Goal: Task Accomplishment & Management: Manage account settings

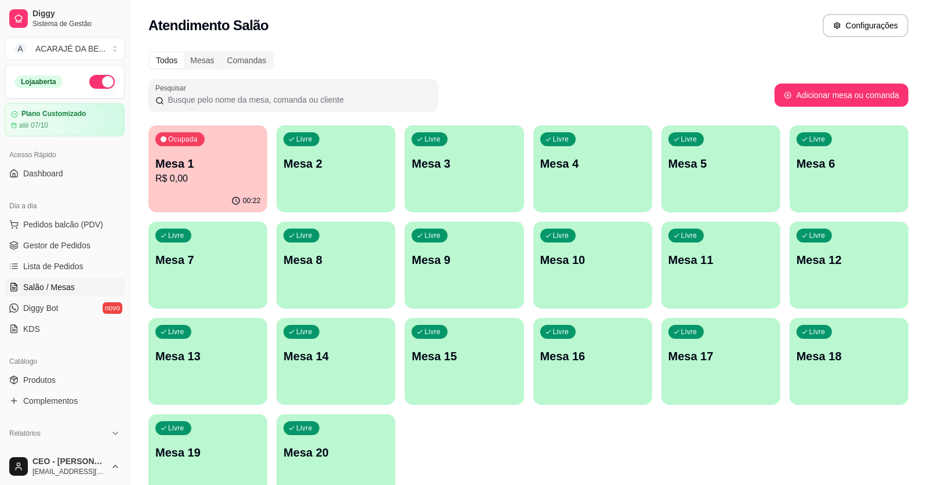
click at [61, 263] on span "Lista de Pedidos" at bounding box center [53, 266] width 60 height 12
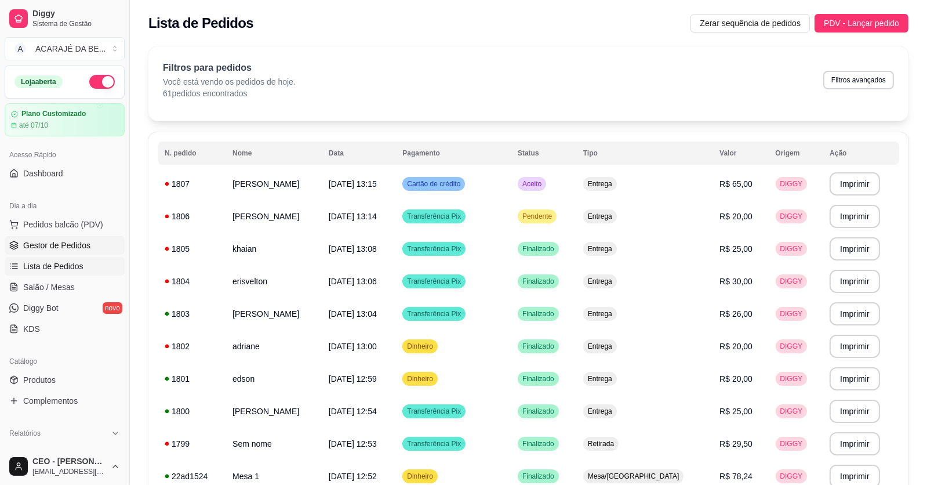
click at [52, 239] on span "Gestor de Pedidos" at bounding box center [56, 245] width 67 height 12
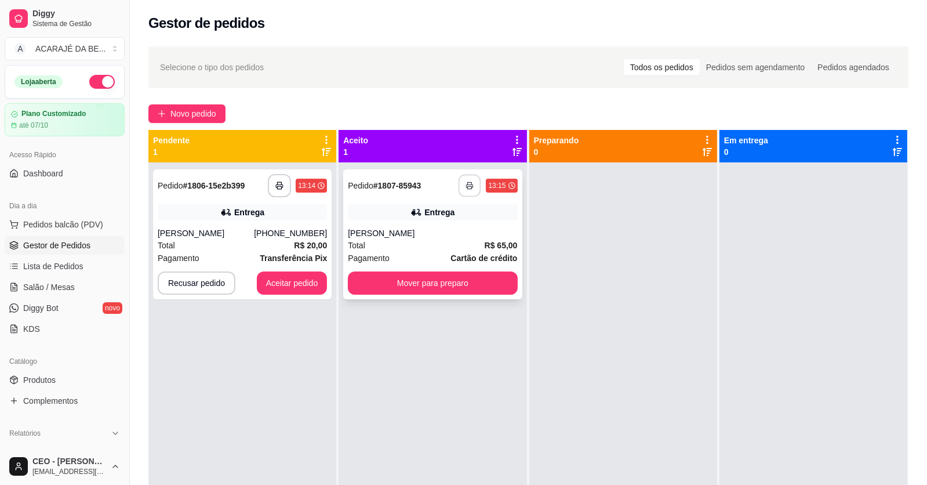
click at [461, 184] on button "button" at bounding box center [469, 185] width 23 height 23
click at [303, 281] on button "Aceitar pedido" at bounding box center [292, 283] width 68 height 23
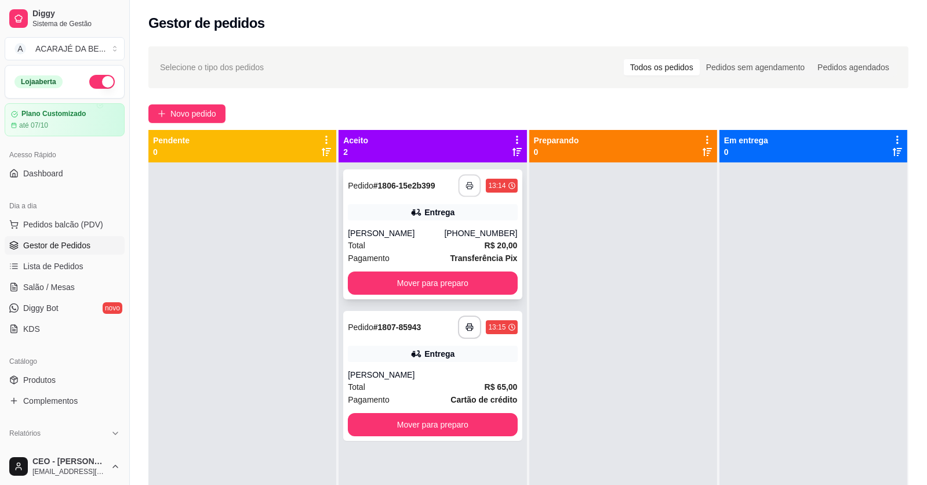
click at [472, 185] on button "button" at bounding box center [469, 185] width 23 height 23
click at [476, 286] on button "Mover para preparo" at bounding box center [433, 283] width 164 height 23
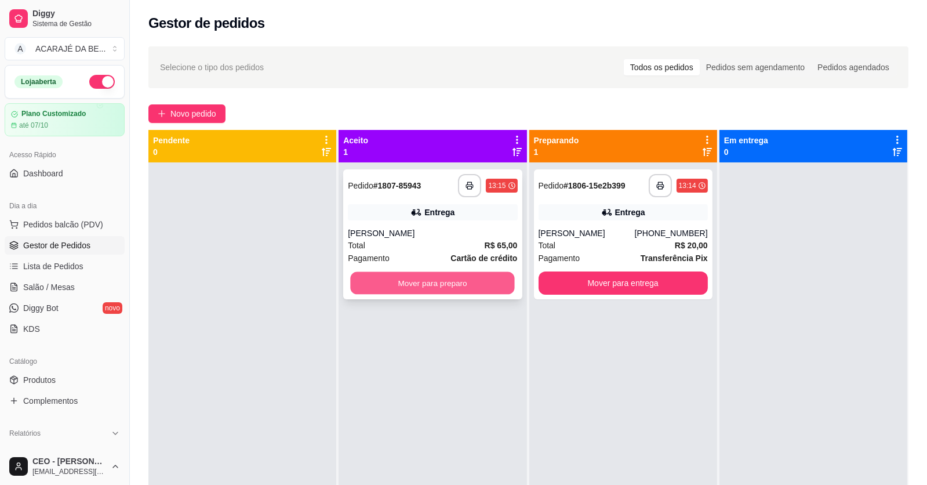
click at [479, 286] on button "Mover para preparo" at bounding box center [433, 283] width 164 height 23
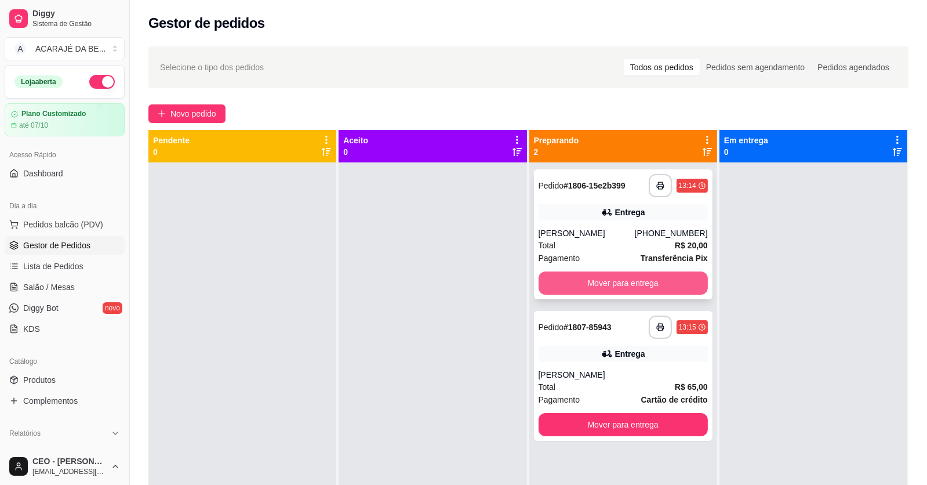
click at [608, 282] on button "Mover para entrega" at bounding box center [622, 282] width 169 height 23
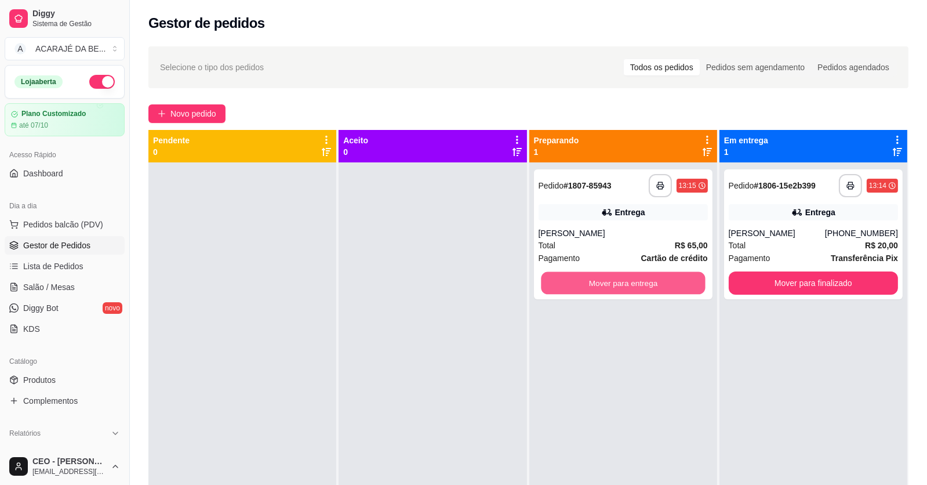
click at [608, 282] on button "Mover para entrega" at bounding box center [623, 283] width 164 height 23
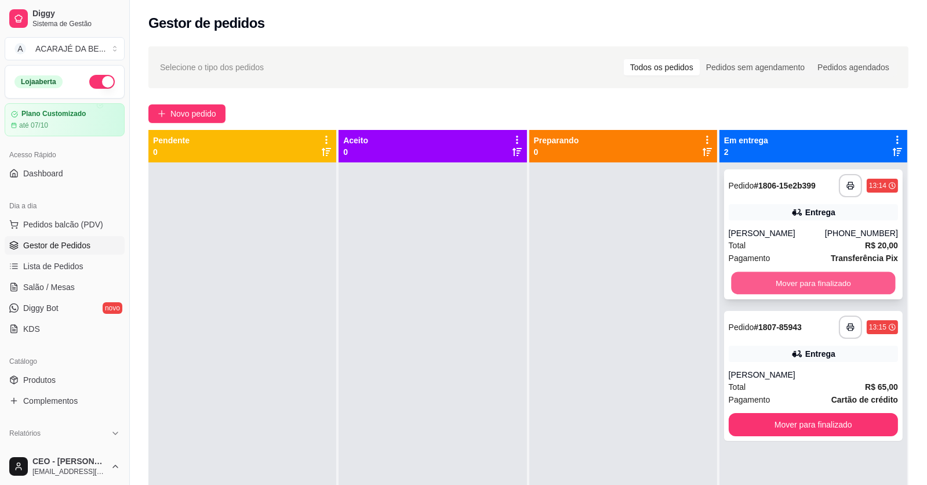
click at [733, 283] on button "Mover para finalizado" at bounding box center [813, 283] width 164 height 23
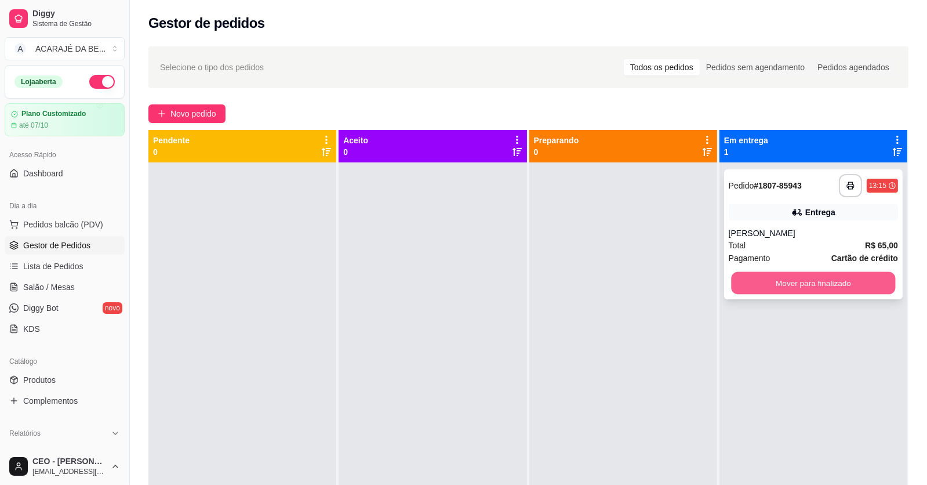
click at [814, 277] on button "Mover para finalizado" at bounding box center [813, 283] width 164 height 23
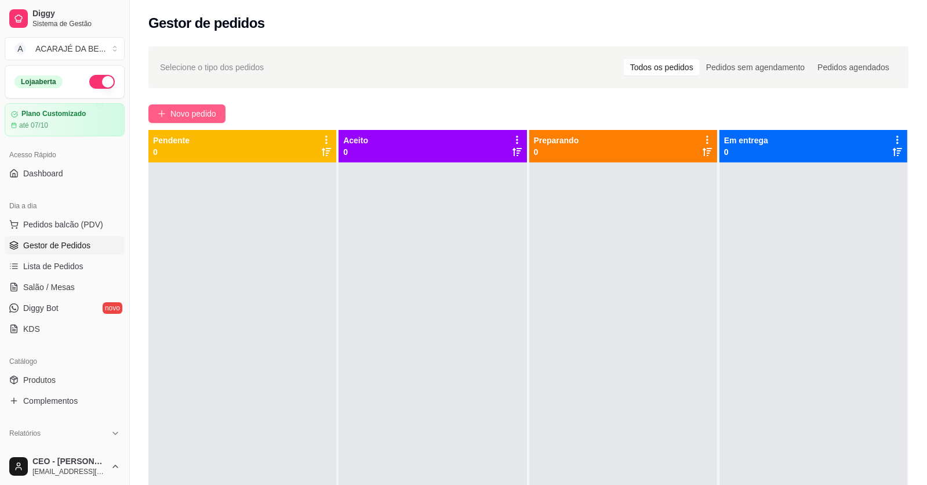
click at [180, 115] on span "Novo pedido" at bounding box center [193, 113] width 46 height 13
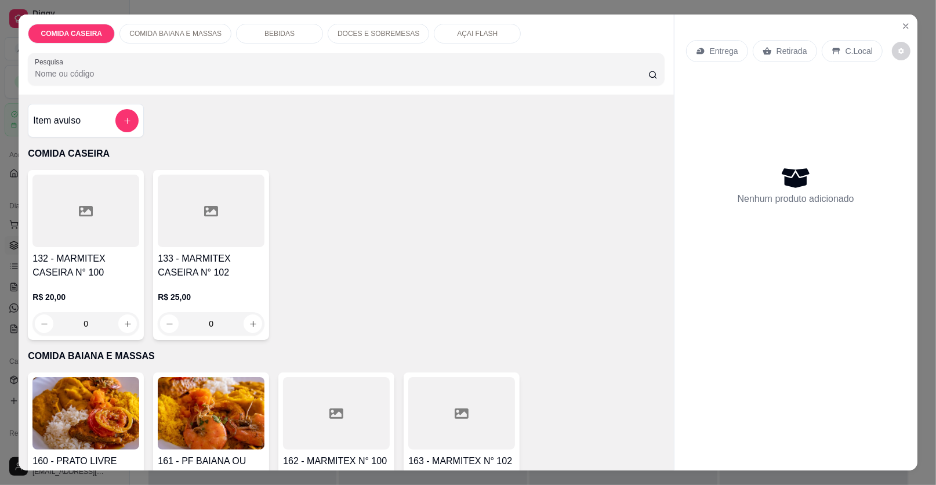
click at [101, 227] on div at bounding box center [85, 210] width 107 height 72
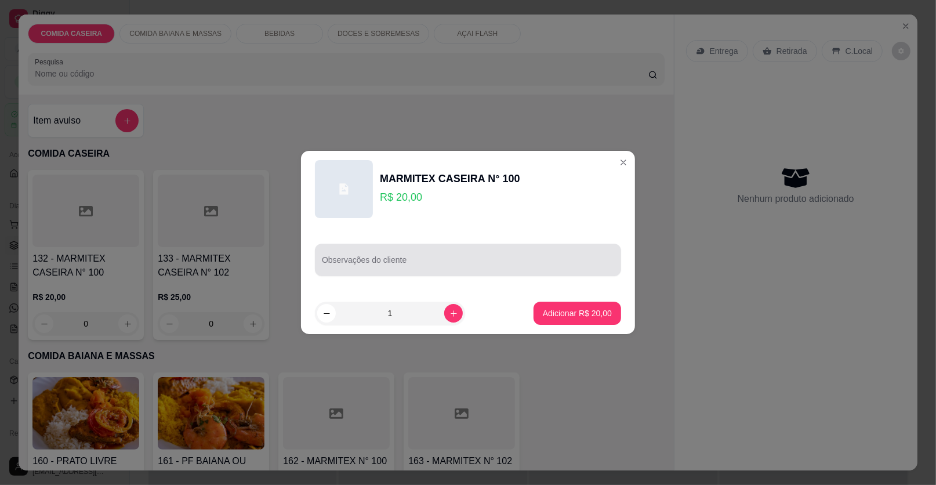
click at [376, 261] on input "Observações do cliente" at bounding box center [468, 265] width 292 height 12
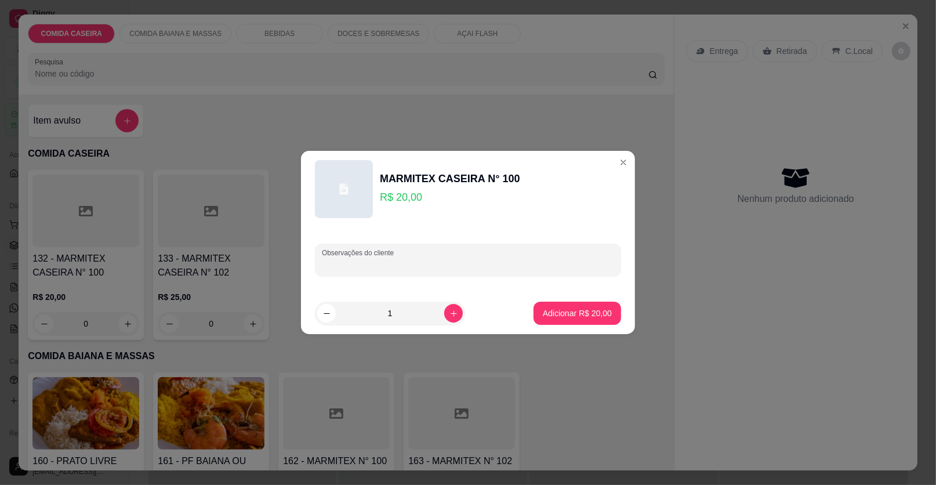
paste input "Vou querer uma M Arroz branco Estrogonofe de frango Pure de batata Feijão fradi…"
type input "Vou querer uma M Arroz branco Estrogonofe de frango Pure de batata Feijão fradi…"
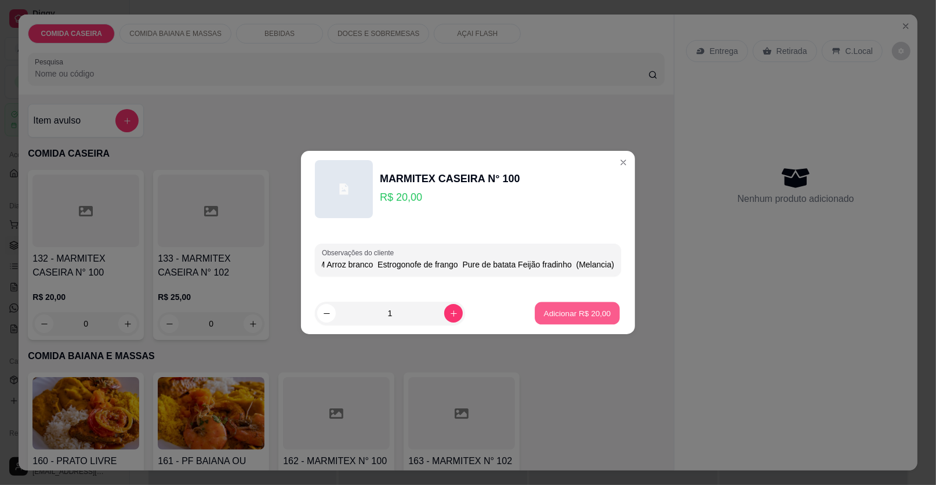
scroll to position [0, 0]
click at [573, 312] on p "Adicionar R$ 20,00" at bounding box center [577, 312] width 67 height 11
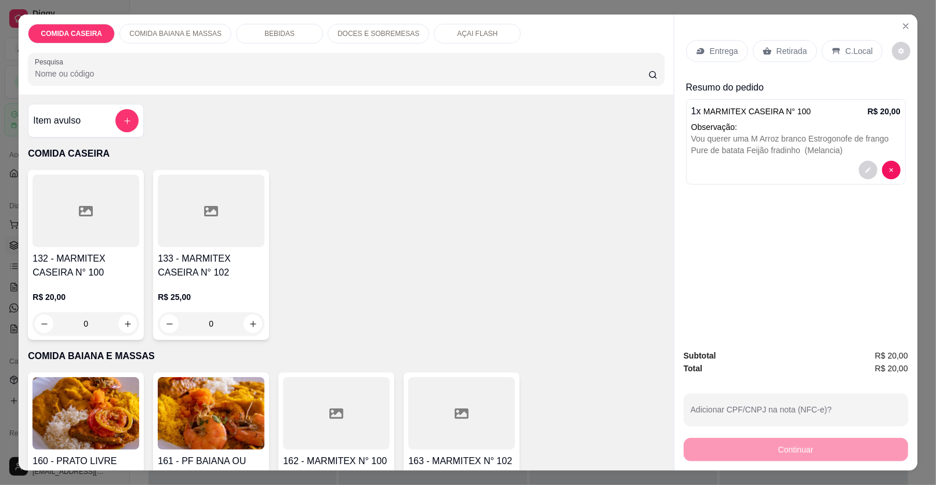
click at [722, 53] on p "Entrega" at bounding box center [723, 51] width 28 height 12
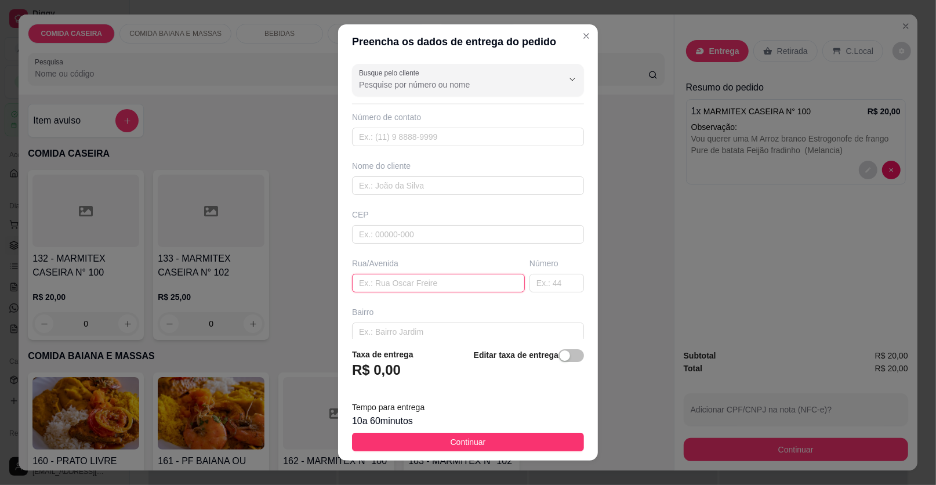
click at [458, 276] on input "text" at bounding box center [438, 283] width 173 height 19
paste input "Bairro [PERSON_NAME] do lajedo N-36 (ao lado do bar)"
type input "Bairro [PERSON_NAME] do lajedo N-36 (ao lado do bar)"
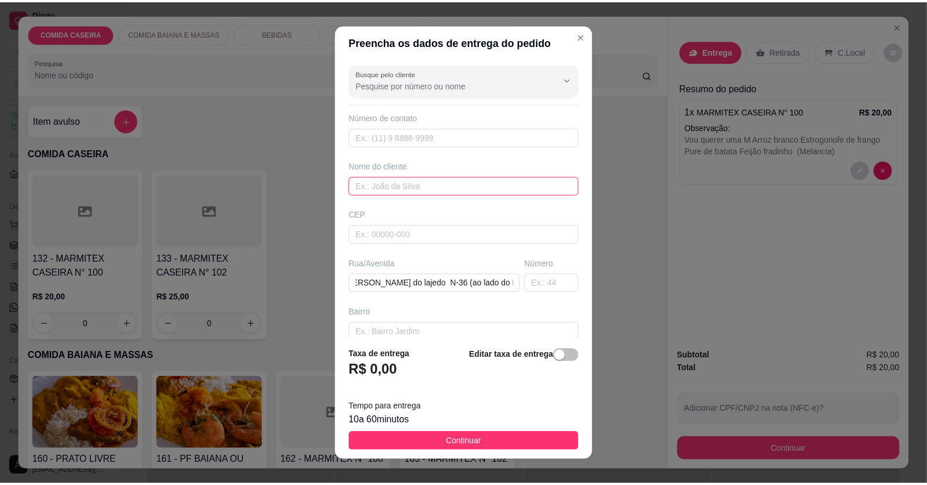
scroll to position [0, 0]
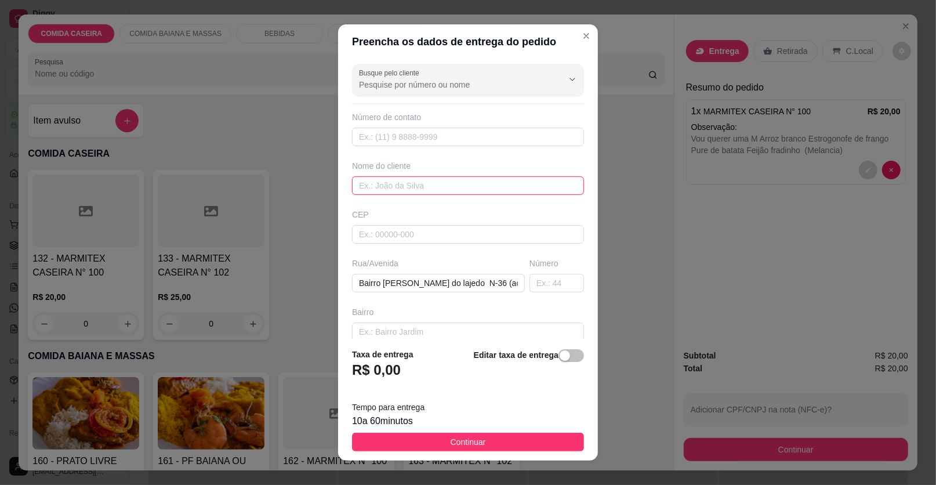
click at [411, 184] on input "text" at bounding box center [468, 185] width 232 height 19
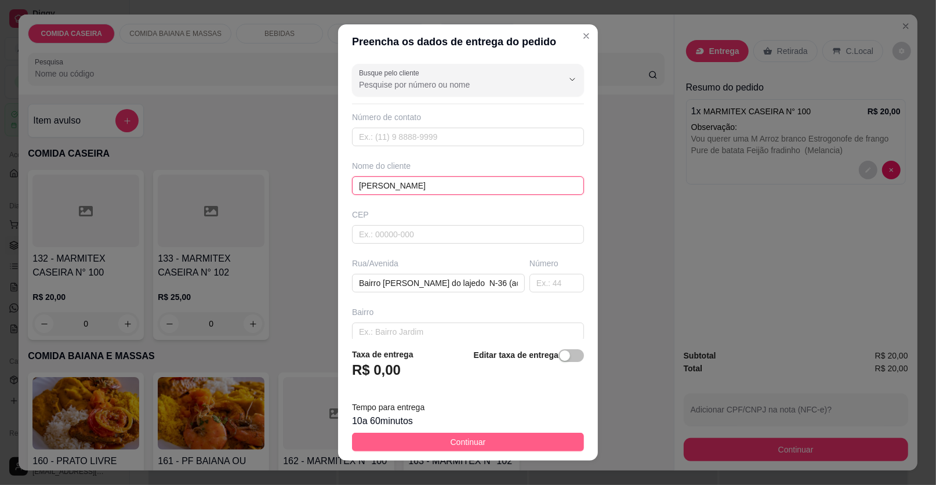
type input "[PERSON_NAME]"
click at [478, 446] on button "Continuar" at bounding box center [468, 441] width 232 height 19
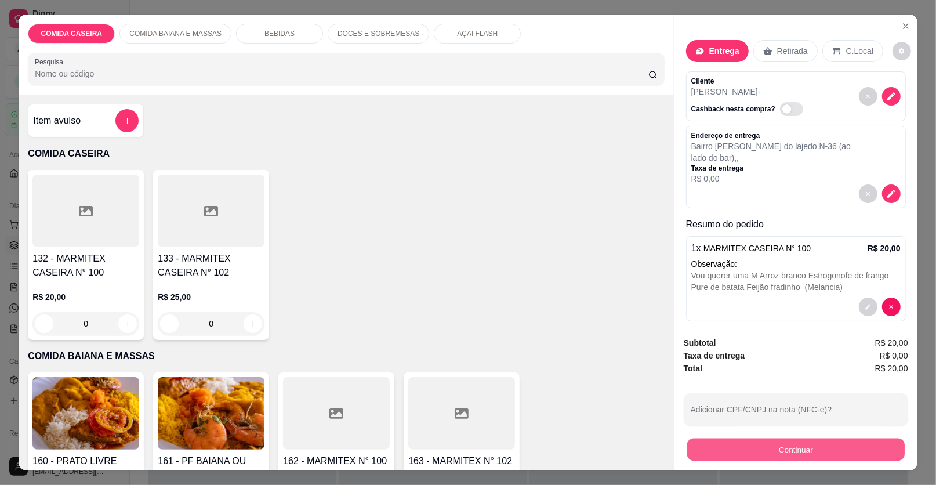
click at [701, 449] on button "Continuar" at bounding box center [795, 449] width 217 height 23
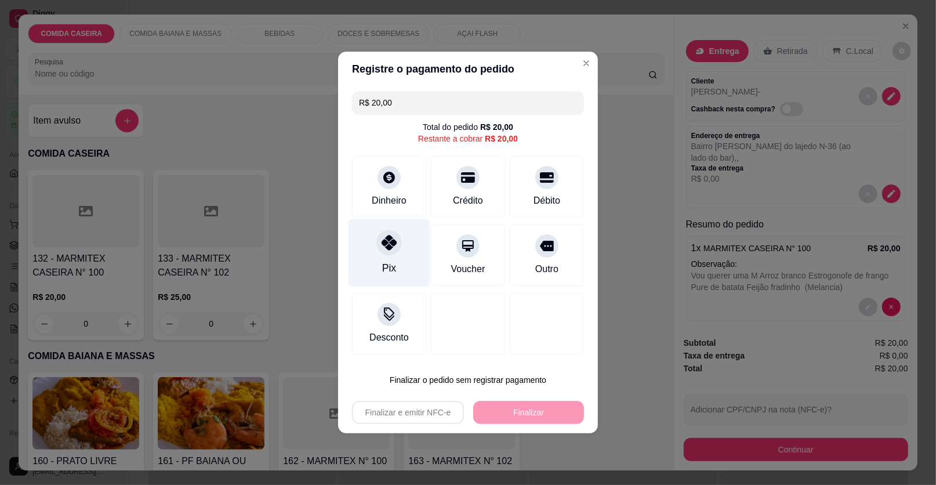
click at [394, 260] on div "Pix" at bounding box center [389, 253] width 82 height 68
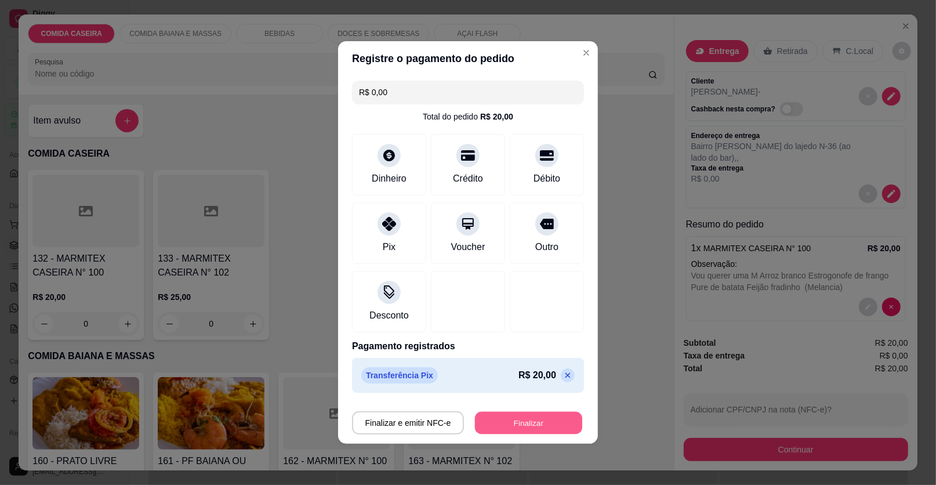
click at [540, 418] on button "Finalizar" at bounding box center [528, 423] width 107 height 23
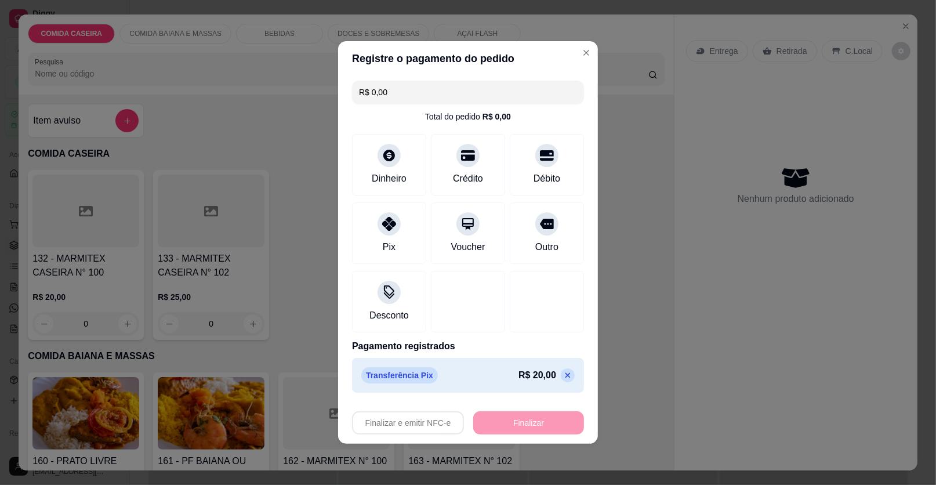
type input "-R$ 20,00"
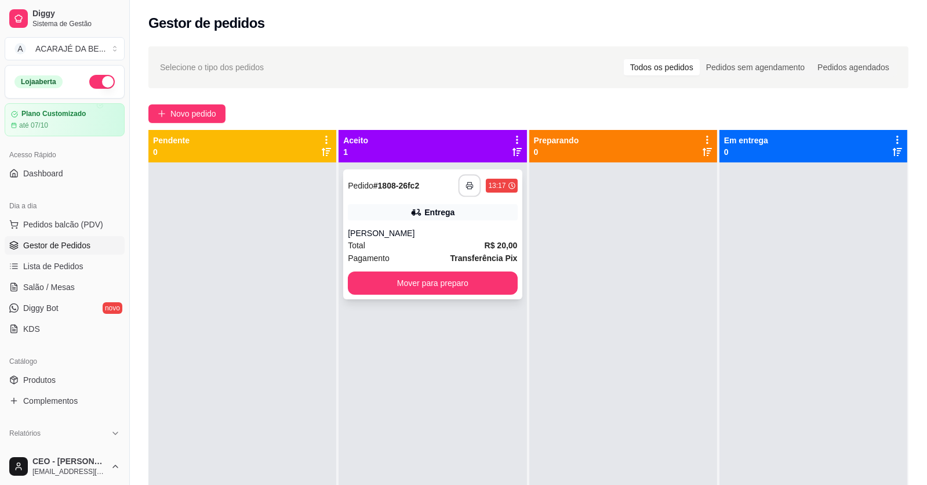
click at [467, 188] on icon "button" at bounding box center [470, 185] width 8 height 8
click at [460, 281] on button "Mover para preparo" at bounding box center [433, 283] width 164 height 23
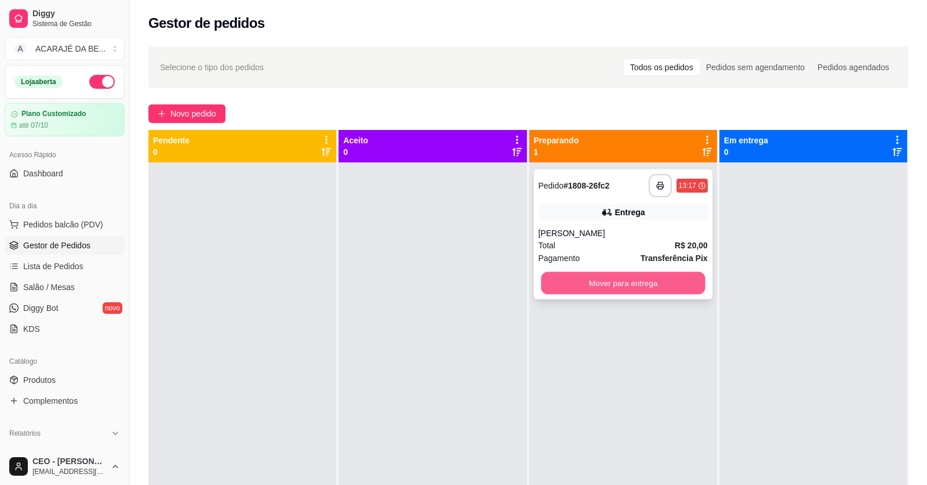
click at [568, 275] on button "Mover para entrega" at bounding box center [623, 283] width 164 height 23
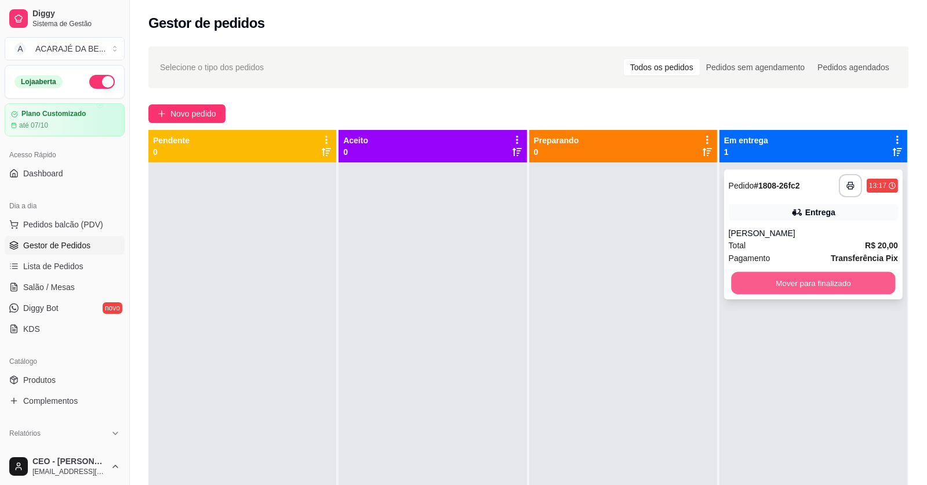
click at [742, 283] on button "Mover para finalizado" at bounding box center [813, 283] width 164 height 23
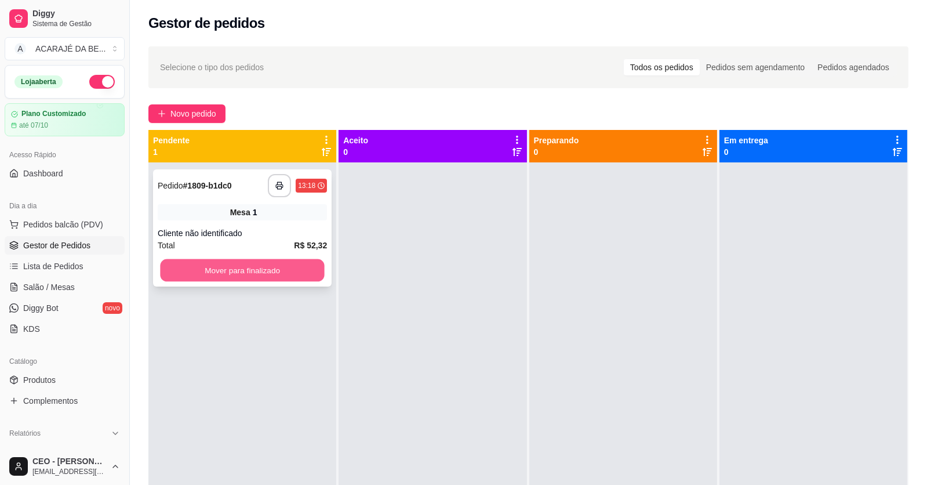
click at [296, 272] on button "Mover para finalizado" at bounding box center [242, 270] width 164 height 23
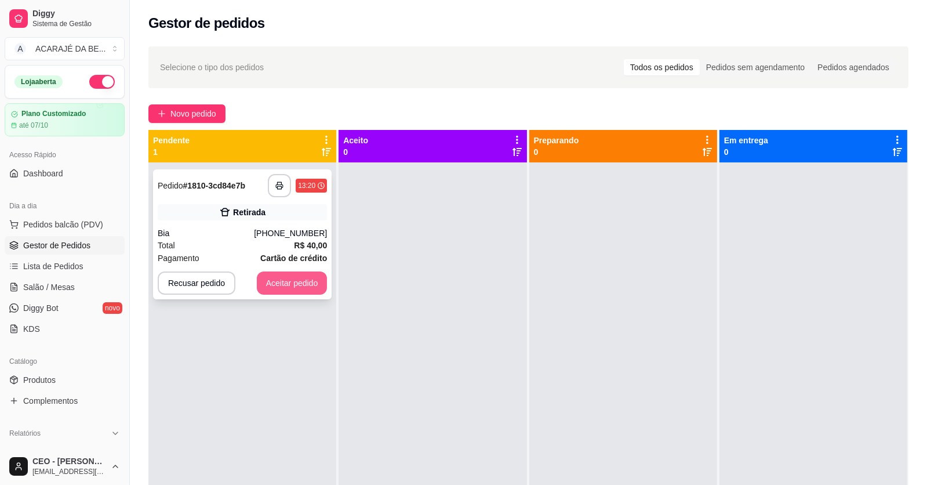
click at [286, 283] on button "Aceitar pedido" at bounding box center [292, 282] width 71 height 23
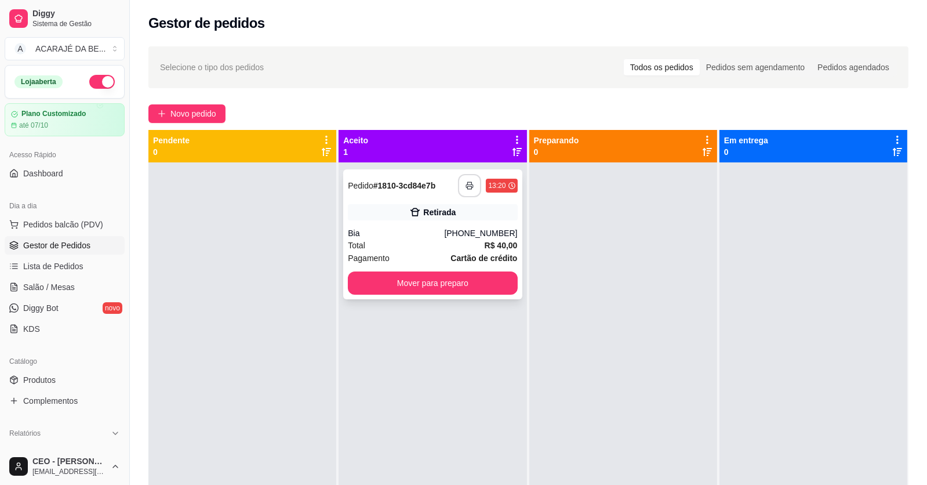
click at [458, 188] on button "button" at bounding box center [469, 185] width 23 height 23
click at [447, 280] on button "Mover para preparo" at bounding box center [433, 283] width 164 height 23
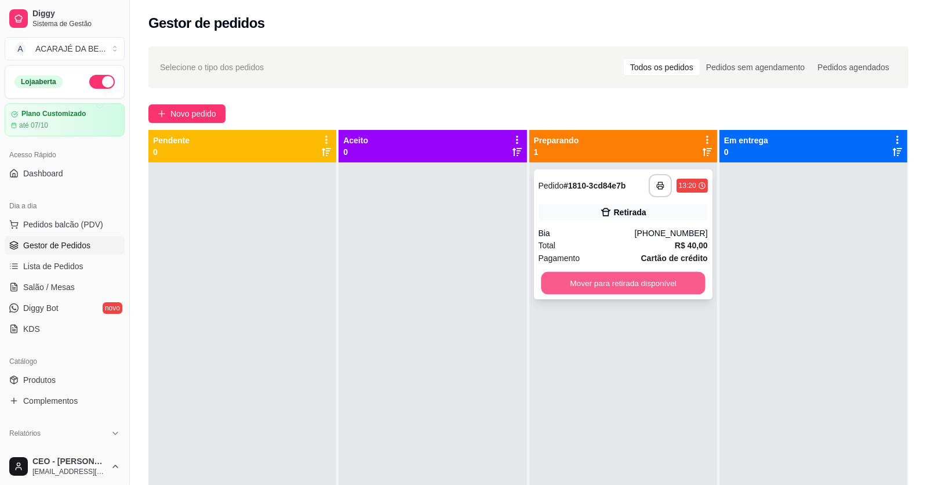
click at [603, 283] on button "Mover para retirada disponível" at bounding box center [623, 283] width 164 height 23
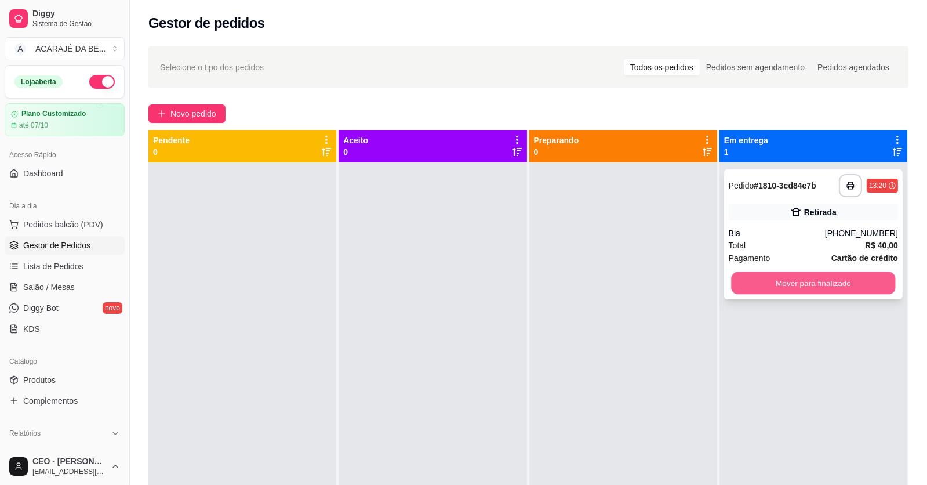
click at [762, 285] on button "Mover para finalizado" at bounding box center [813, 283] width 164 height 23
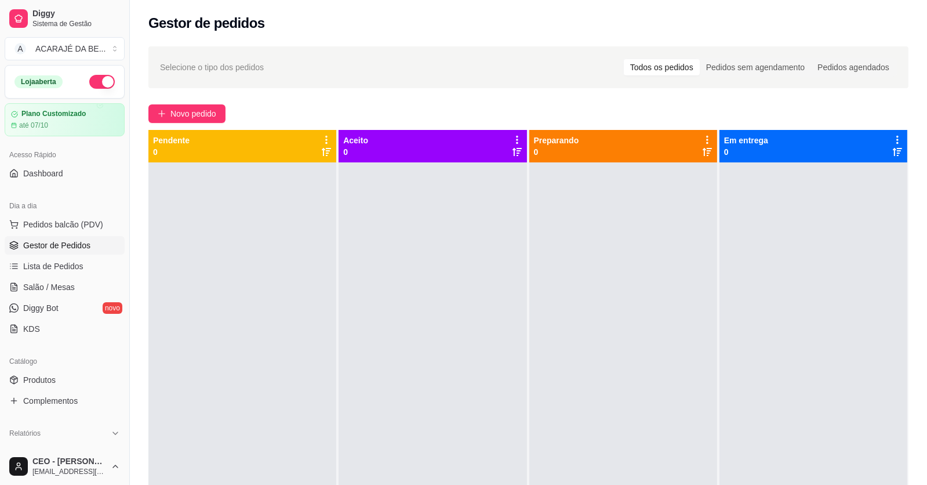
drag, startPoint x: 576, startPoint y: 478, endPoint x: 600, endPoint y: 459, distance: 30.6
click at [600, 459] on div at bounding box center [623, 404] width 188 height 485
click at [205, 103] on div "Selecione o tipo dos pedidos Todos os pedidos Pedidos sem agendamento Pedidos a…" at bounding box center [528, 333] width 797 height 589
click at [202, 111] on span "Novo pedido" at bounding box center [193, 113] width 46 height 13
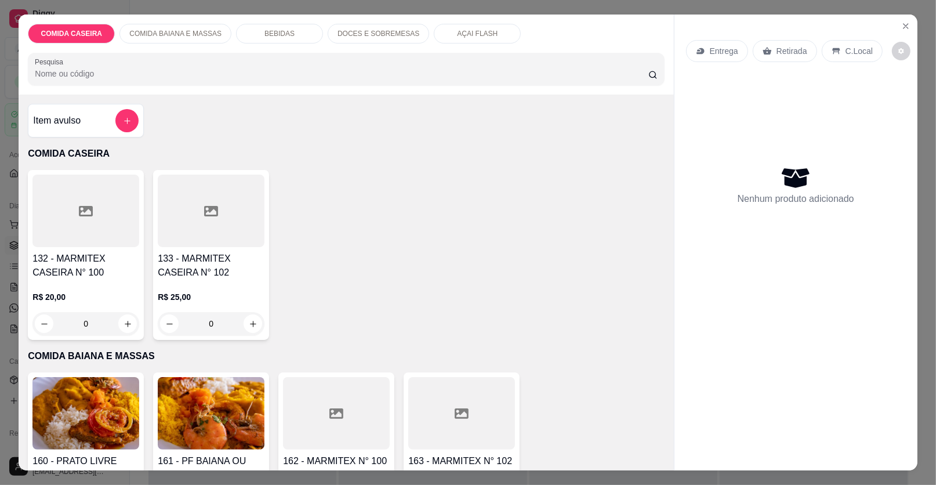
click at [98, 125] on div "Item avulso" at bounding box center [85, 120] width 105 height 23
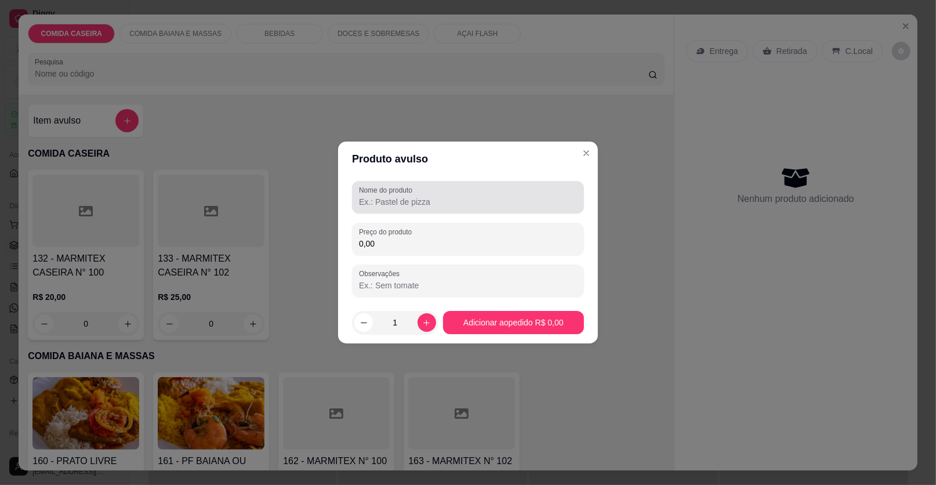
click at [371, 202] on input "Nome do produto" at bounding box center [468, 202] width 218 height 12
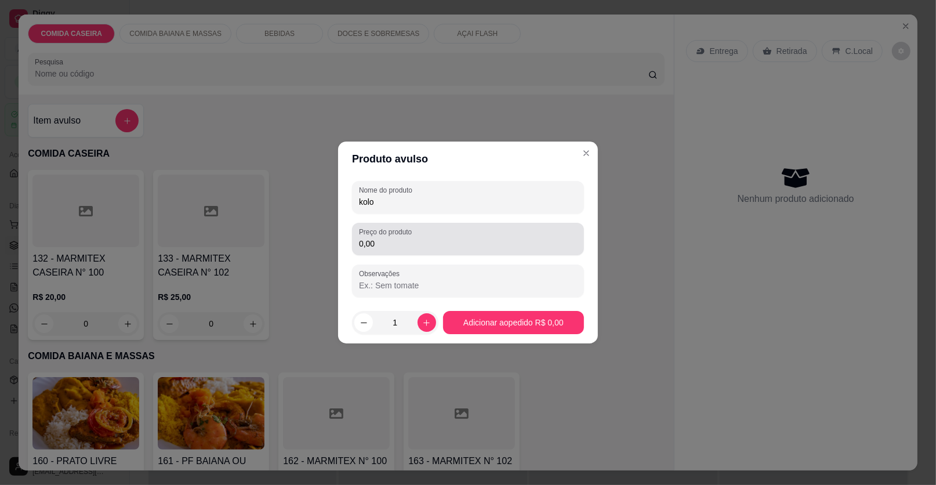
type input "kolo"
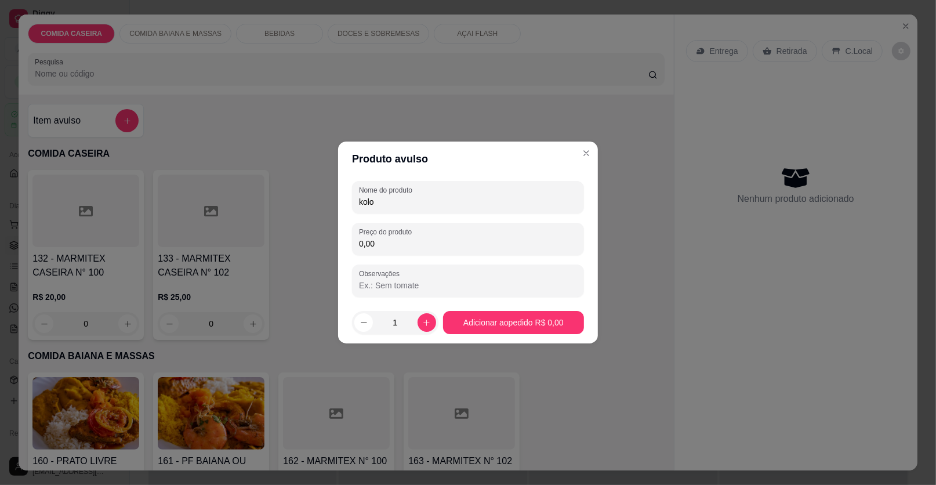
click at [419, 245] on input "0,00" at bounding box center [468, 244] width 218 height 12
type input "17,00"
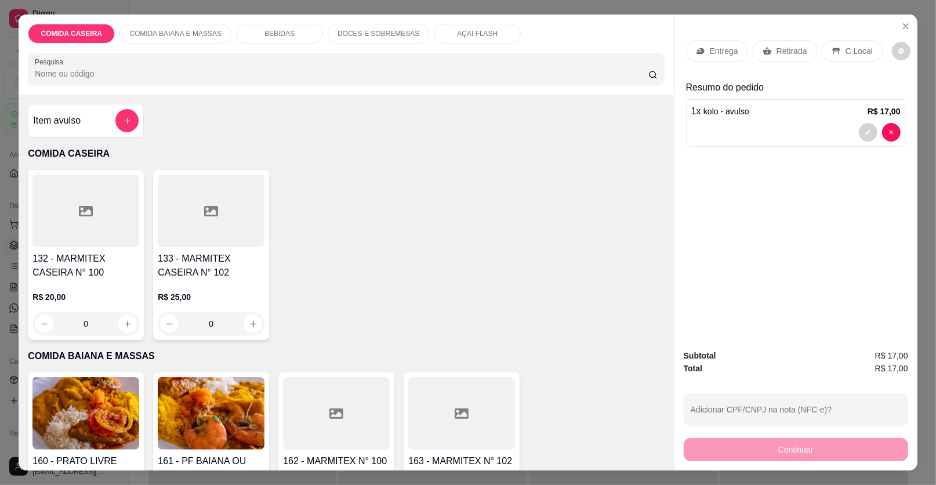
click at [767, 48] on div "Retirada" at bounding box center [784, 51] width 64 height 22
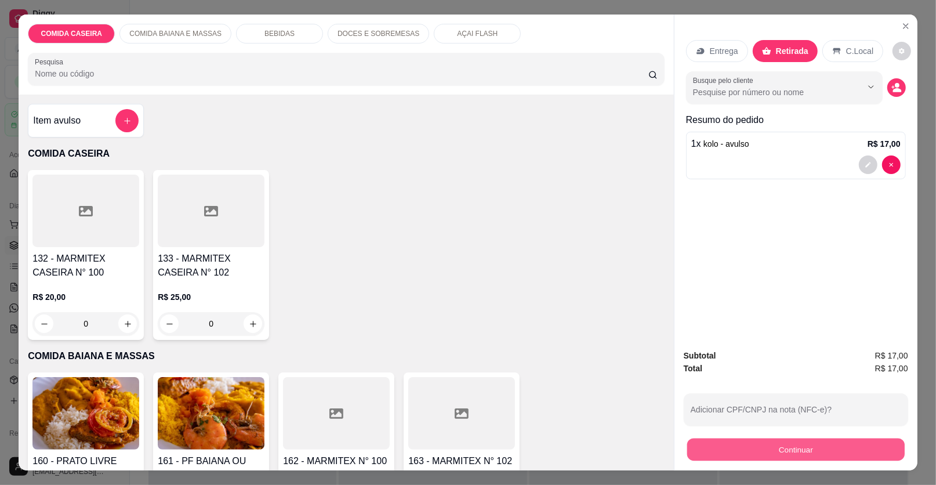
click at [784, 454] on button "Continuar" at bounding box center [795, 449] width 217 height 23
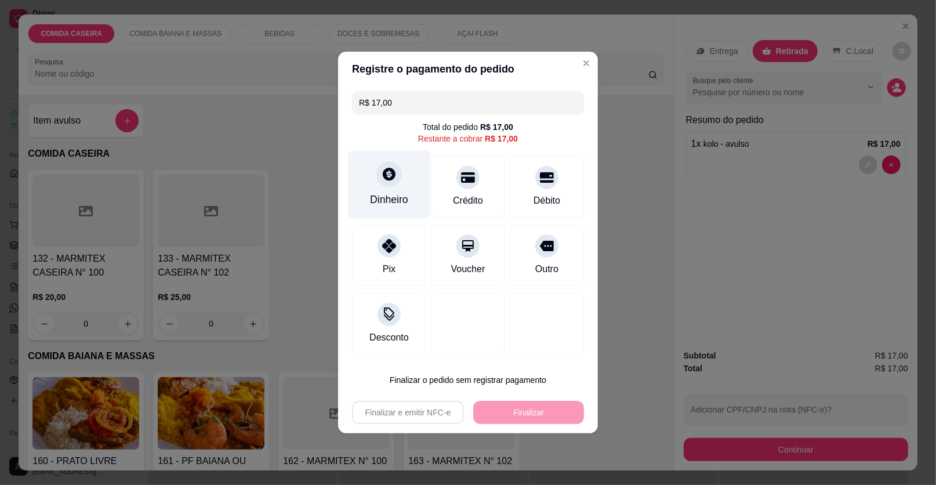
click at [390, 194] on div "Dinheiro" at bounding box center [389, 199] width 38 height 15
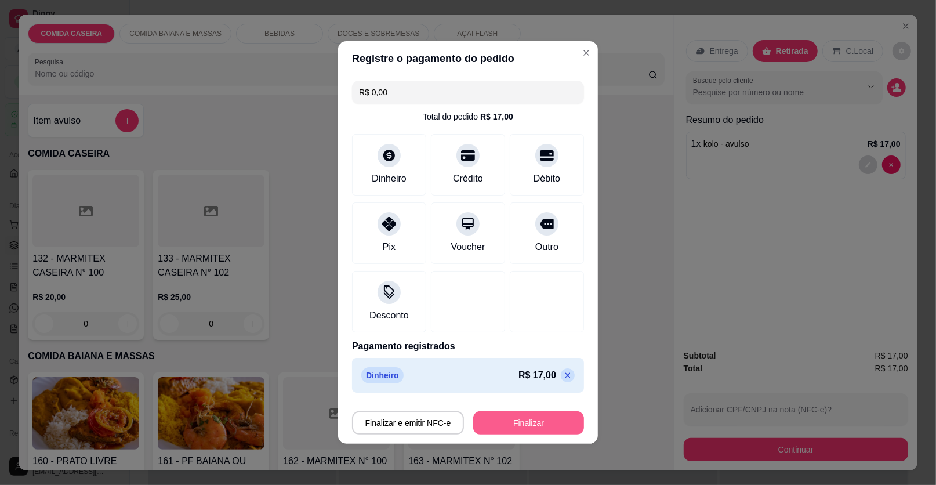
click at [550, 431] on button "Finalizar" at bounding box center [528, 422] width 111 height 23
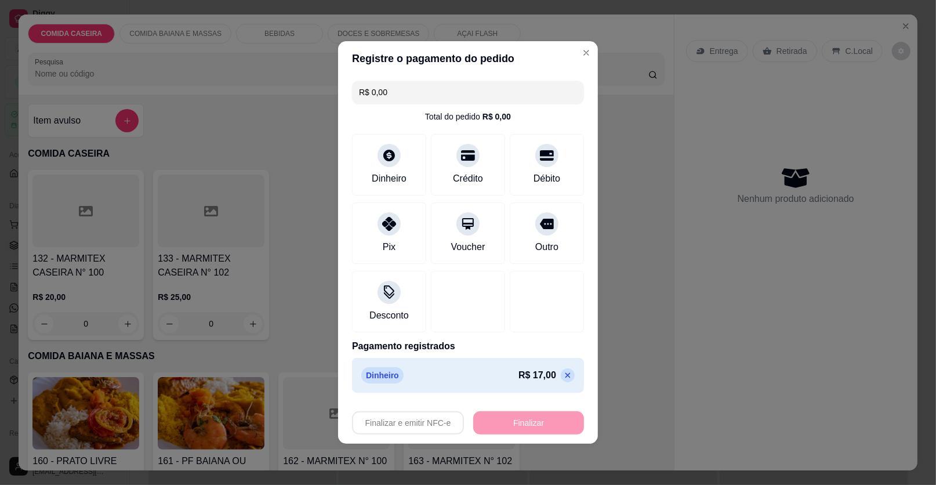
type input "-R$ 17,00"
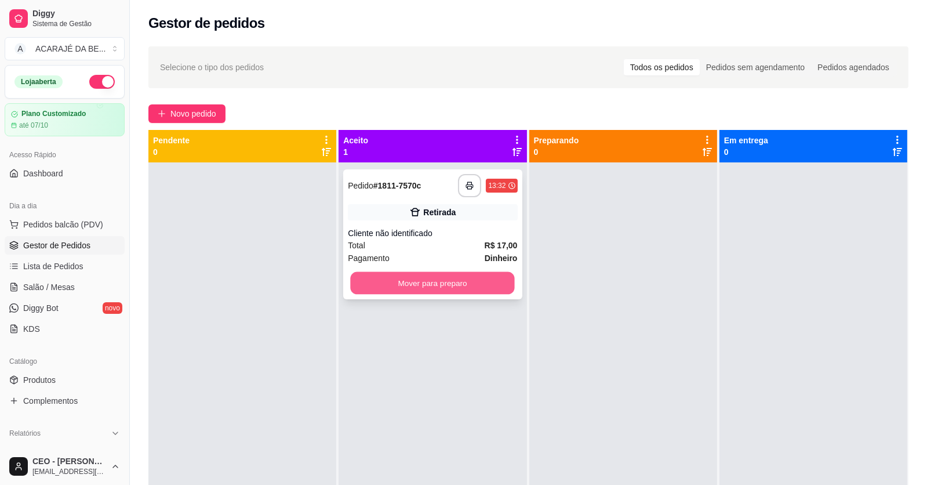
click at [430, 281] on button "Mover para preparo" at bounding box center [433, 283] width 164 height 23
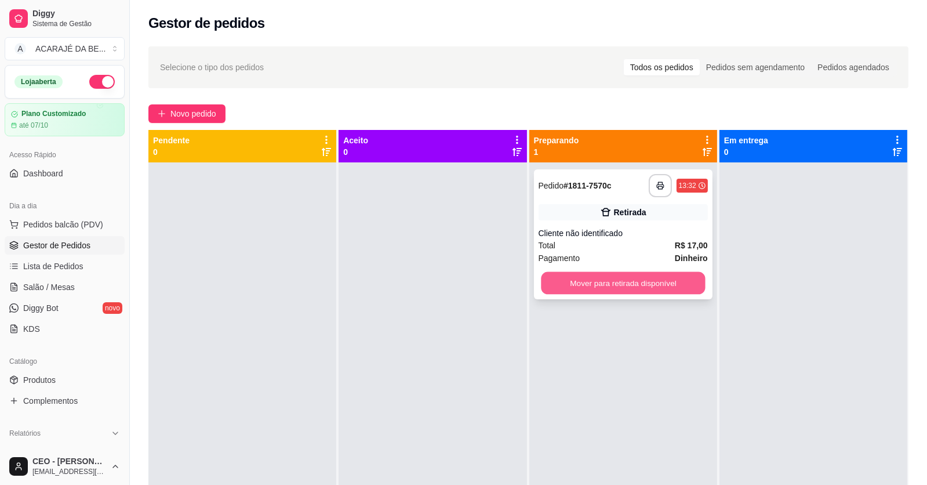
click at [570, 281] on button "Mover para retirada disponível" at bounding box center [623, 283] width 164 height 23
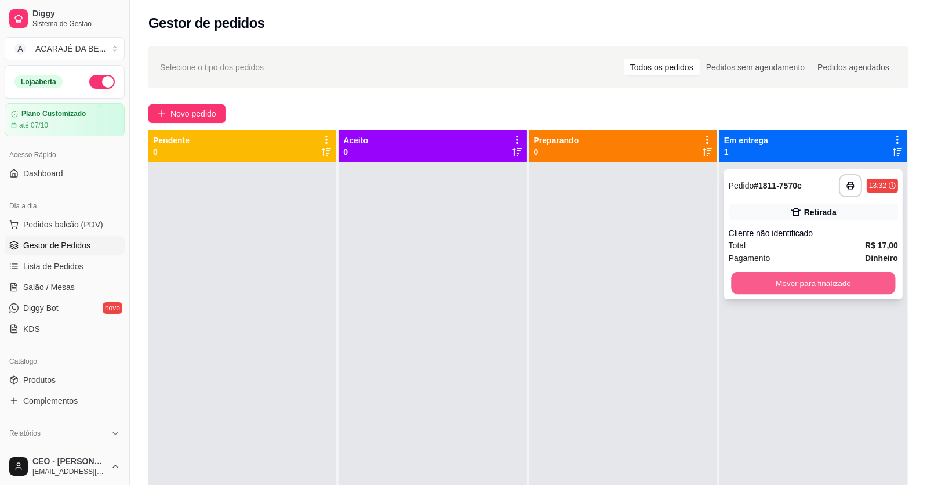
click at [740, 286] on button "Mover para finalizado" at bounding box center [813, 283] width 164 height 23
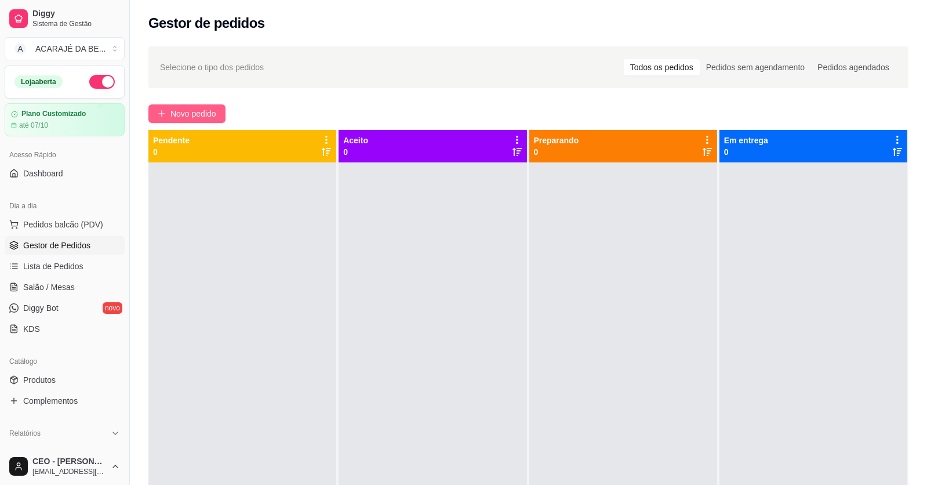
click at [207, 115] on span "Novo pedido" at bounding box center [193, 113] width 46 height 13
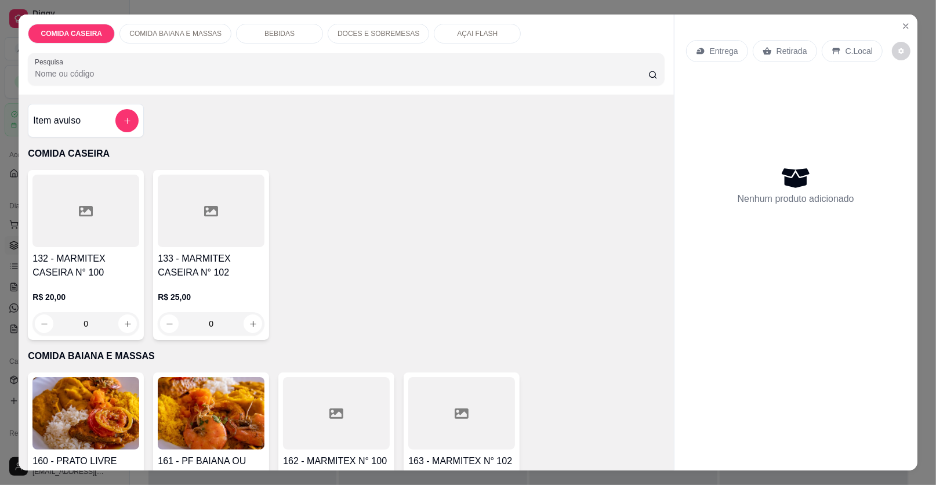
click at [101, 195] on div at bounding box center [85, 210] width 107 height 72
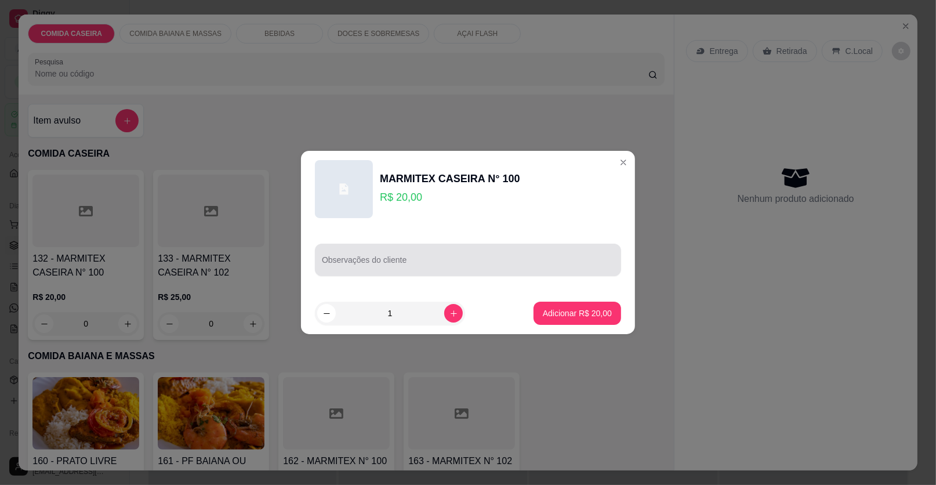
click at [450, 256] on div at bounding box center [468, 259] width 292 height 23
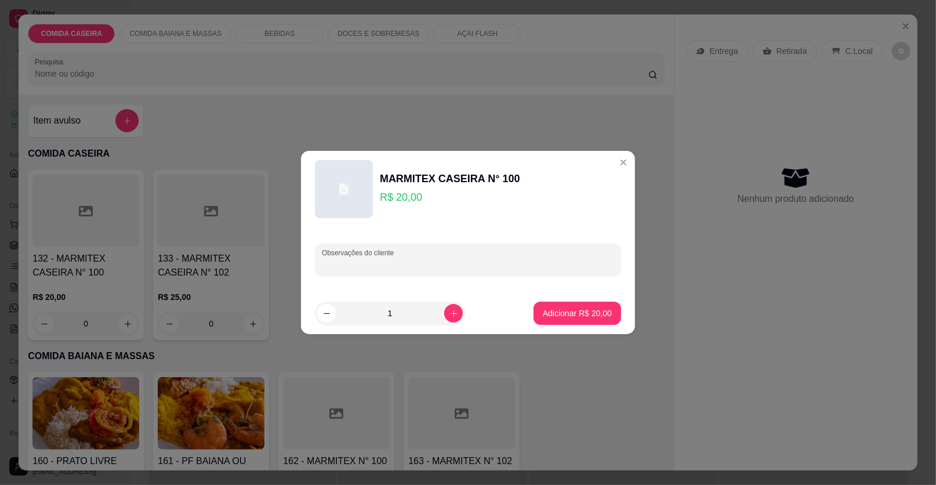
paste input "Feijão tropeiro, arroz temperado, macarrão, purê e farofa, salada de pepino, is…"
type input "Feijão tropeiro, arroz temperado, macarrão, purê e farofa, salada de pepino, is…"
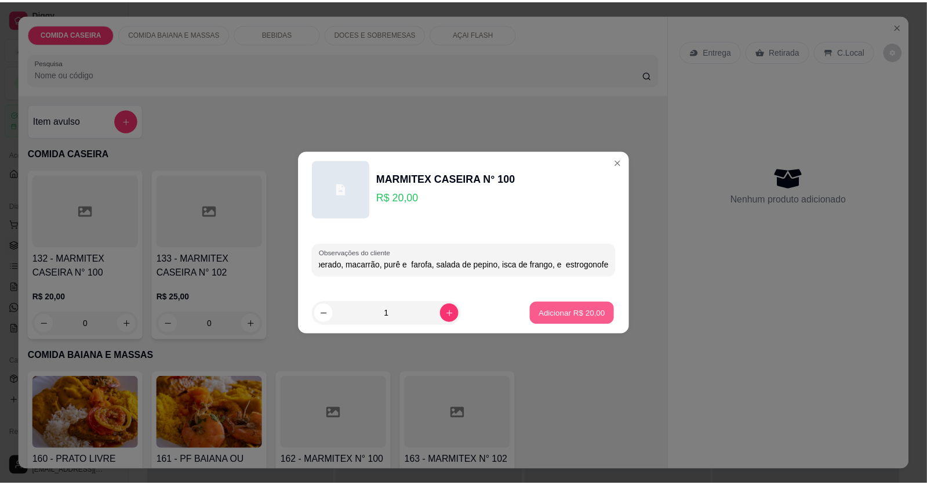
scroll to position [0, 0]
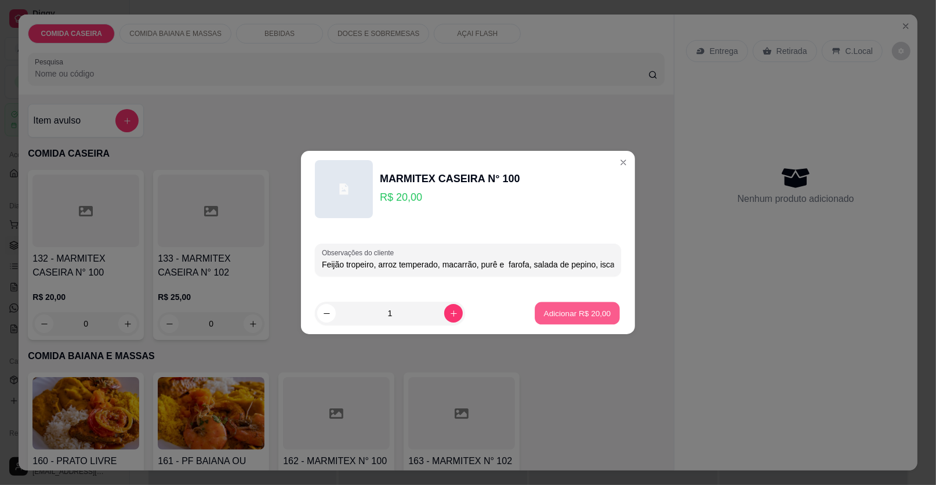
click at [585, 310] on p "Adicionar R$ 20,00" at bounding box center [577, 312] width 67 height 11
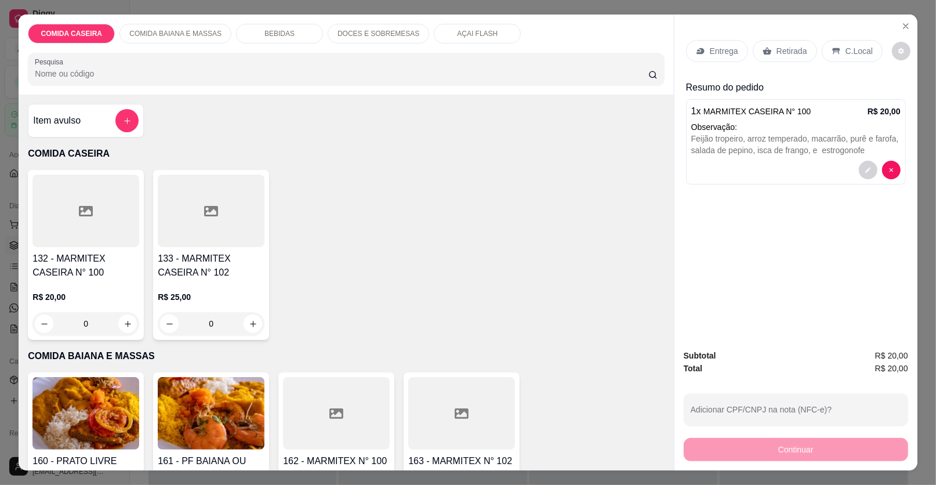
click at [720, 46] on p "Entrega" at bounding box center [723, 51] width 28 height 12
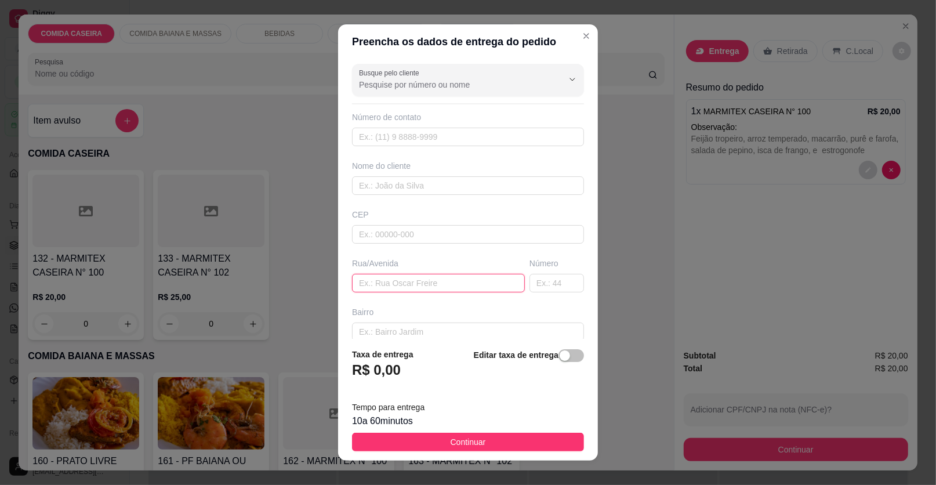
click at [405, 277] on input "text" at bounding box center [438, 283] width 173 height 19
paste input "Banco do Brasil"
type input "Banco do Brasil"
click at [406, 184] on input "text" at bounding box center [468, 185] width 232 height 19
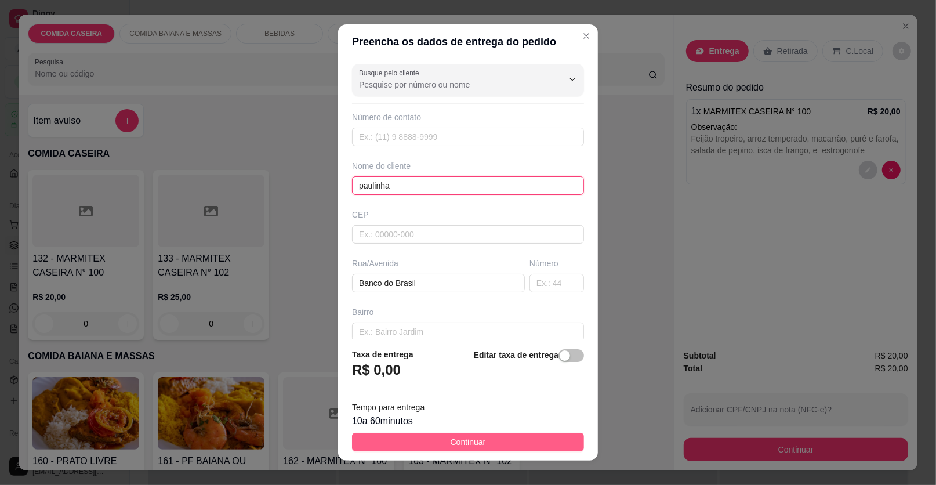
type input "paulinha"
click at [399, 438] on button "Continuar" at bounding box center [468, 441] width 232 height 19
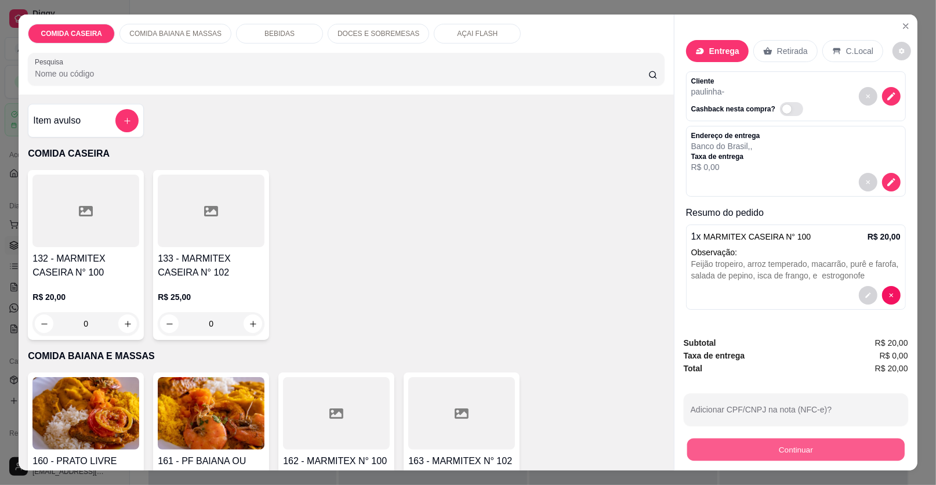
click at [782, 451] on button "Continuar" at bounding box center [795, 449] width 217 height 23
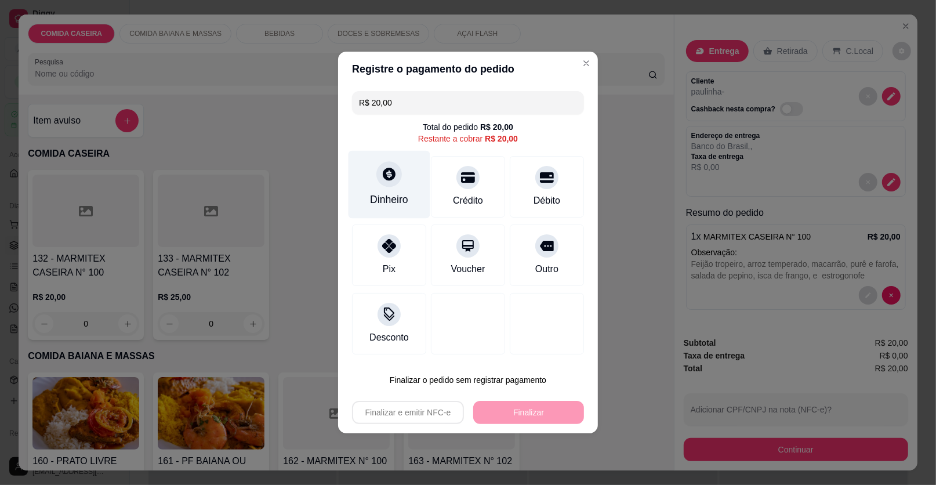
click at [370, 195] on div "Dinheiro" at bounding box center [389, 199] width 38 height 15
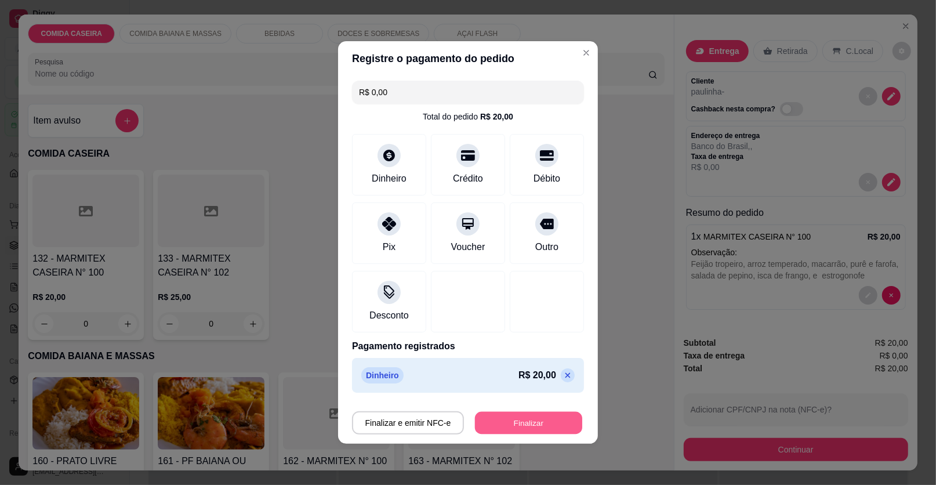
click at [547, 420] on button "Finalizar" at bounding box center [528, 423] width 107 height 23
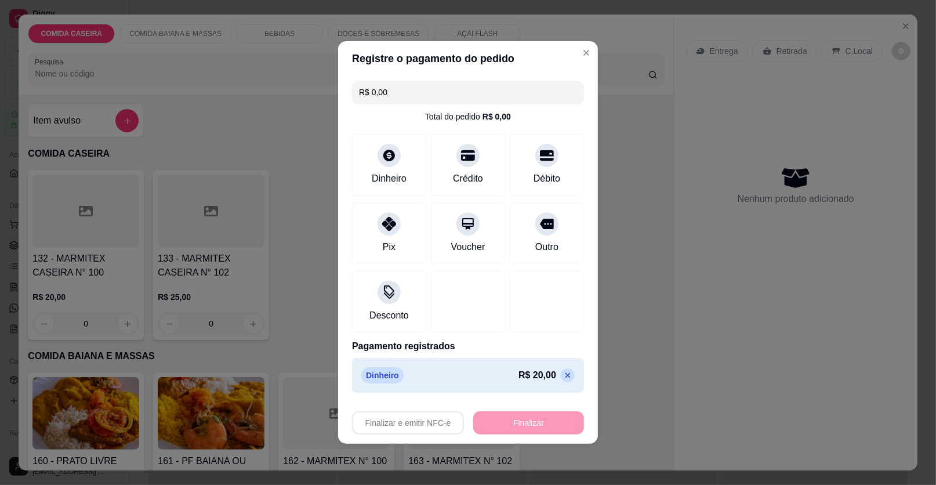
type input "-R$ 20,00"
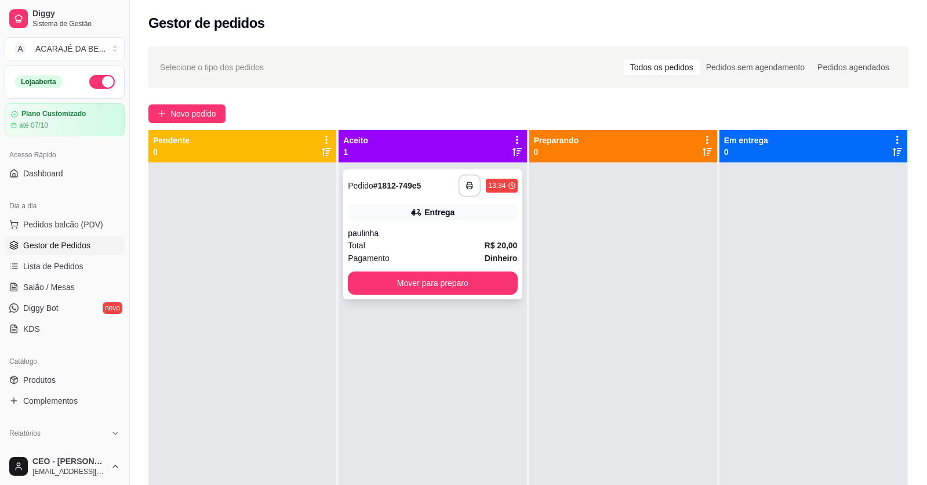
click at [460, 184] on button "button" at bounding box center [469, 185] width 23 height 23
click at [433, 280] on button "Mover para preparo" at bounding box center [433, 283] width 164 height 23
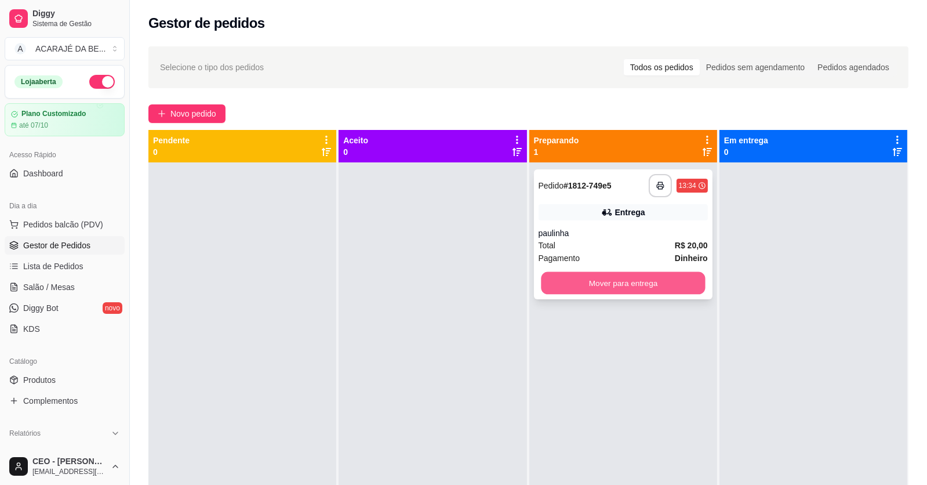
click at [584, 274] on button "Mover para entrega" at bounding box center [623, 283] width 164 height 23
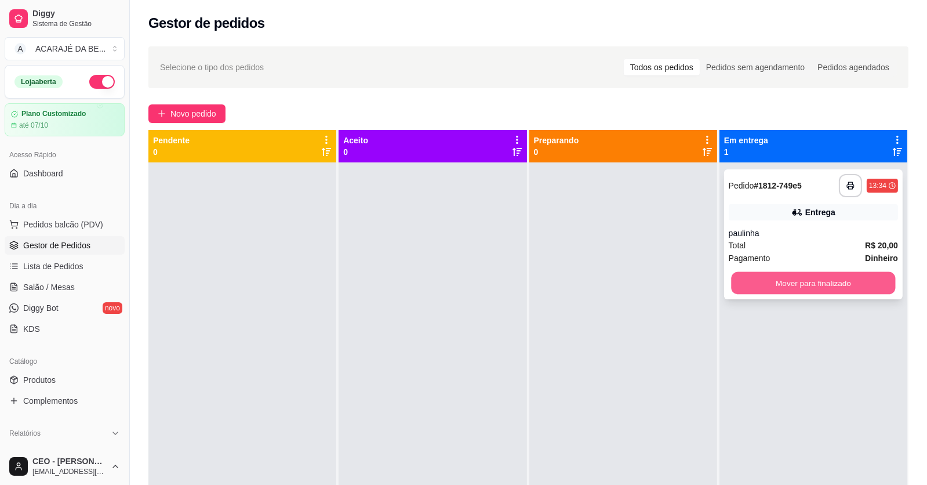
click at [763, 272] on button "Mover para finalizado" at bounding box center [813, 283] width 164 height 23
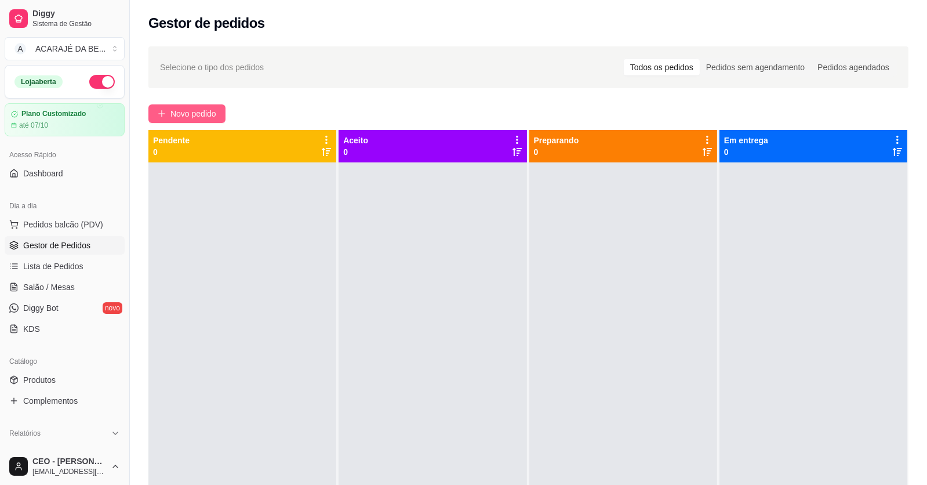
click at [182, 109] on span "Novo pedido" at bounding box center [193, 113] width 46 height 13
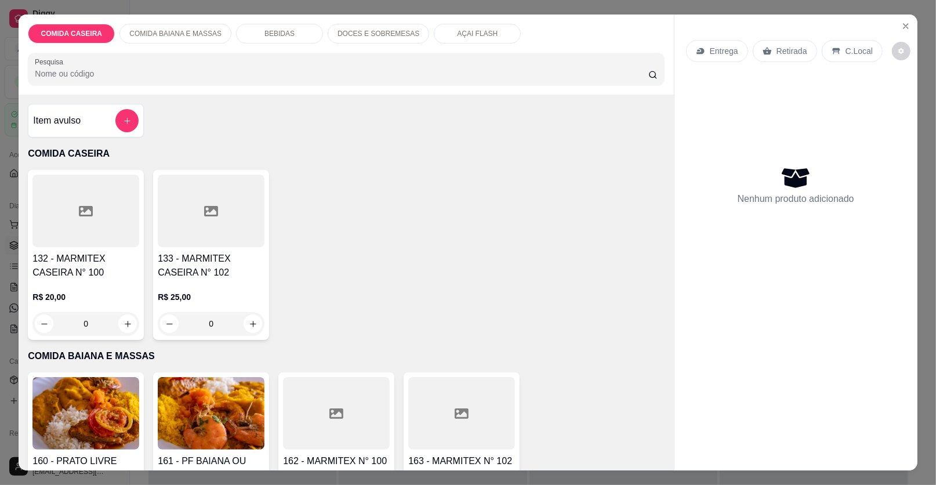
click at [94, 219] on div at bounding box center [85, 210] width 107 height 72
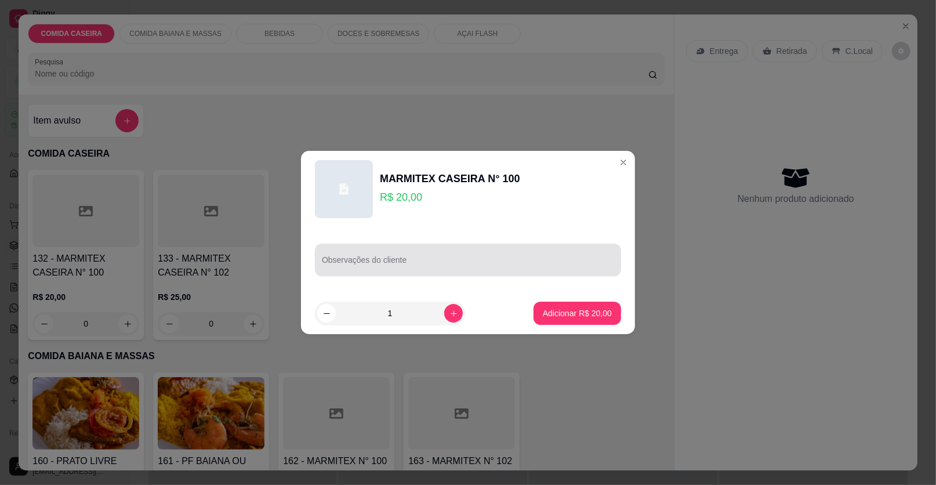
click at [467, 263] on input "Observações do cliente" at bounding box center [468, 265] width 292 height 12
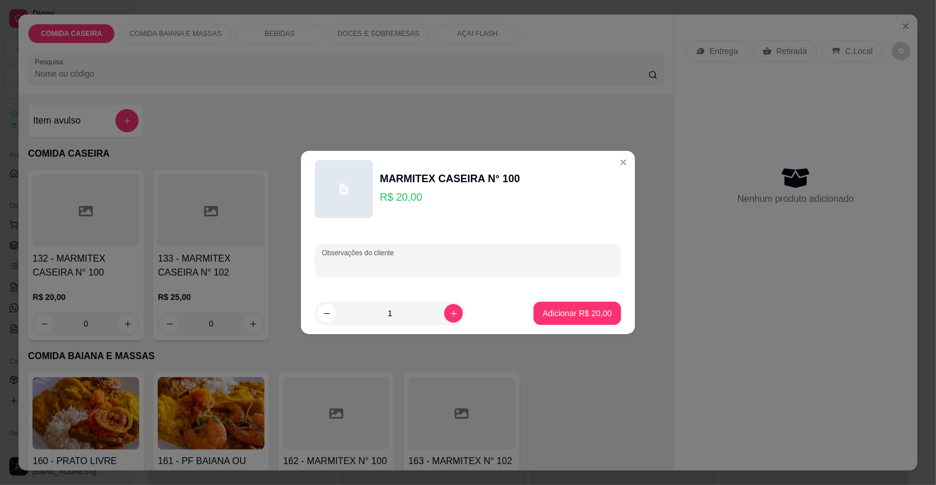
paste input "purê , macarrão alho e óleo, arroz, couve flor com repolho, feijão tropeiro e c…"
type input "purê , macarrão alho e óleo, arroz, couve flor com repolho, feijão tropeiro e c…"
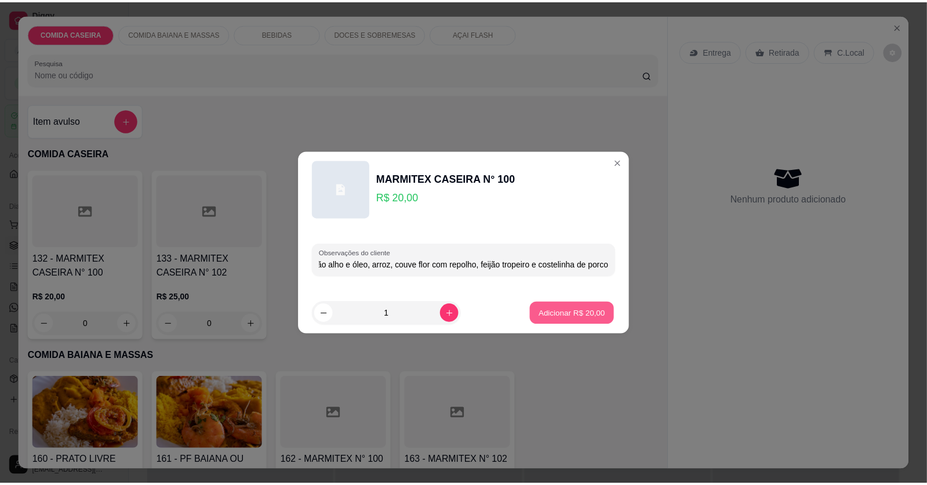
scroll to position [0, 0]
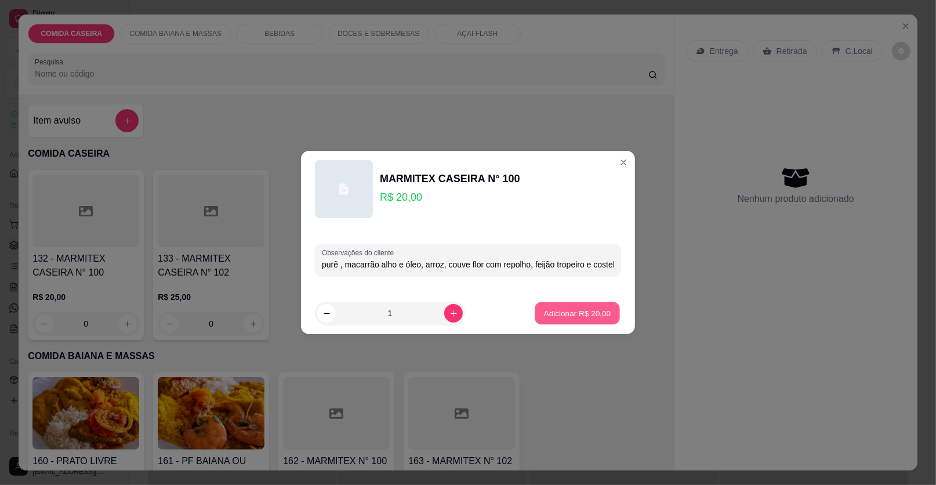
click at [595, 310] on p "Adicionar R$ 20,00" at bounding box center [577, 312] width 67 height 11
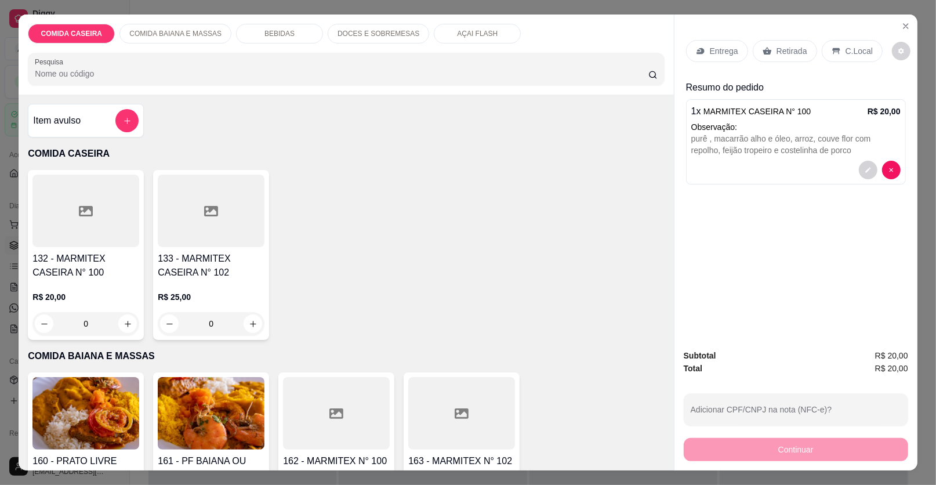
click at [720, 53] on p "Entrega" at bounding box center [723, 51] width 28 height 12
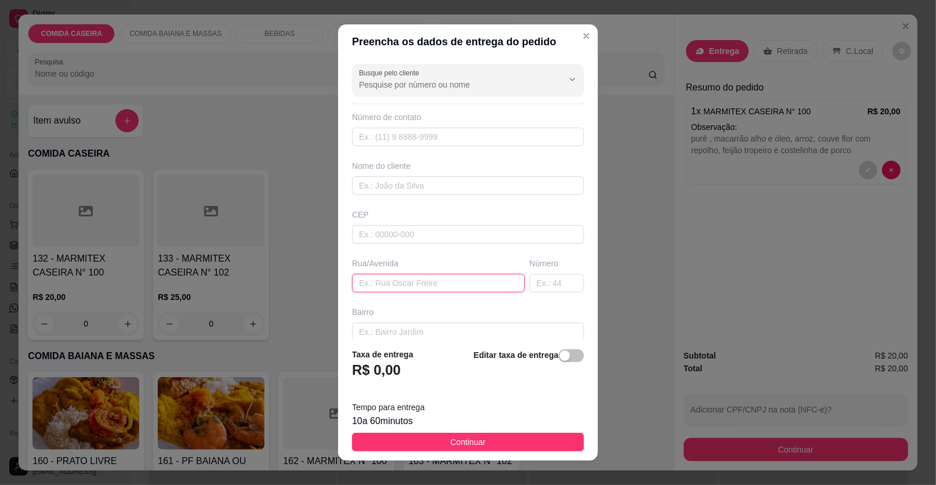
click at [436, 280] on input "text" at bounding box center [438, 283] width 173 height 19
paste input "Aqui na [GEOGRAPHIC_DATA][PERSON_NAME]"
type input "Aqui na [GEOGRAPHIC_DATA][PERSON_NAME]"
click at [552, 280] on input "text" at bounding box center [556, 283] width 54 height 19
type input "73"
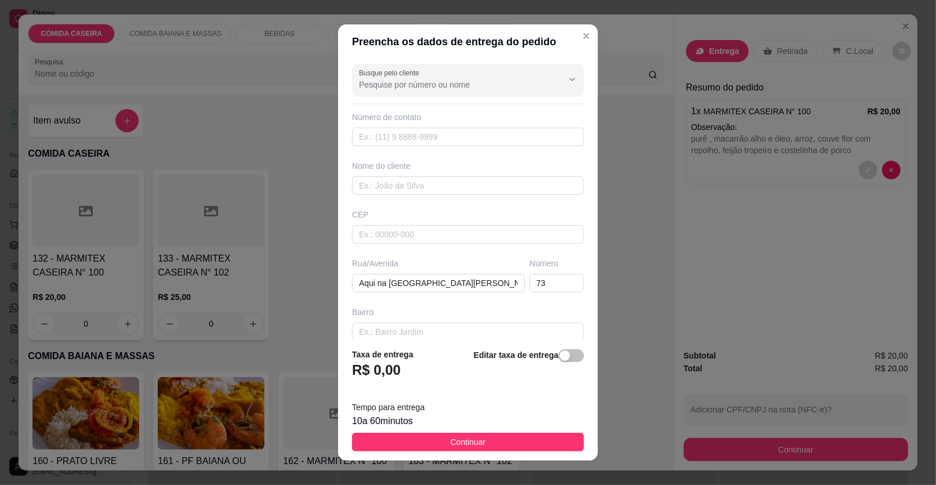
click at [452, 173] on div "Nome do cliente" at bounding box center [468, 177] width 236 height 35
click at [447, 180] on input "text" at bounding box center [468, 185] width 232 height 19
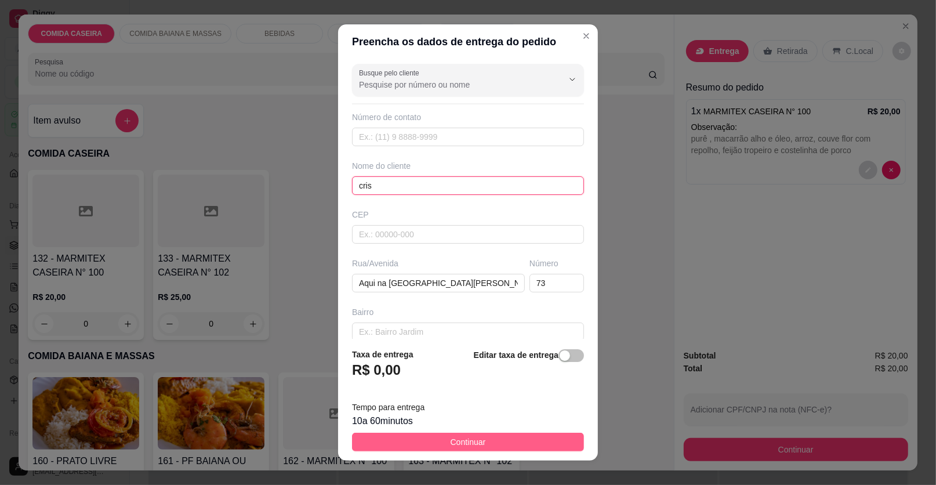
type input "cris"
click at [470, 436] on span "Continuar" at bounding box center [467, 441] width 35 height 13
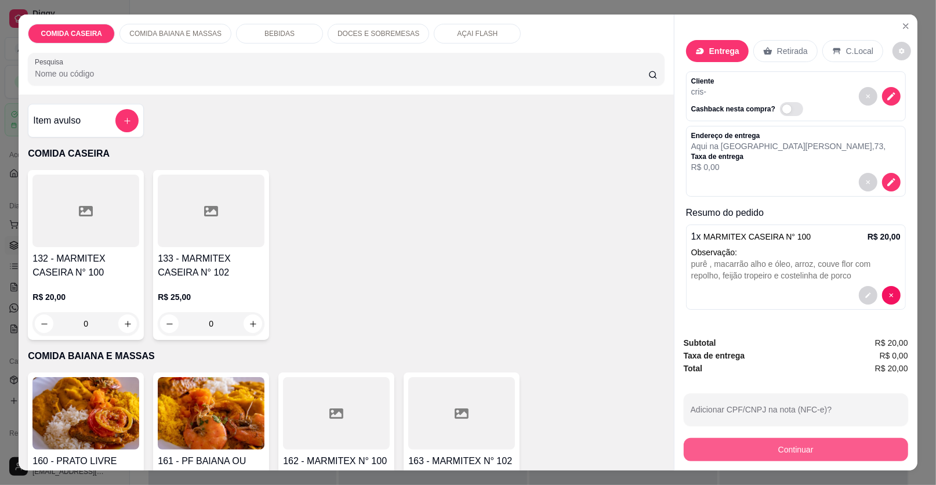
click at [720, 442] on button "Continuar" at bounding box center [795, 449] width 224 height 23
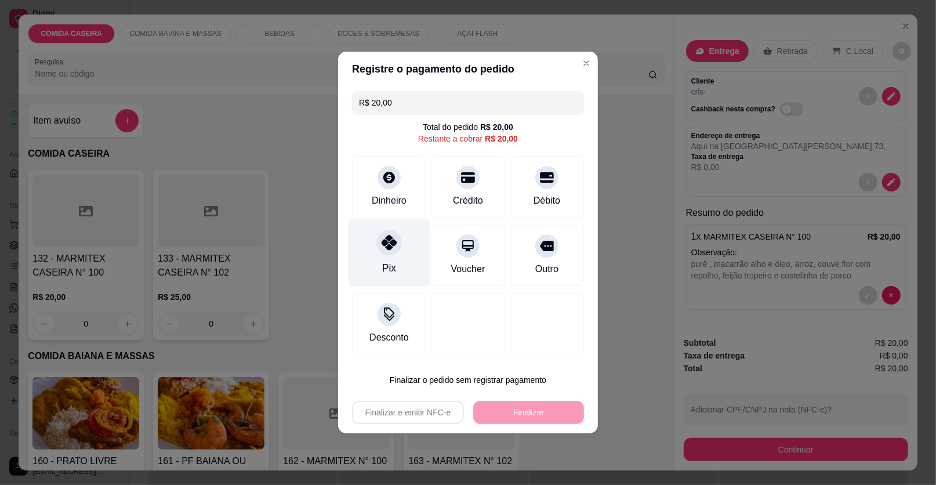
click at [377, 257] on div "Pix" at bounding box center [389, 253] width 82 height 68
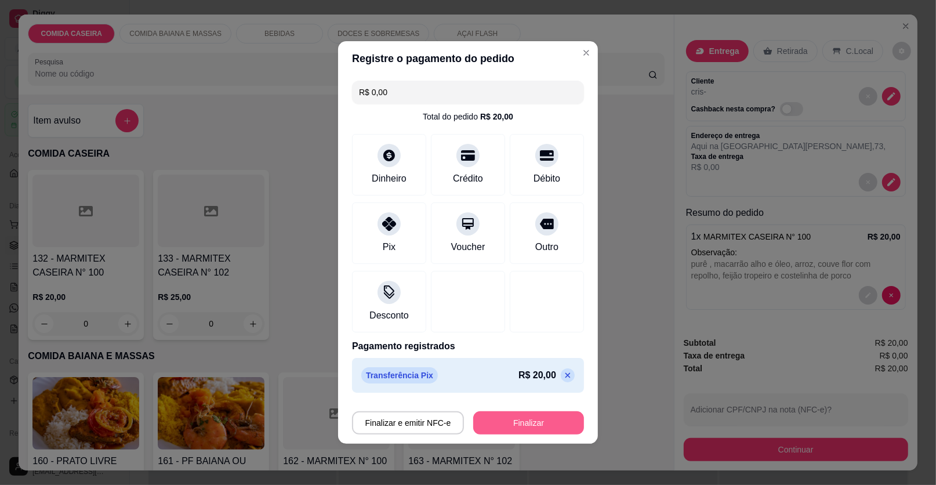
click at [512, 423] on button "Finalizar" at bounding box center [528, 422] width 111 height 23
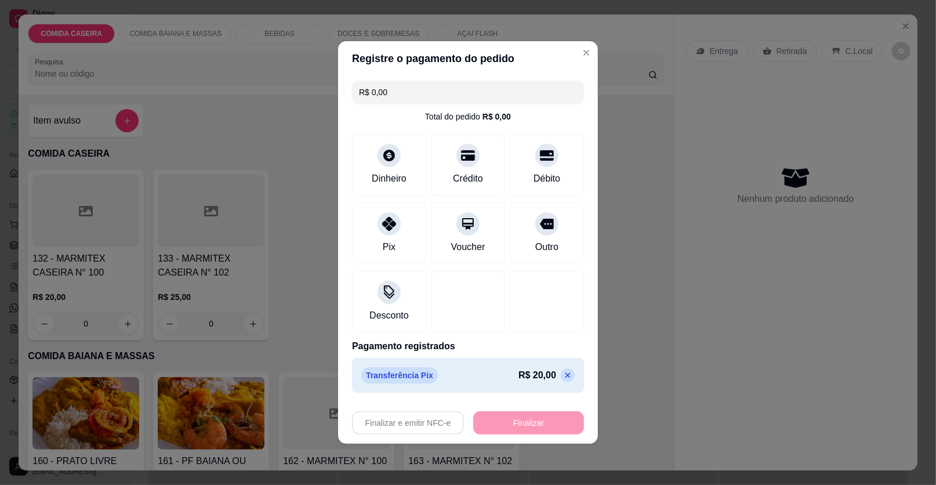
type input "-R$ 20,00"
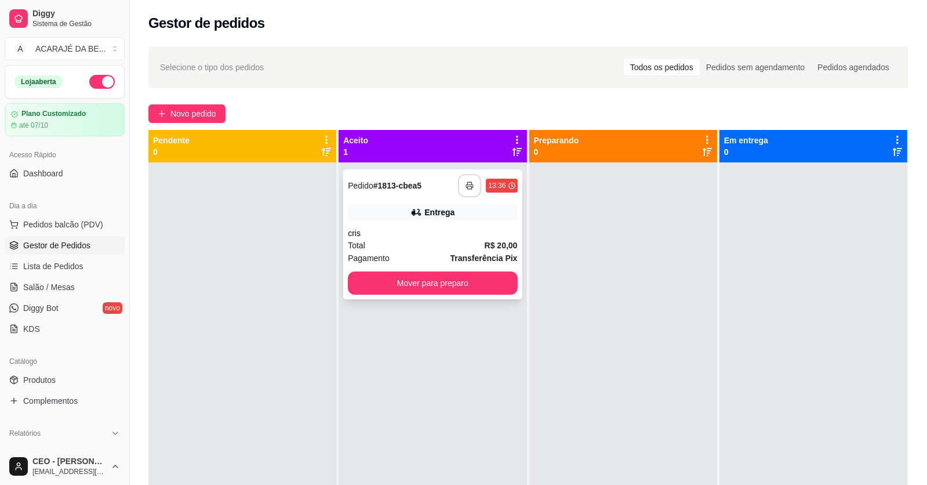
click at [468, 183] on icon "button" at bounding box center [469, 185] width 8 height 8
click at [494, 283] on button "Mover para preparo" at bounding box center [432, 282] width 169 height 23
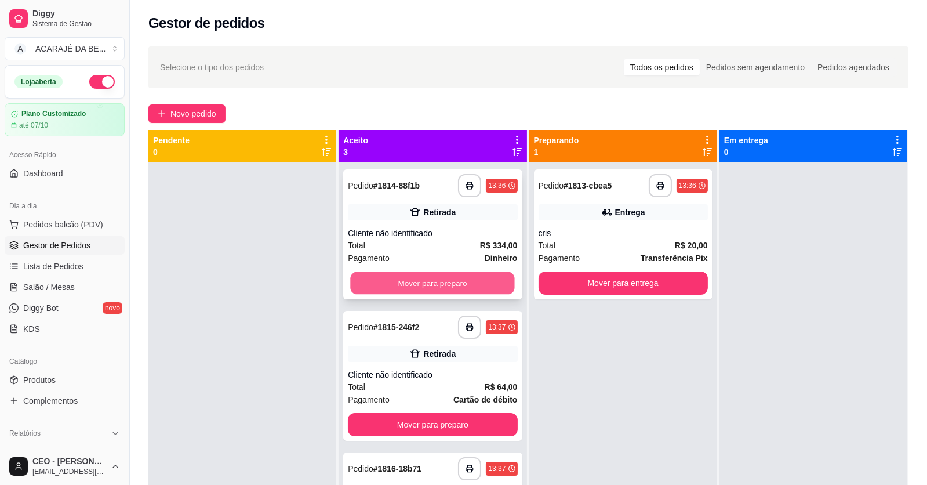
click at [435, 273] on button "Mover para preparo" at bounding box center [433, 283] width 164 height 23
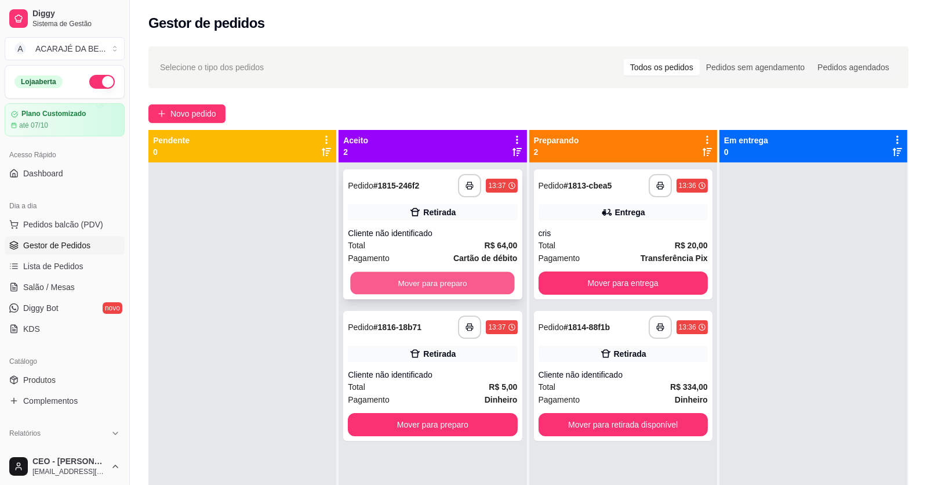
click at [469, 280] on button "Mover para preparo" at bounding box center [433, 283] width 164 height 23
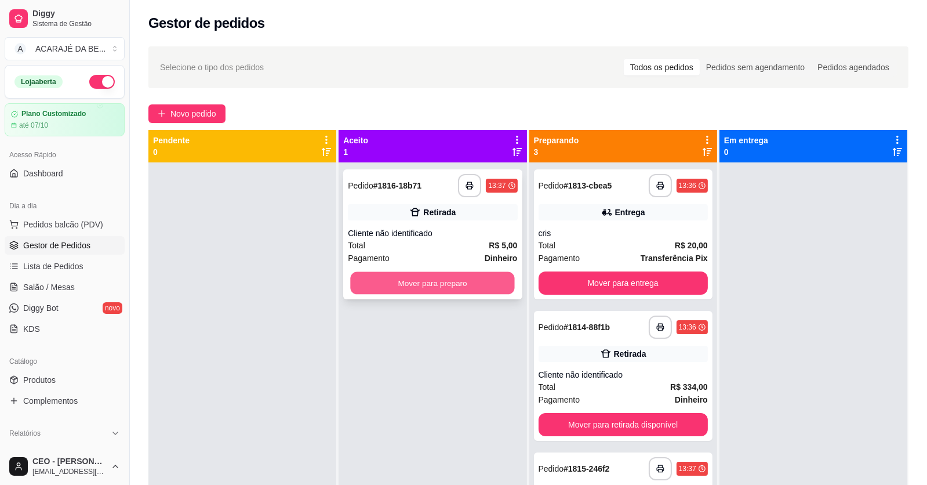
click at [472, 279] on button "Mover para preparo" at bounding box center [433, 283] width 164 height 23
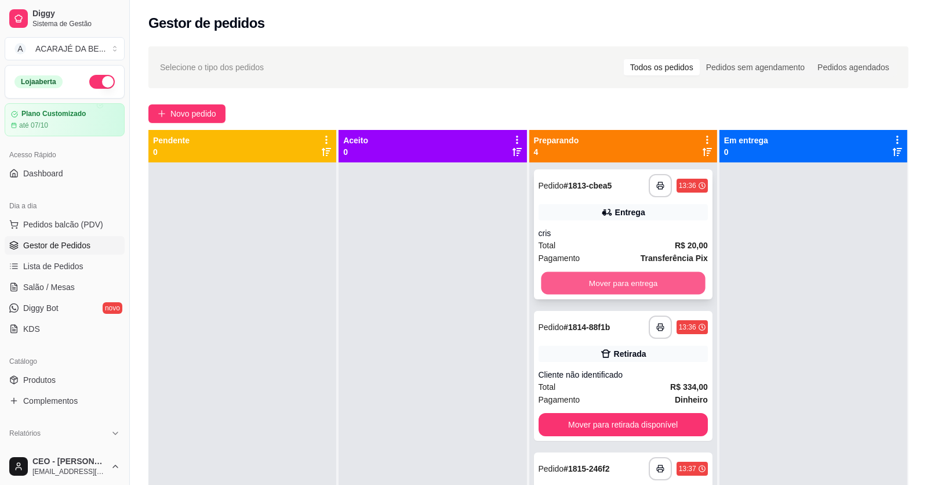
click at [578, 275] on button "Mover para entrega" at bounding box center [623, 283] width 164 height 23
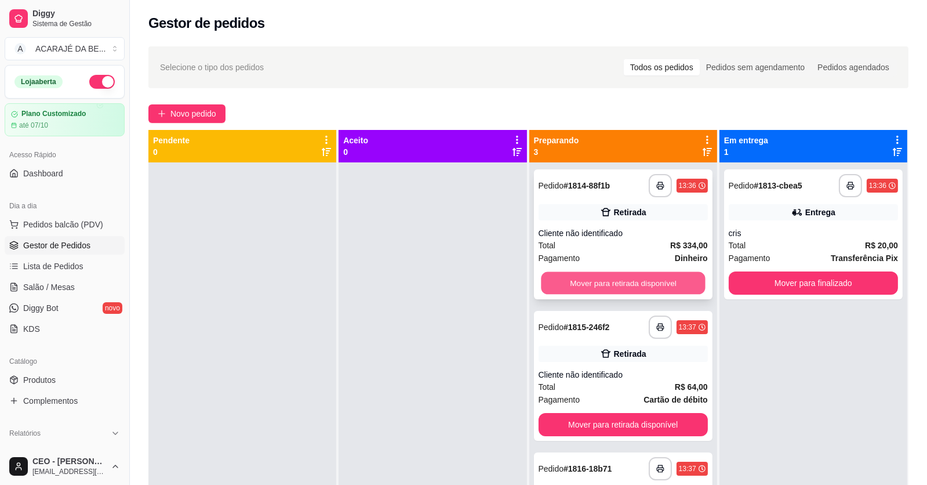
click at [579, 276] on button "Mover para retirada disponível" at bounding box center [623, 283] width 164 height 23
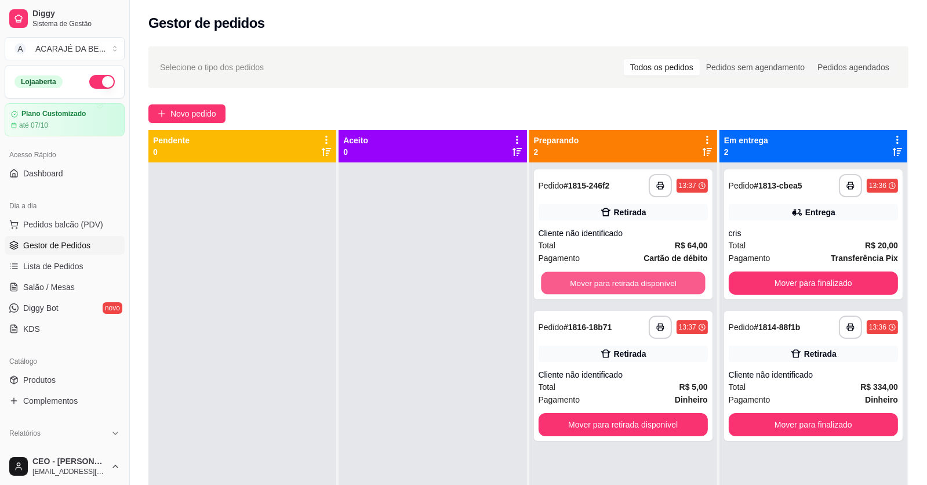
click at [579, 276] on button "Mover para retirada disponível" at bounding box center [623, 283] width 164 height 23
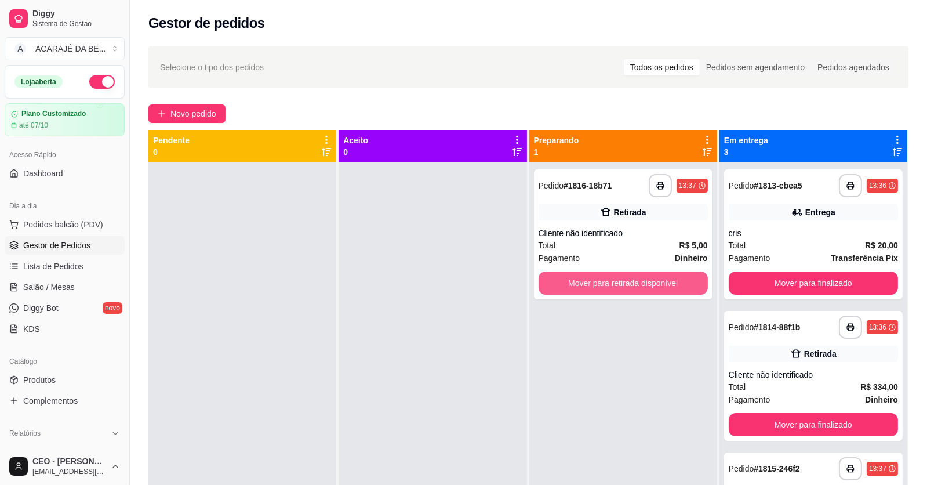
click at [579, 276] on button "Mover para retirada disponível" at bounding box center [622, 282] width 169 height 23
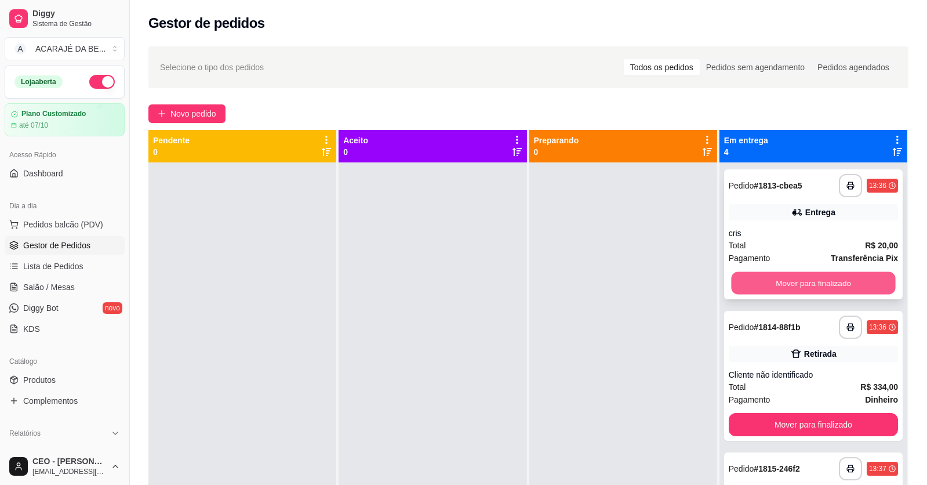
click at [768, 286] on button "Mover para finalizado" at bounding box center [813, 283] width 164 height 23
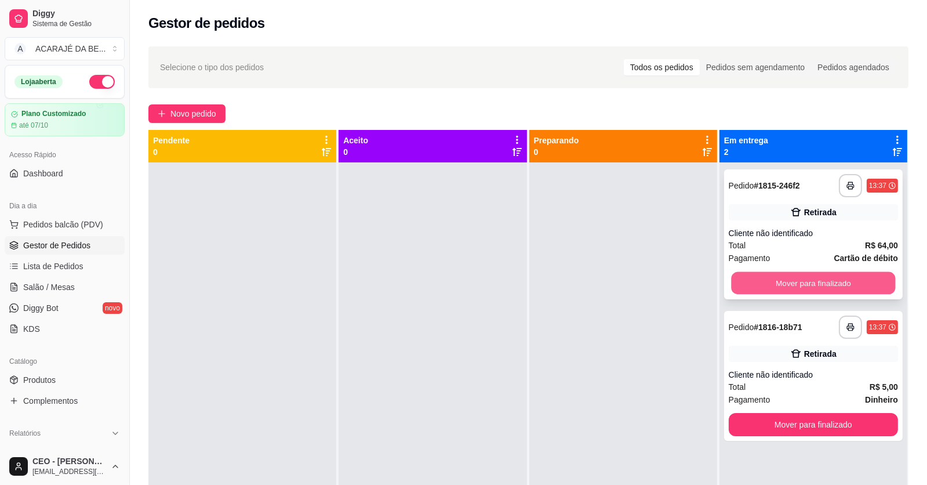
click at [769, 286] on button "Mover para finalizado" at bounding box center [813, 283] width 164 height 23
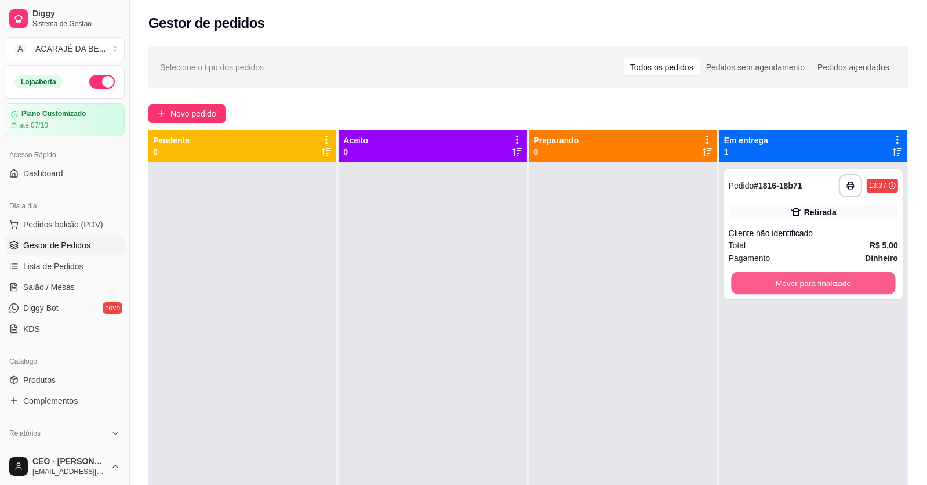
click at [769, 285] on button "Mover para finalizado" at bounding box center [813, 283] width 164 height 23
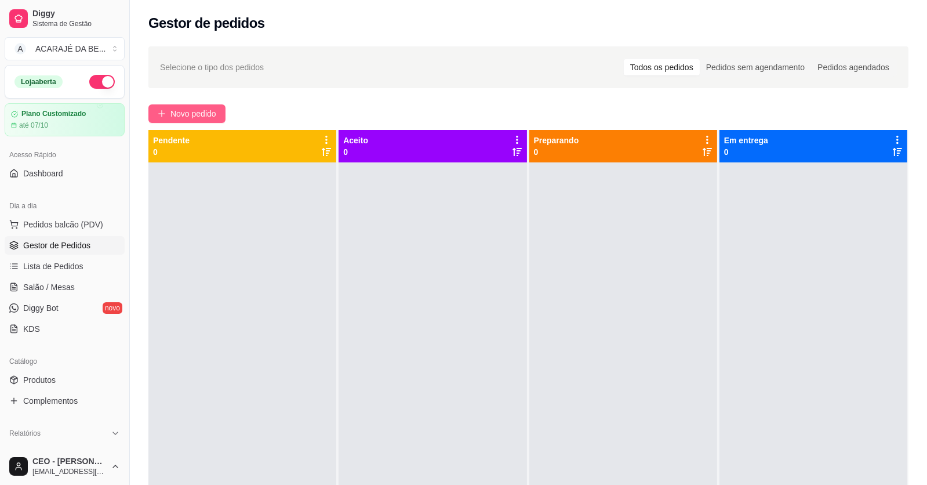
click at [219, 105] on button "Novo pedido" at bounding box center [186, 113] width 77 height 19
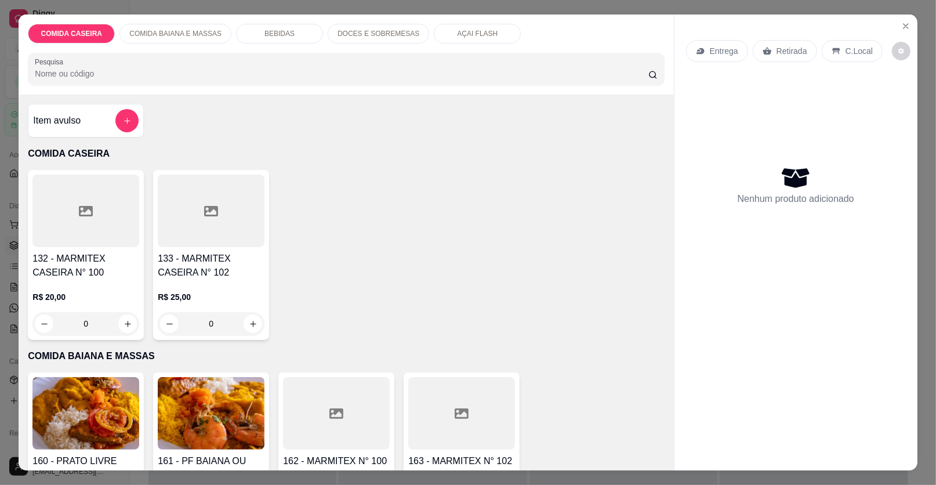
click at [107, 229] on div at bounding box center [85, 210] width 107 height 72
click at [321, 408] on div at bounding box center [336, 413] width 107 height 72
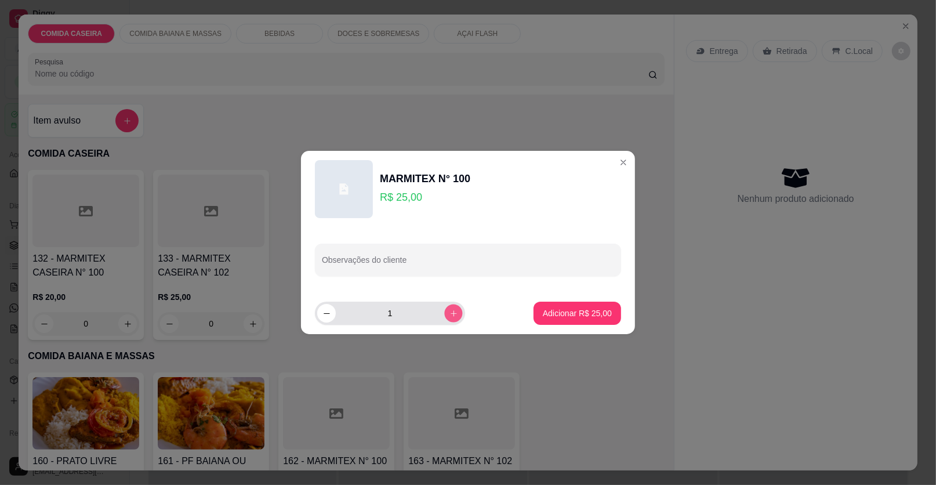
click at [449, 311] on icon "increase-product-quantity" at bounding box center [453, 313] width 9 height 9
click at [326, 317] on button "decrease-product-quantity" at bounding box center [326, 313] width 18 height 18
type input "1"
click at [581, 315] on p "Adicionar R$ 25,00" at bounding box center [577, 312] width 67 height 11
type input "1"
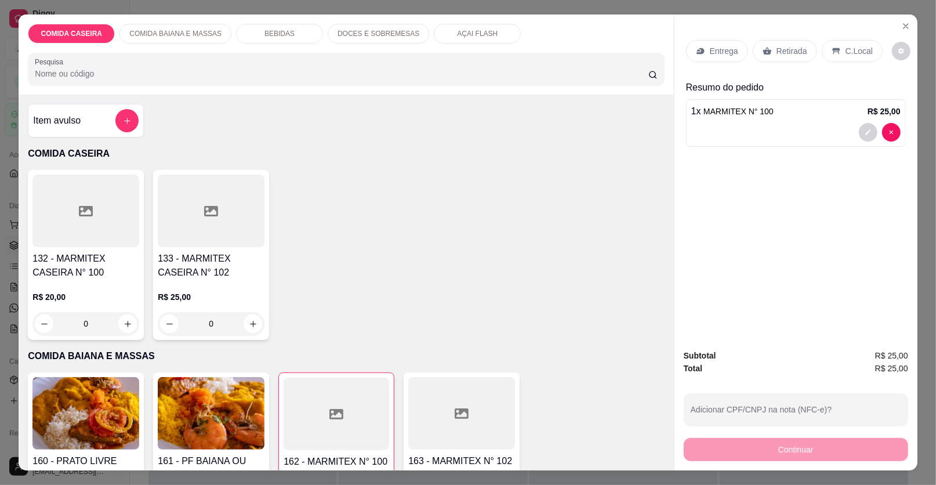
click at [769, 48] on div "Retirada" at bounding box center [784, 51] width 64 height 22
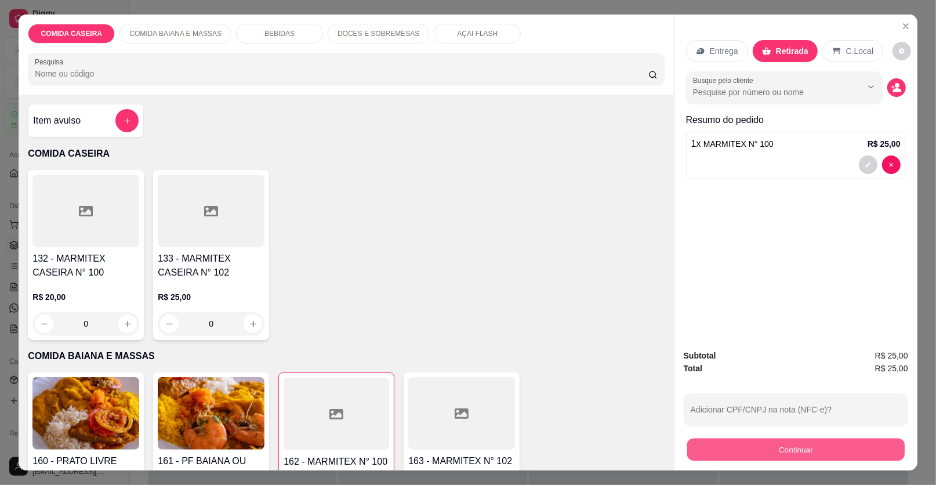
click at [702, 454] on button "Continuar" at bounding box center [795, 449] width 217 height 23
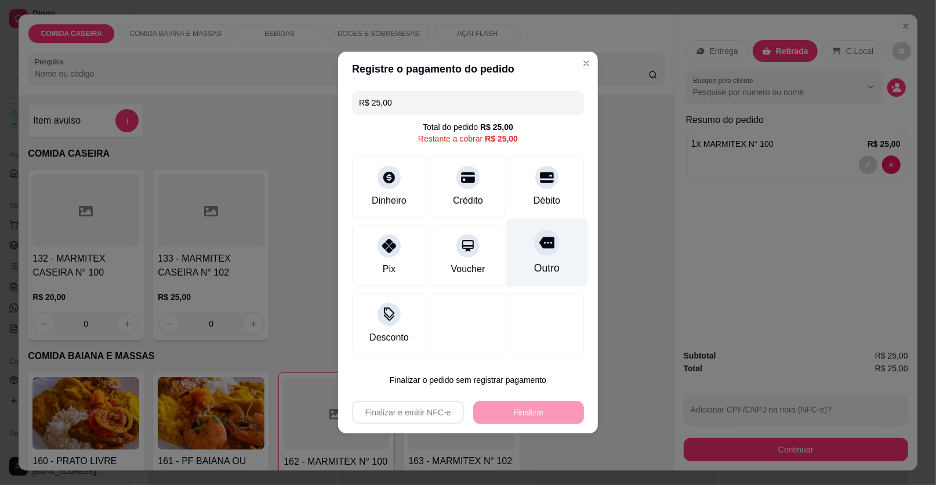
click at [537, 250] on div at bounding box center [547, 243] width 26 height 26
type input "R$ 0,00"
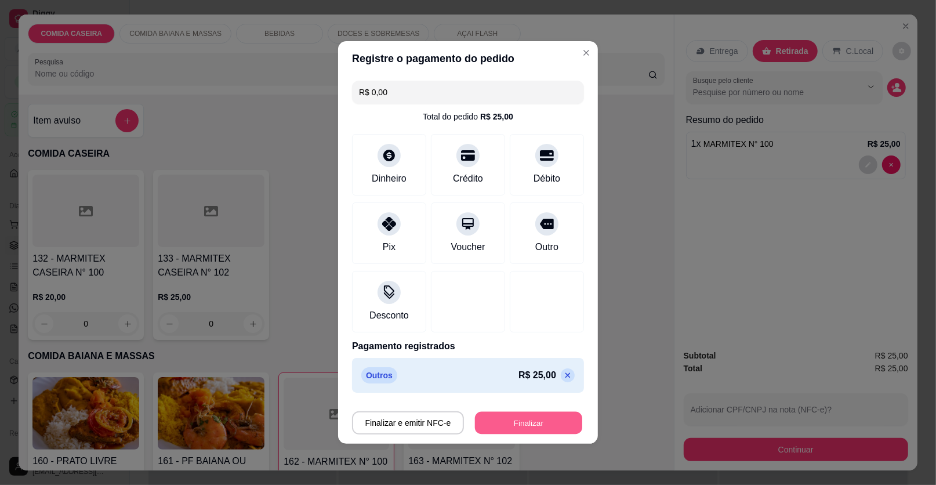
click at [516, 420] on button "Finalizar" at bounding box center [528, 423] width 107 height 23
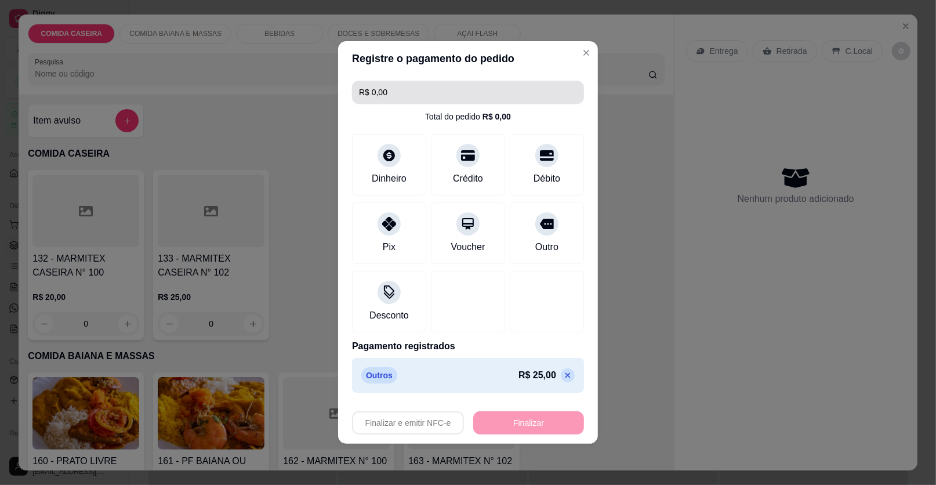
type input "0"
type input "-R$ 25,00"
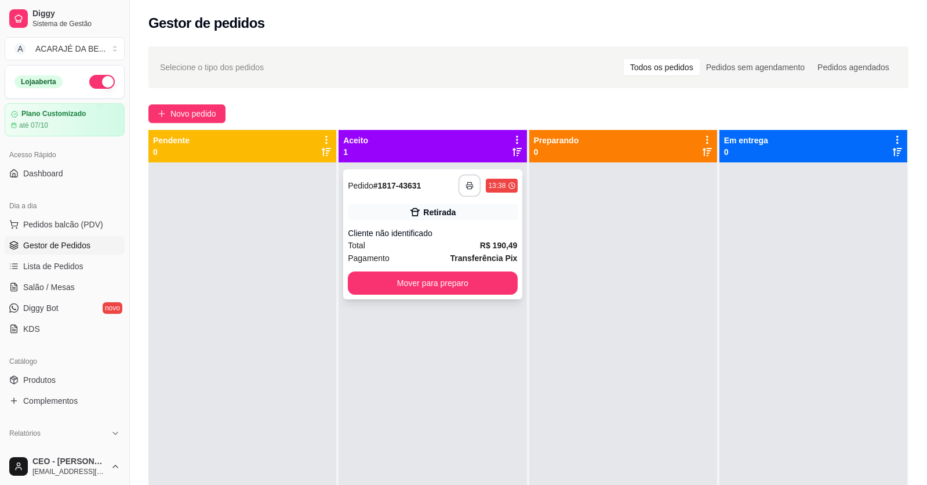
click at [474, 184] on button "button" at bounding box center [469, 185] width 23 height 23
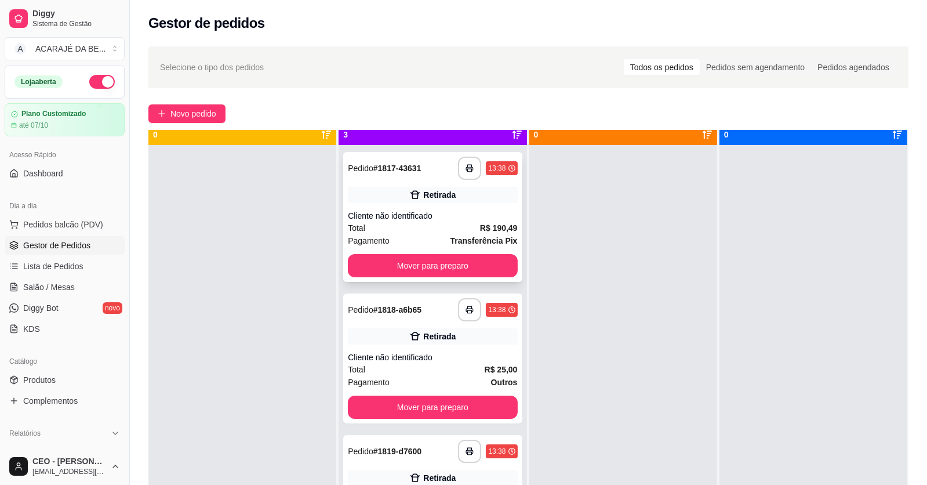
scroll to position [32, 0]
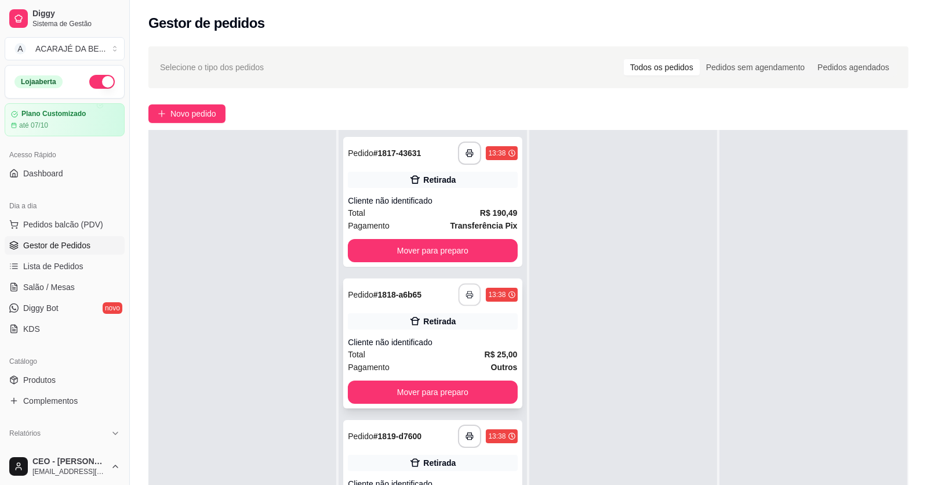
click at [466, 291] on icon "button" at bounding box center [470, 294] width 8 height 8
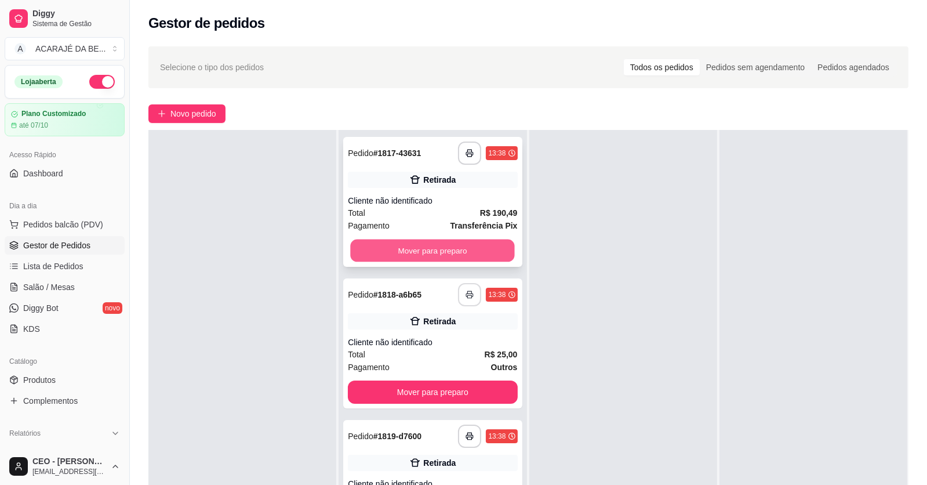
click at [413, 250] on button "Mover para preparo" at bounding box center [433, 250] width 164 height 23
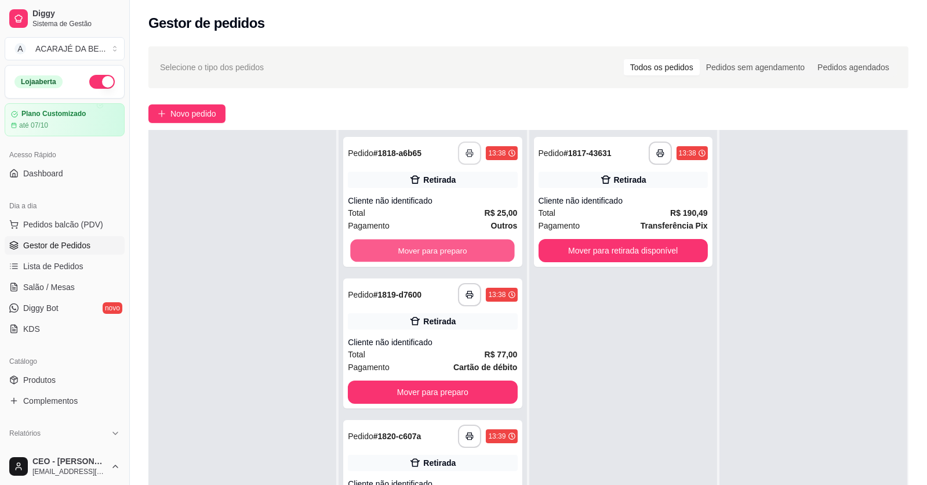
click at [416, 250] on button "Mover para preparo" at bounding box center [433, 250] width 164 height 23
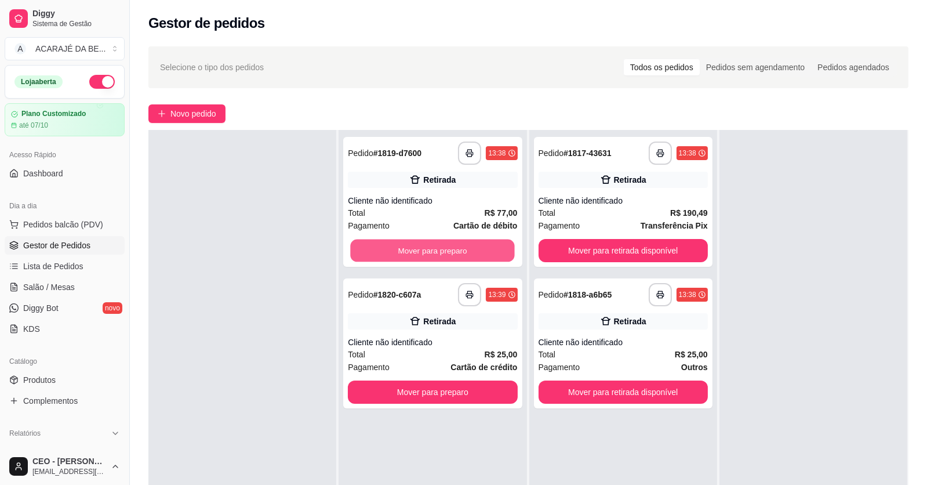
click at [416, 250] on button "Mover para preparo" at bounding box center [433, 250] width 164 height 23
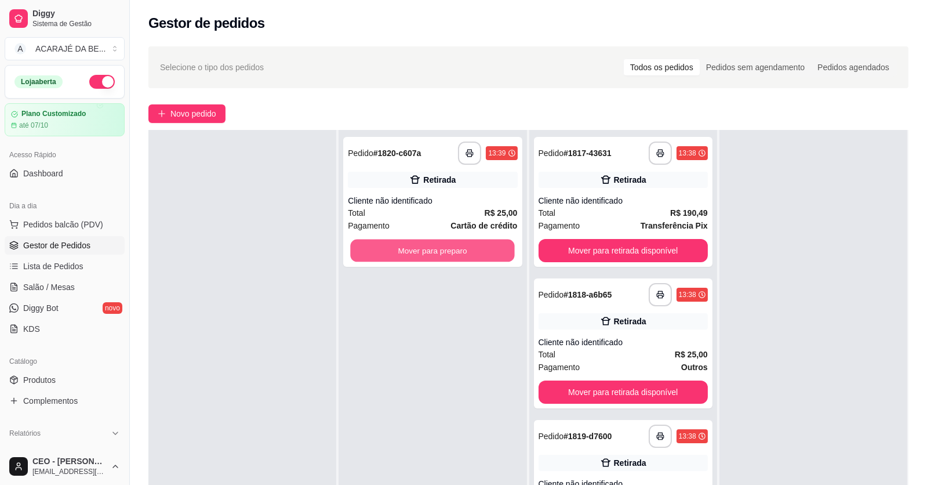
click at [425, 248] on button "Mover para preparo" at bounding box center [433, 250] width 164 height 23
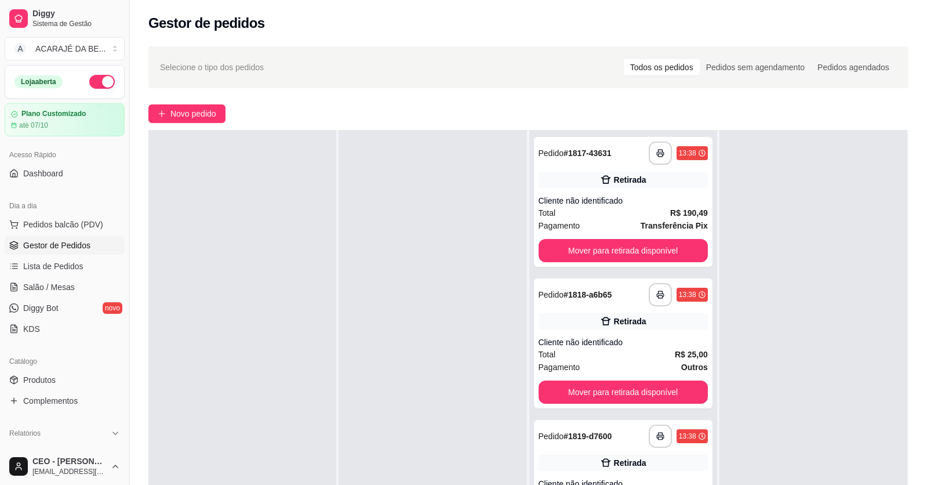
click at [425, 248] on div at bounding box center [433, 372] width 188 height 485
click at [555, 246] on button "Mover para retirada disponível" at bounding box center [623, 250] width 164 height 23
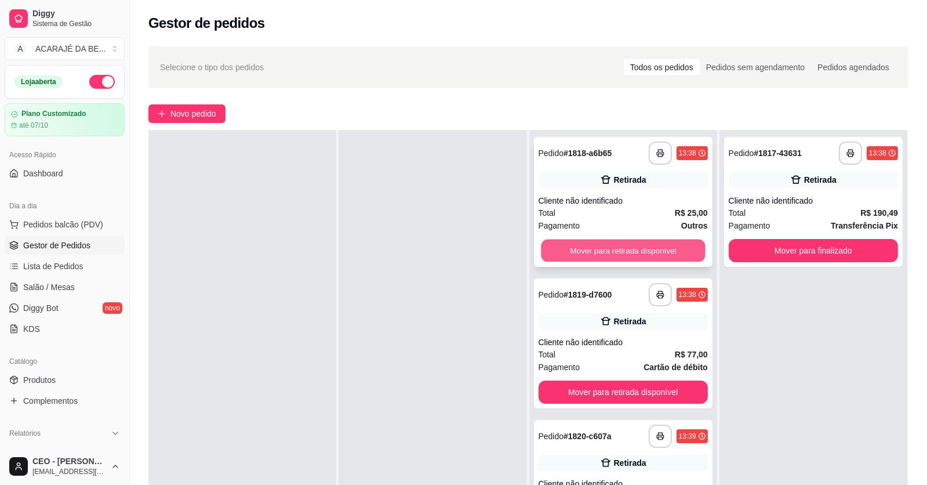
click at [561, 248] on button "Mover para retirada disponível" at bounding box center [623, 250] width 164 height 23
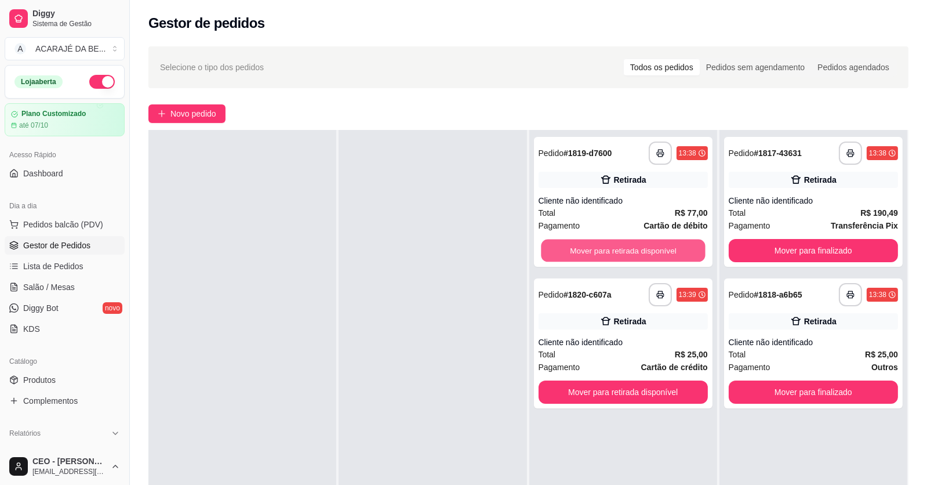
click at [561, 248] on button "Mover para retirada disponível" at bounding box center [623, 250] width 164 height 23
click at [561, 248] on div "Mover para retirada disponível" at bounding box center [622, 250] width 169 height 23
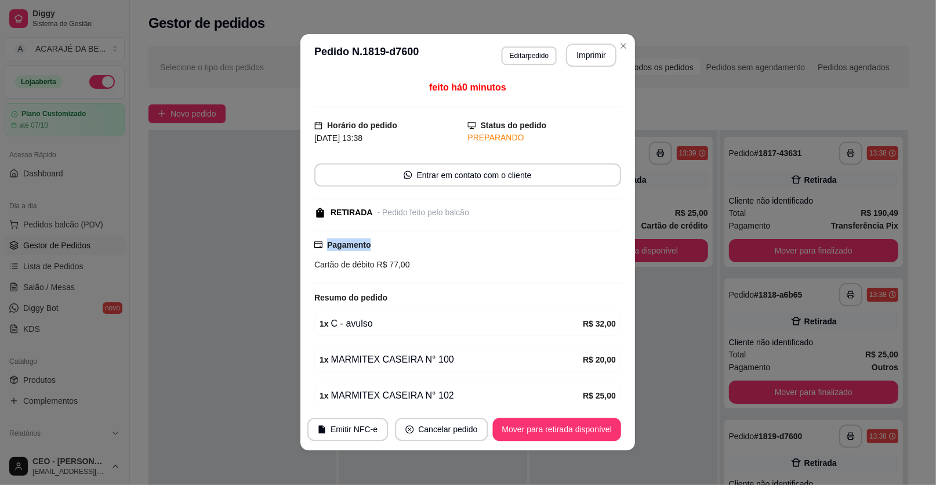
click at [561, 248] on div "Pagamento Cartão de débito R$ 77,00" at bounding box center [468, 254] width 307 height 32
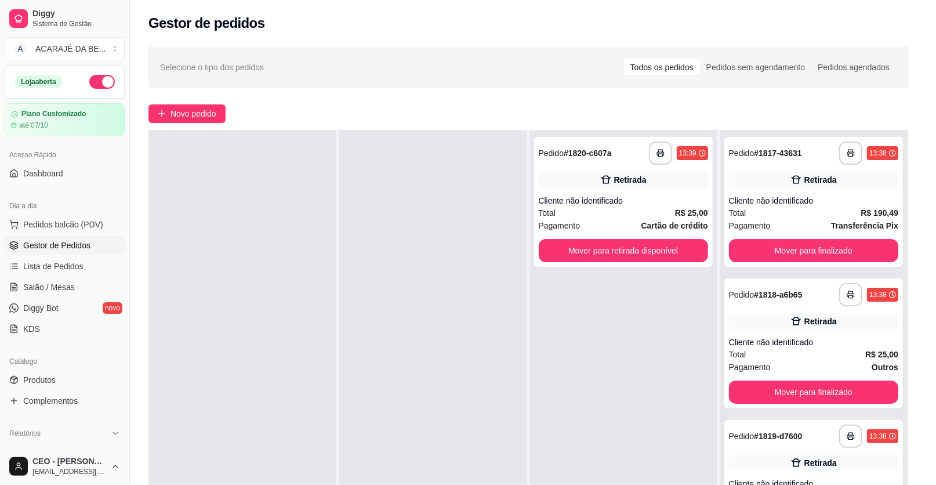
click at [561, 248] on div "Pagamento Cartão de débito R$ 77,00" at bounding box center [468, 254] width 307 height 32
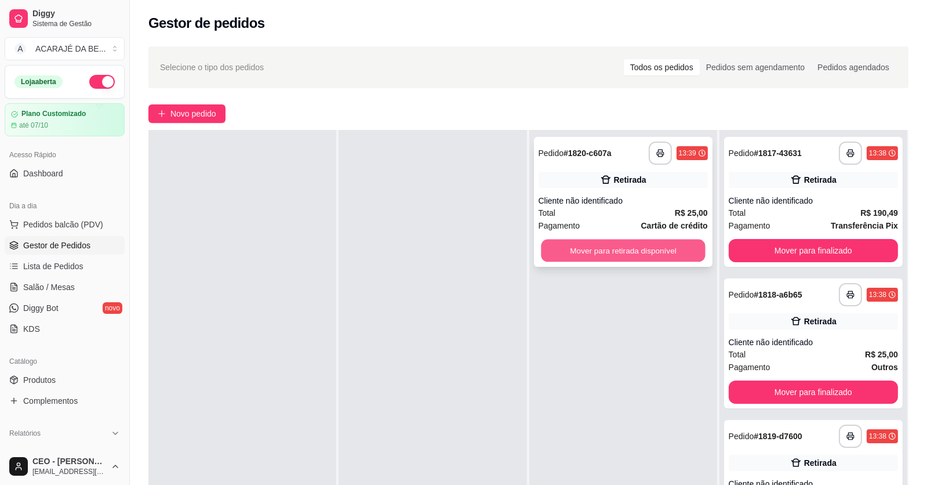
click at [654, 253] on button "Mover para retirada disponível" at bounding box center [623, 250] width 164 height 23
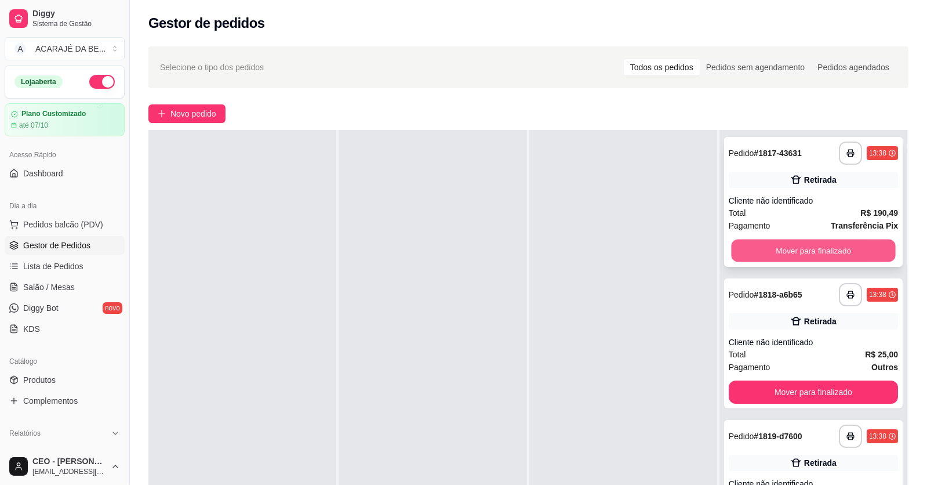
click at [731, 243] on button "Mover para finalizado" at bounding box center [813, 250] width 164 height 23
click at [734, 246] on button "Mover para finalizado" at bounding box center [813, 250] width 164 height 23
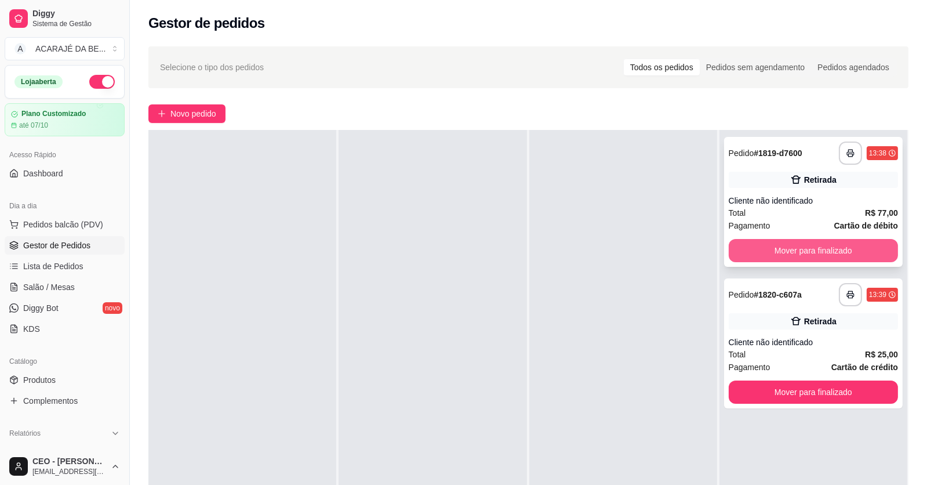
click at [734, 246] on button "Mover para finalizado" at bounding box center [813, 250] width 169 height 23
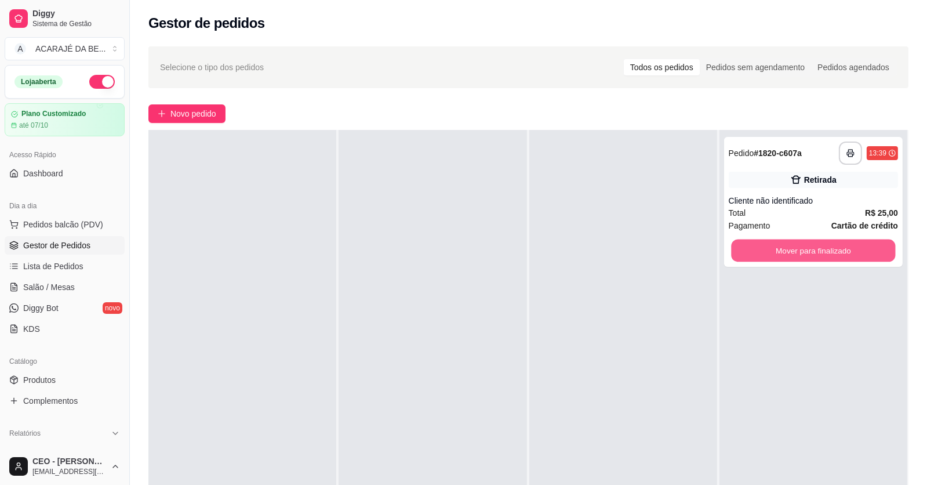
click at [734, 249] on button "Mover para finalizado" at bounding box center [813, 250] width 164 height 23
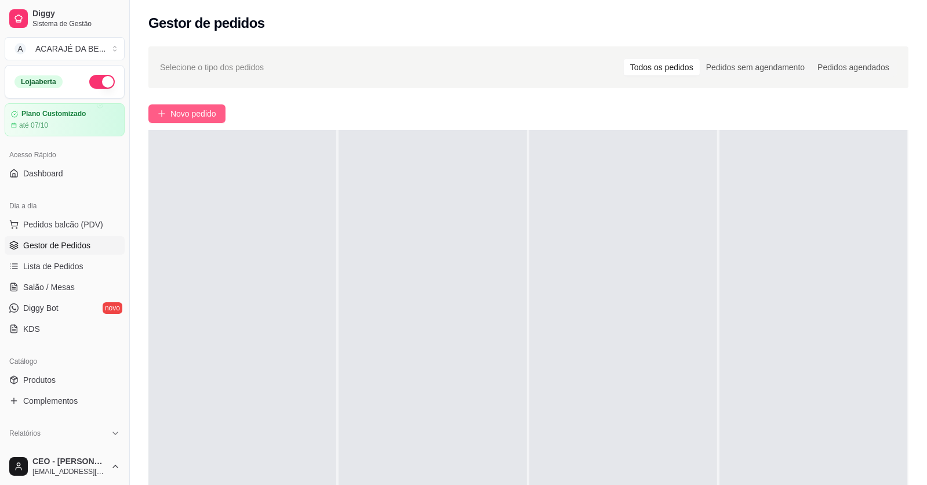
click at [155, 111] on button "Novo pedido" at bounding box center [186, 113] width 77 height 19
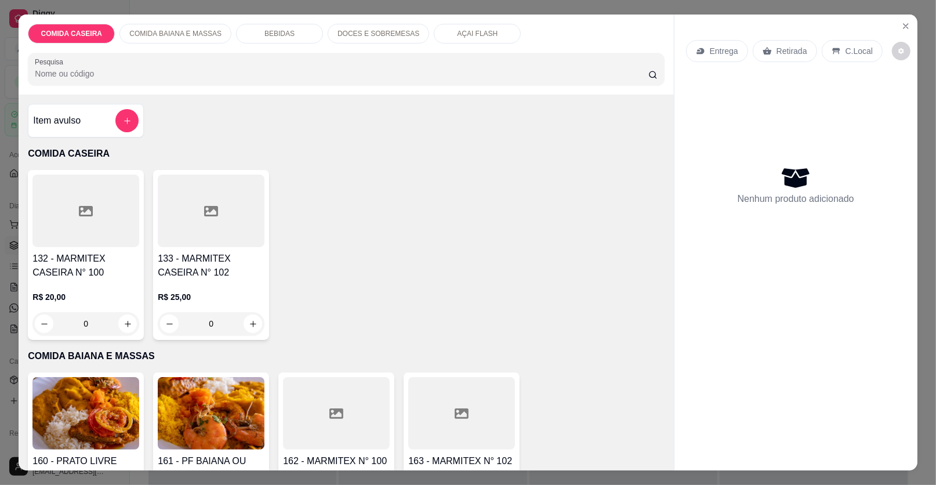
click at [72, 111] on div "Item avulso" at bounding box center [85, 120] width 105 height 23
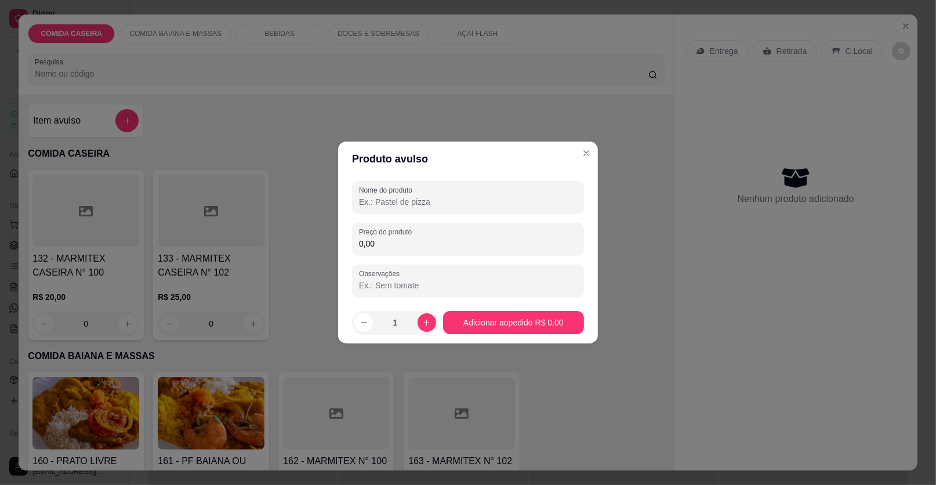
click at [438, 200] on input "Nome do produto" at bounding box center [468, 202] width 218 height 12
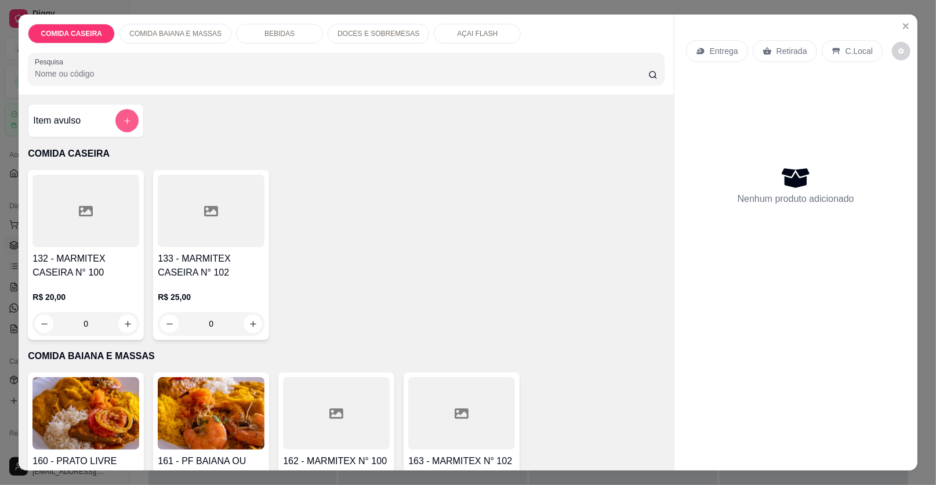
click at [125, 125] on button "add-separate-item" at bounding box center [126, 120] width 23 height 23
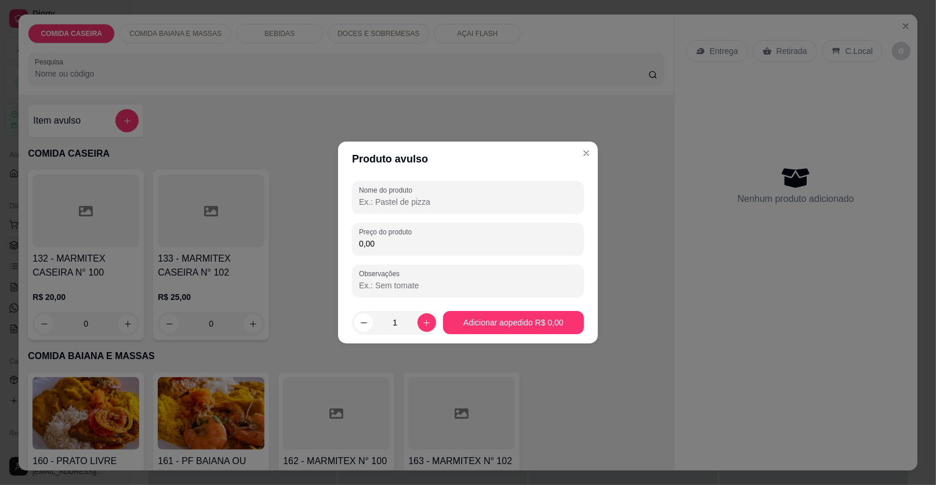
click at [406, 206] on input "Nome do produto" at bounding box center [468, 202] width 218 height 12
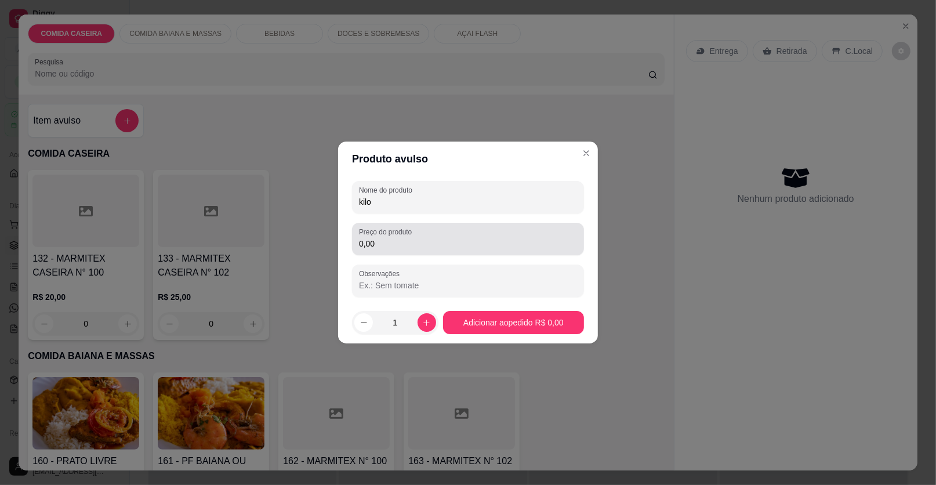
type input "kilo"
click at [452, 233] on div "0,00" at bounding box center [468, 238] width 218 height 23
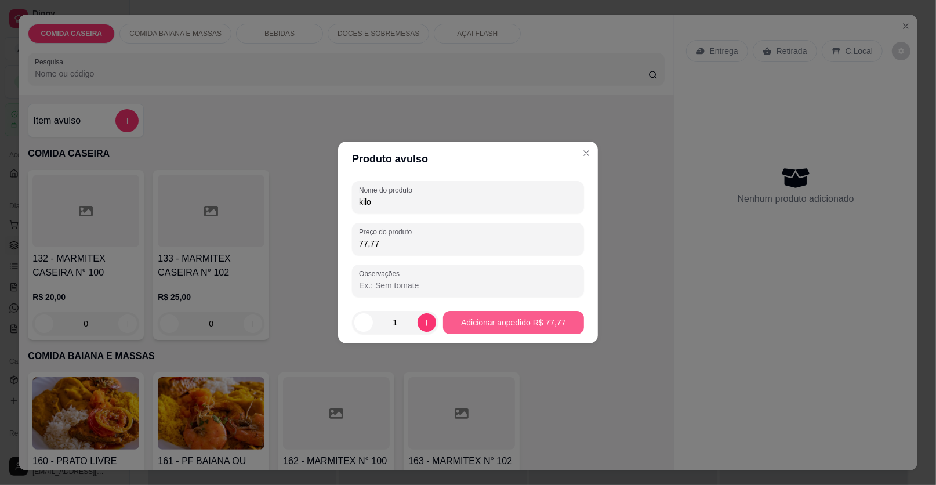
type input "77,77"
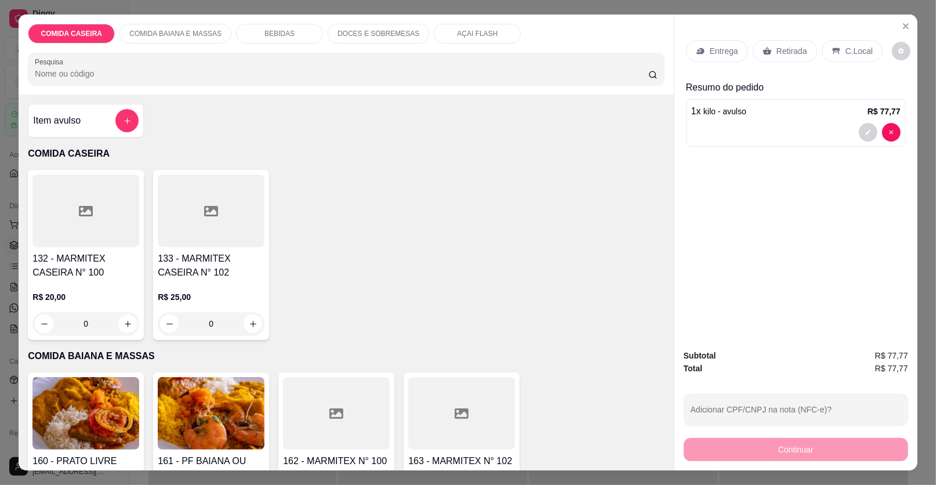
click at [834, 45] on div "C.Local" at bounding box center [851, 51] width 61 height 22
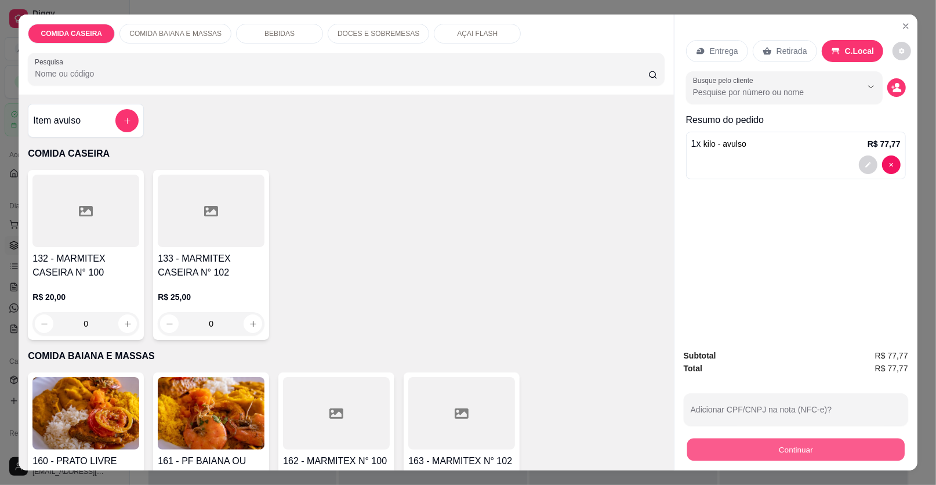
click at [723, 449] on button "Continuar" at bounding box center [795, 449] width 217 height 23
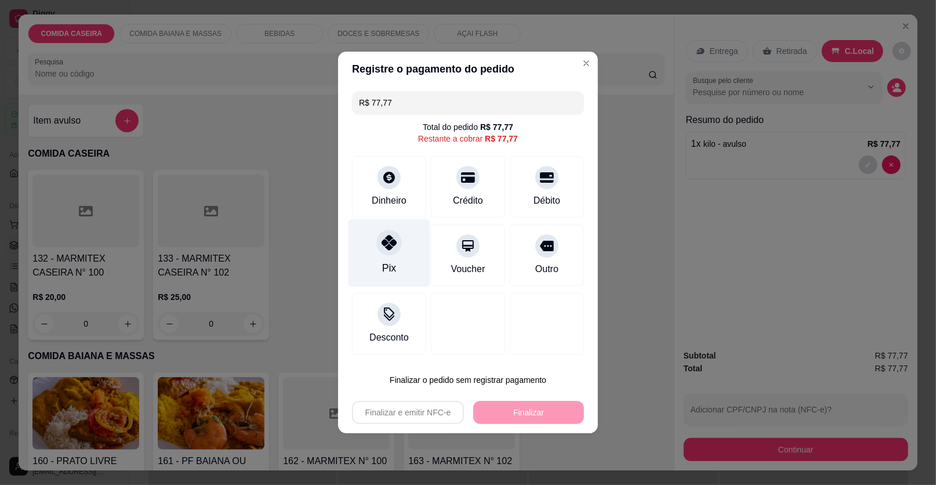
click at [385, 246] on icon at bounding box center [388, 242] width 15 height 15
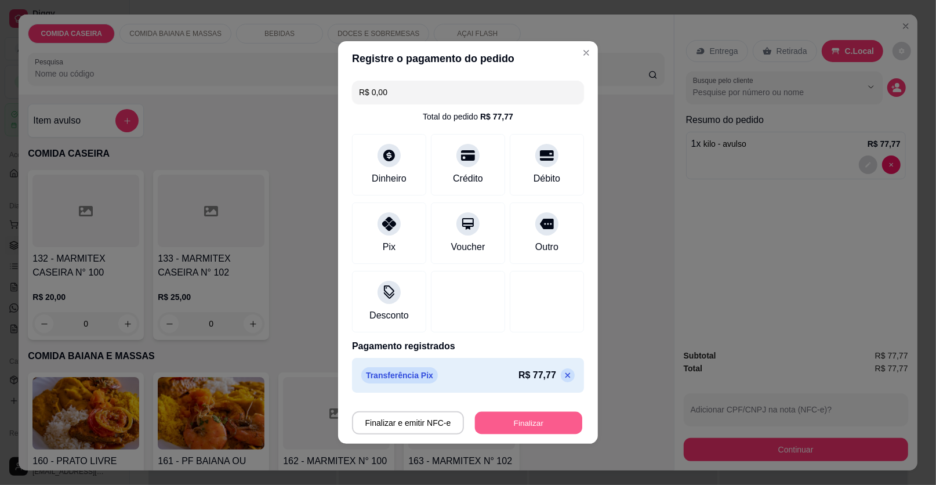
click at [521, 421] on button "Finalizar" at bounding box center [528, 423] width 107 height 23
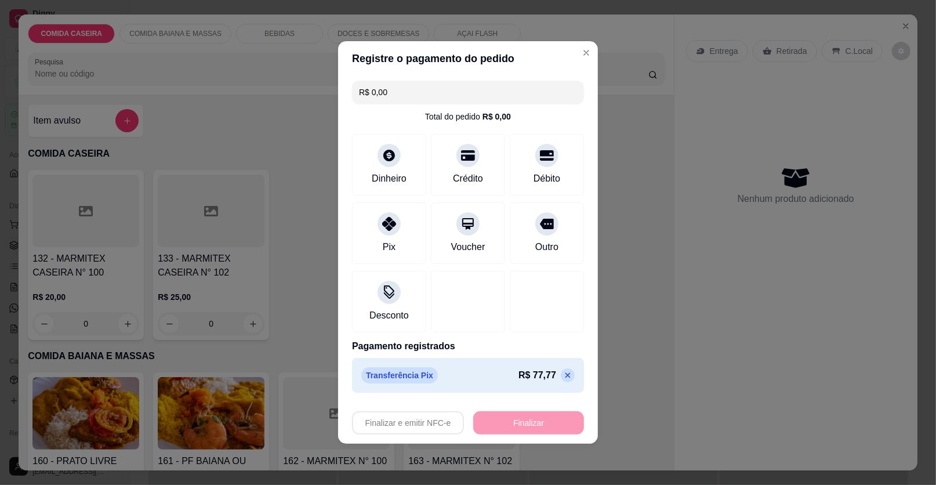
type input "-R$ 77,77"
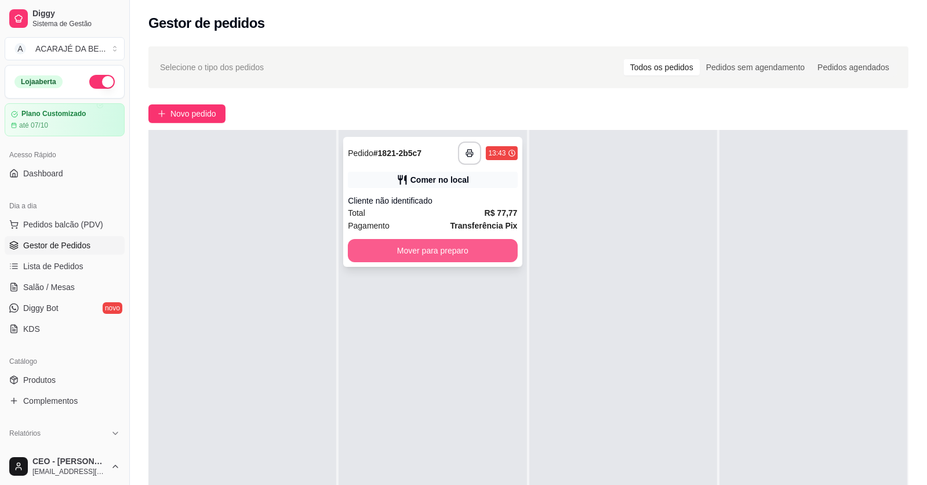
click at [449, 245] on button "Mover para preparo" at bounding box center [432, 250] width 169 height 23
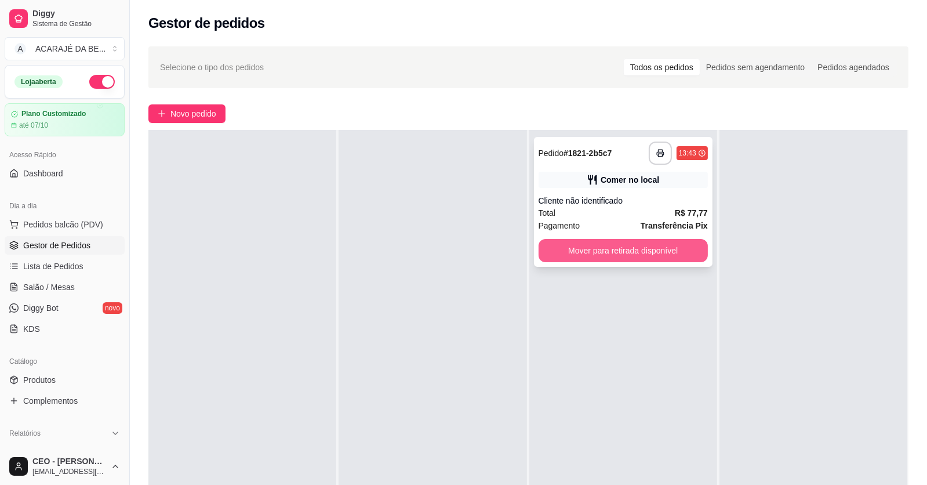
click at [572, 239] on button "Mover para retirada disponível" at bounding box center [622, 250] width 169 height 23
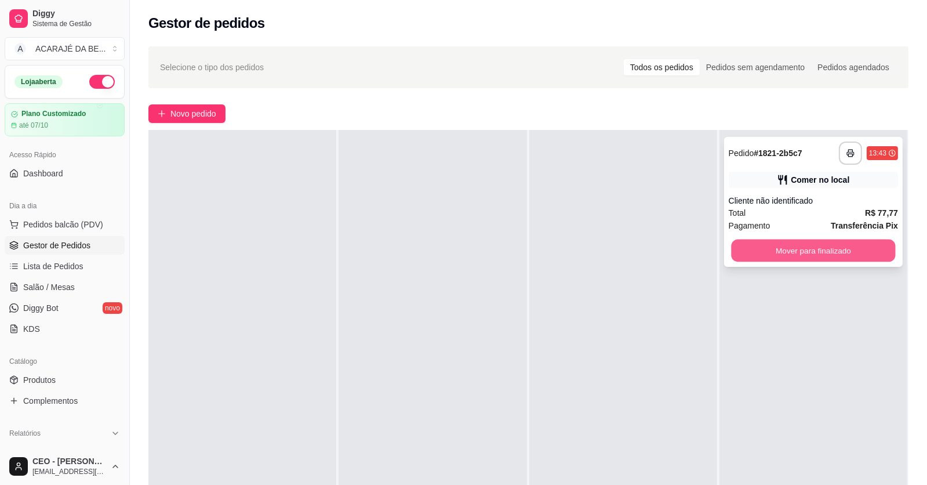
click at [792, 252] on button "Mover para finalizado" at bounding box center [813, 250] width 164 height 23
click at [792, 252] on div "Mover para finalizado" at bounding box center [813, 250] width 169 height 23
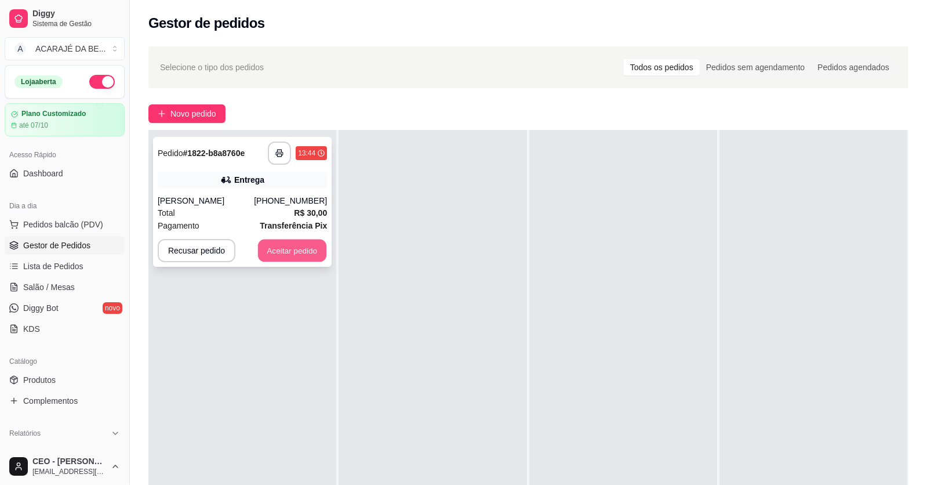
click at [281, 255] on button "Aceitar pedido" at bounding box center [292, 250] width 68 height 23
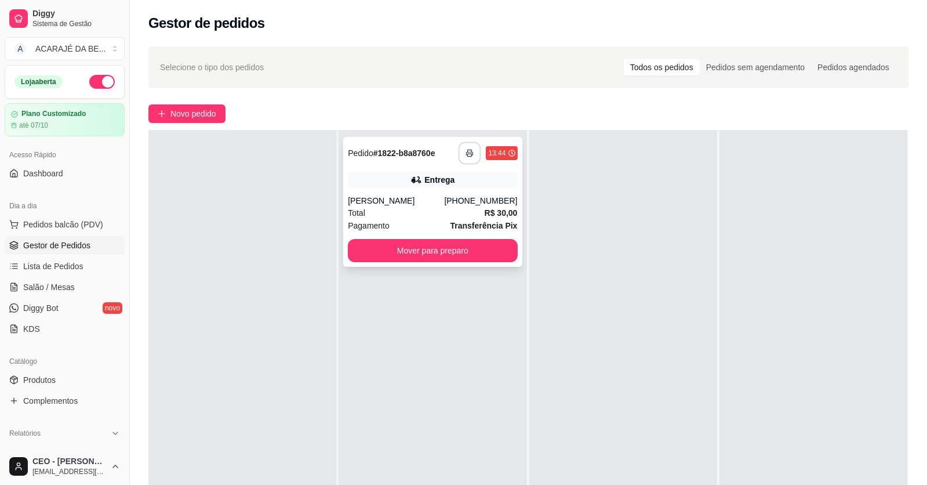
click at [471, 148] on button "button" at bounding box center [469, 153] width 23 height 23
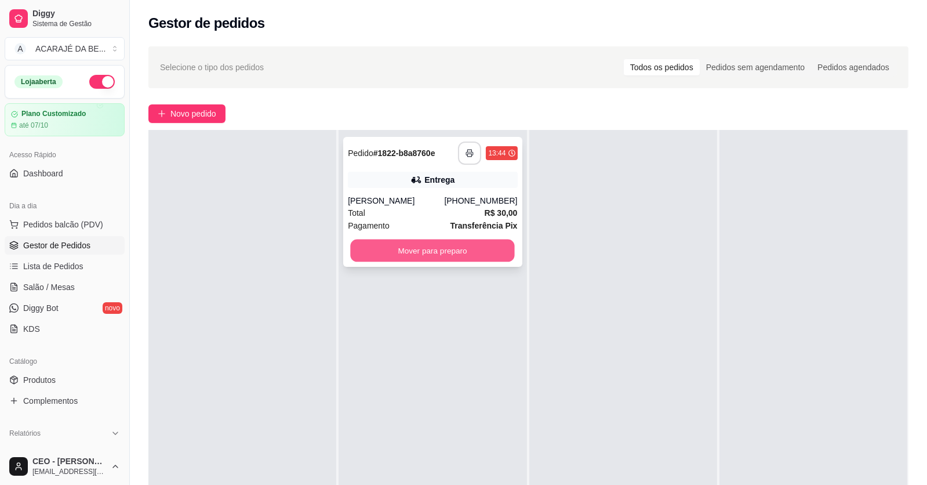
click at [477, 250] on button "Mover para preparo" at bounding box center [433, 250] width 164 height 23
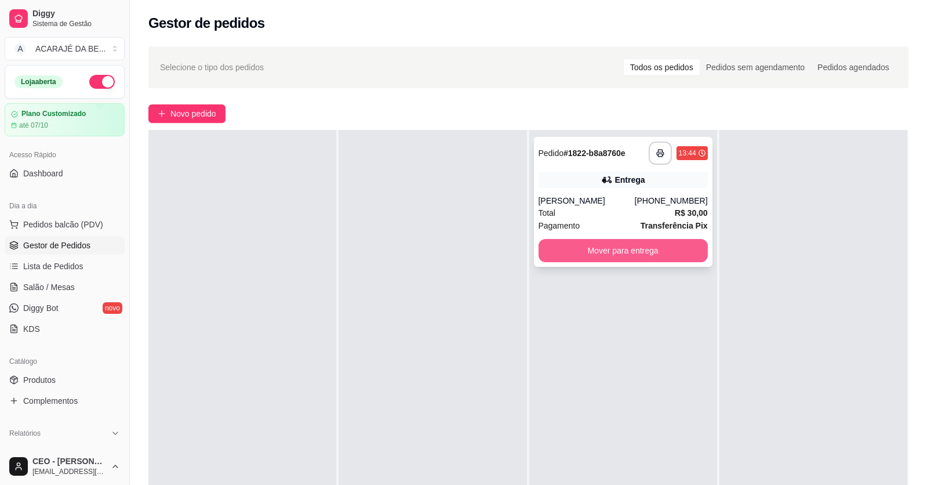
click at [538, 245] on button "Mover para entrega" at bounding box center [622, 250] width 169 height 23
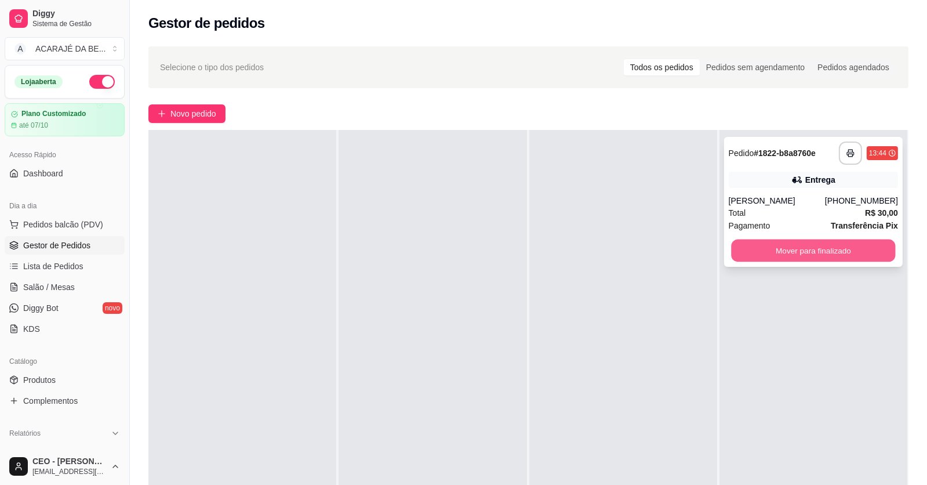
click at [753, 251] on button "Mover para finalizado" at bounding box center [813, 250] width 164 height 23
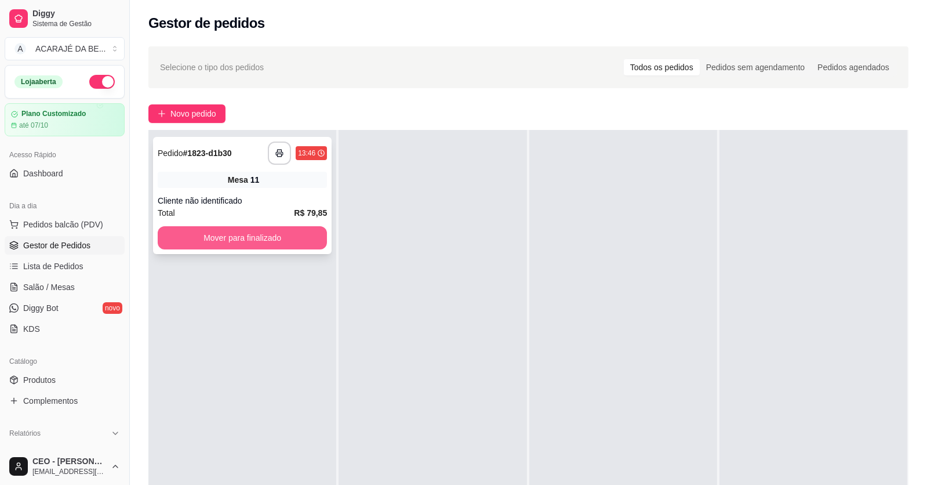
click at [260, 236] on button "Mover para finalizado" at bounding box center [242, 237] width 169 height 23
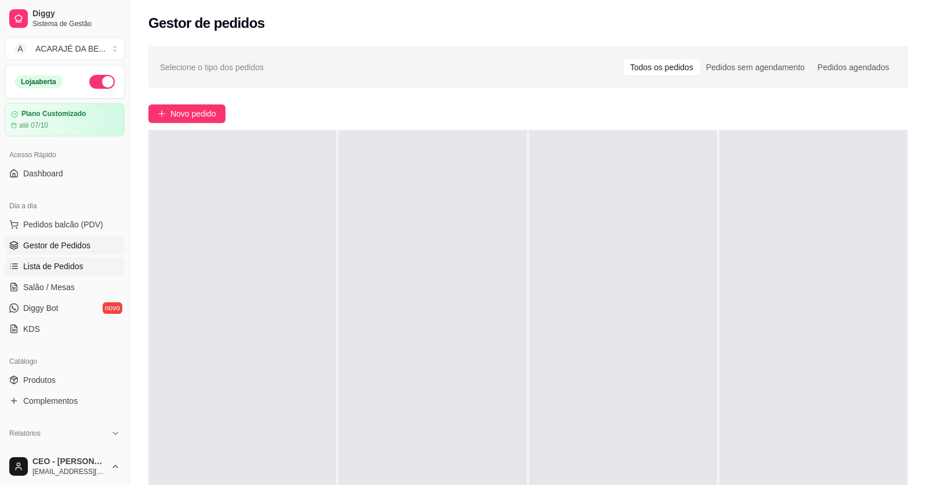
click at [69, 265] on span "Lista de Pedidos" at bounding box center [53, 266] width 60 height 12
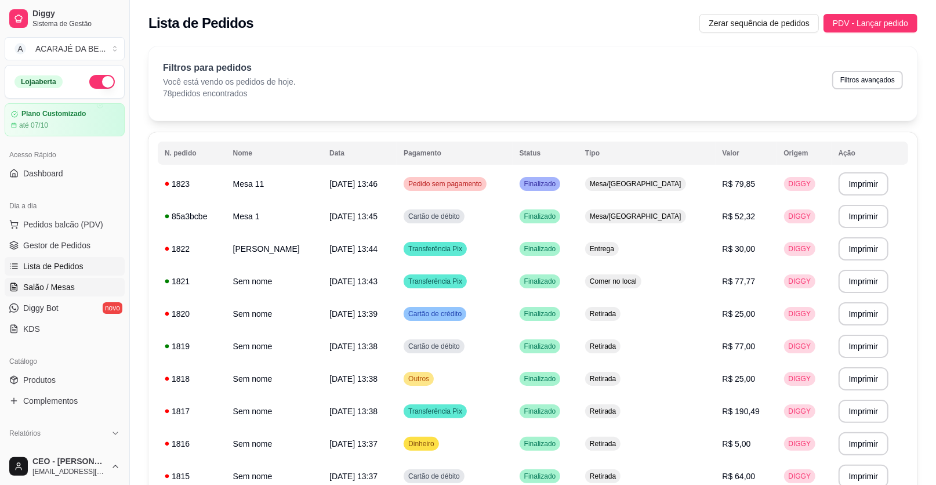
click at [66, 283] on span "Salão / Mesas" at bounding box center [49, 287] width 52 height 12
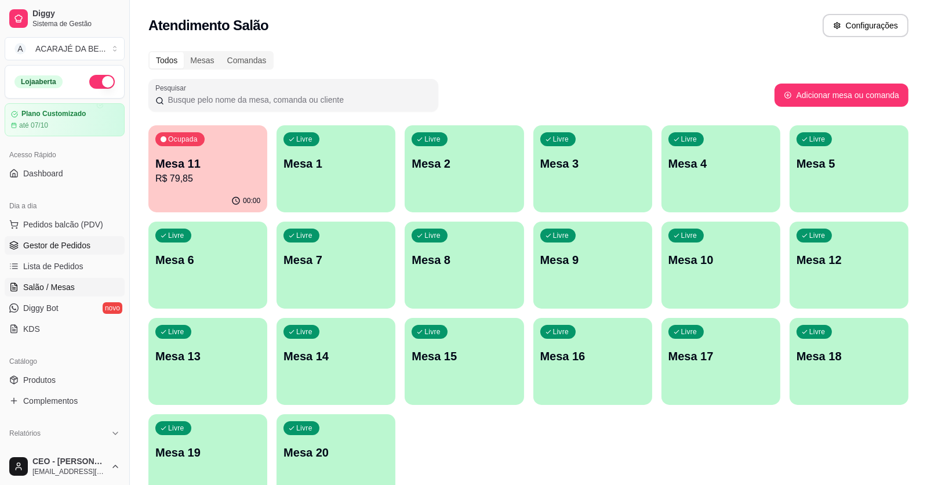
click at [56, 239] on span "Gestor de Pedidos" at bounding box center [56, 245] width 67 height 12
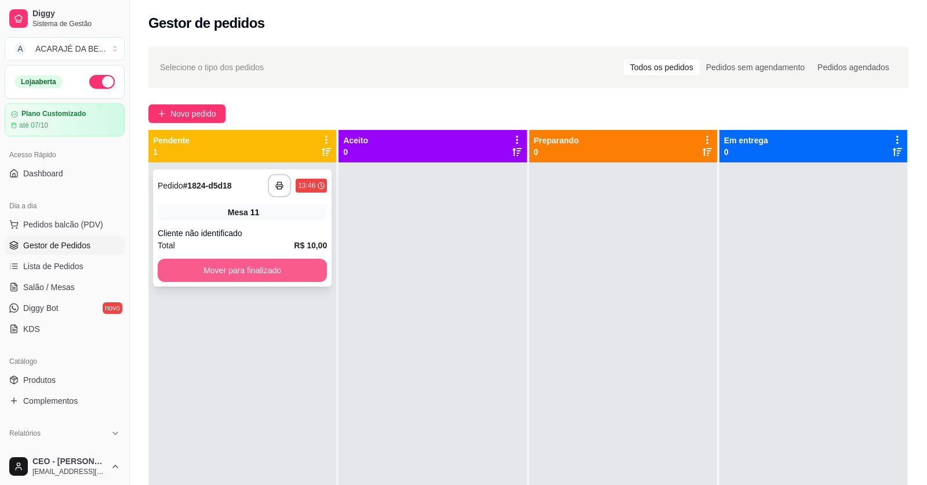
click at [203, 265] on button "Mover para finalizado" at bounding box center [242, 270] width 169 height 23
click at [259, 270] on button "Mover para finalizado" at bounding box center [242, 270] width 169 height 23
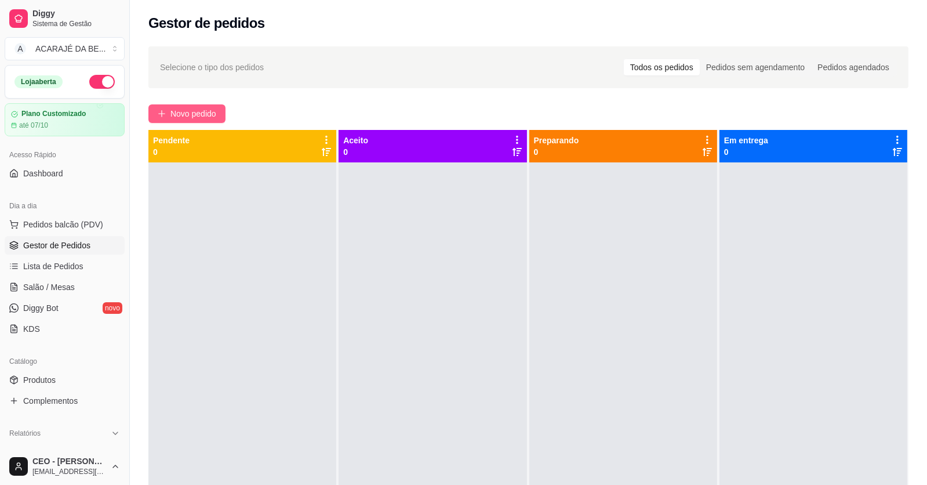
click at [185, 112] on span "Novo pedido" at bounding box center [193, 113] width 46 height 13
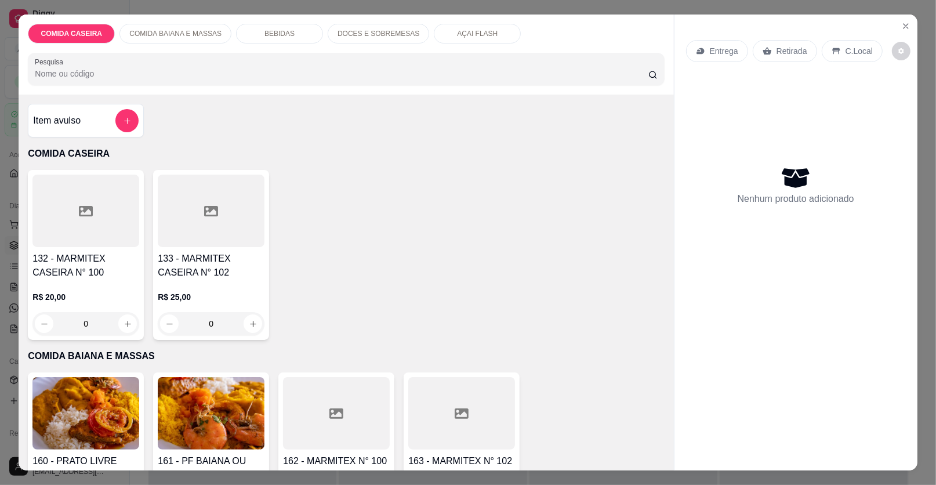
click at [75, 228] on div at bounding box center [85, 210] width 107 height 72
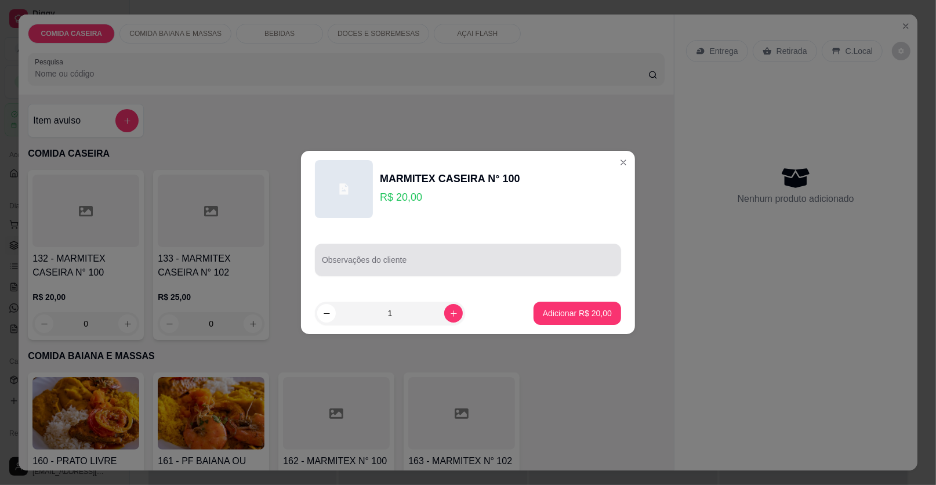
click at [390, 271] on div at bounding box center [468, 259] width 292 height 23
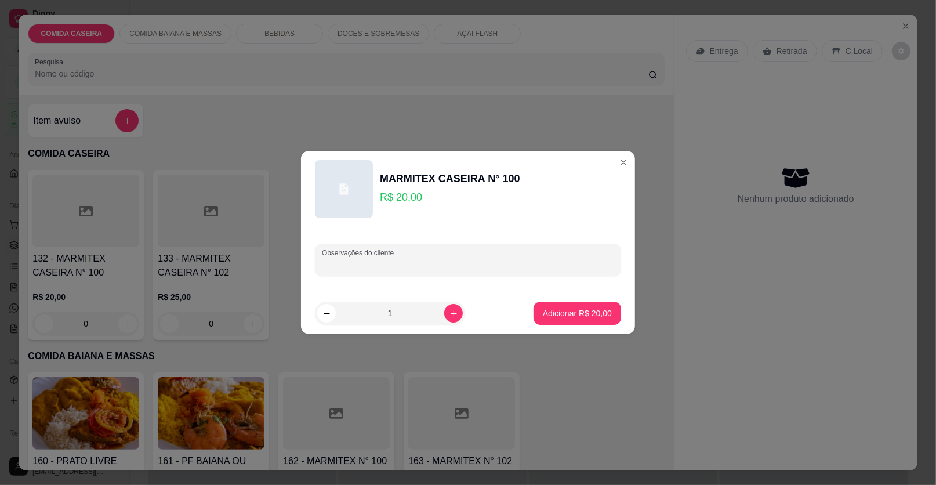
paste input "Feijão fradinho Tabule Couve flor Isca de fígado Strogonoff"
type input "Feijão fradinho Tabule Couve flor Isca de fígado Strogonoff"
click at [572, 311] on p "Adicionar R$ 20,00" at bounding box center [577, 313] width 69 height 12
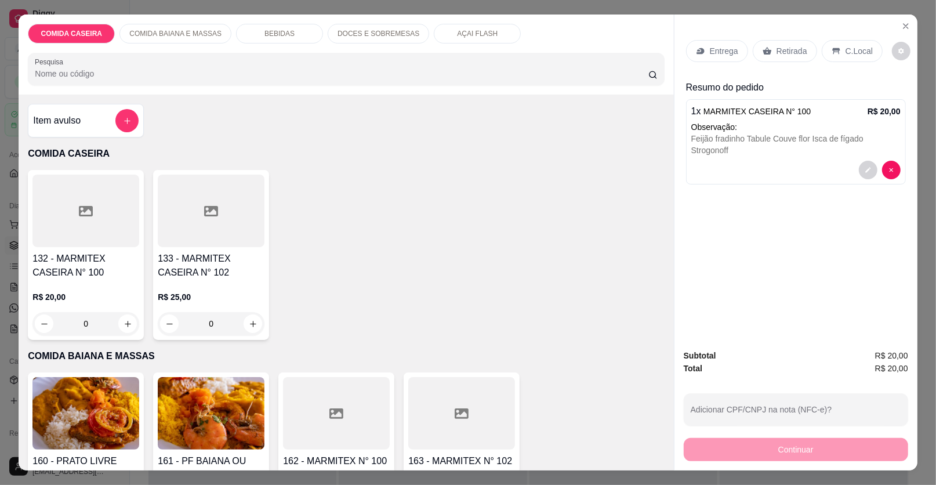
click at [727, 55] on p "Entrega" at bounding box center [723, 51] width 28 height 12
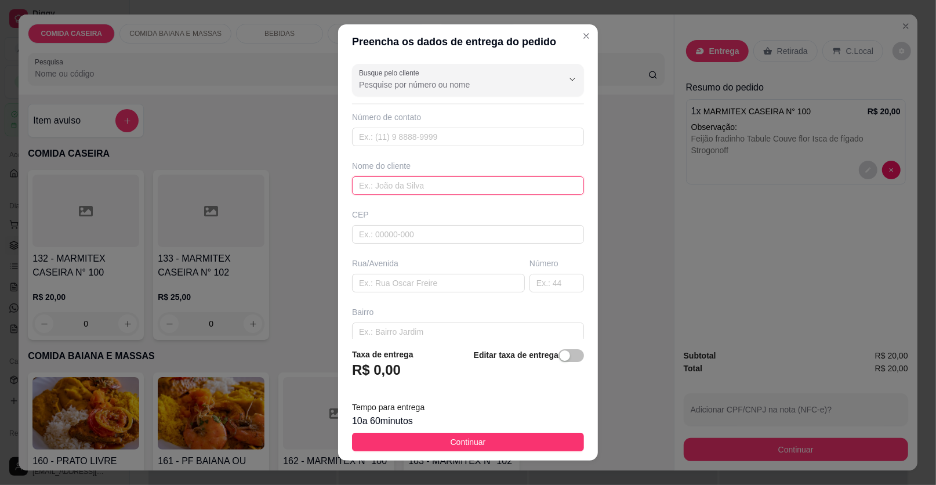
drag, startPoint x: 409, startPoint y: 180, endPoint x: 409, endPoint y: 172, distance: 8.1
click at [409, 180] on input "text" at bounding box center [468, 185] width 232 height 19
type input "germano"
click at [450, 275] on input "text" at bounding box center [438, 283] width 173 height 19
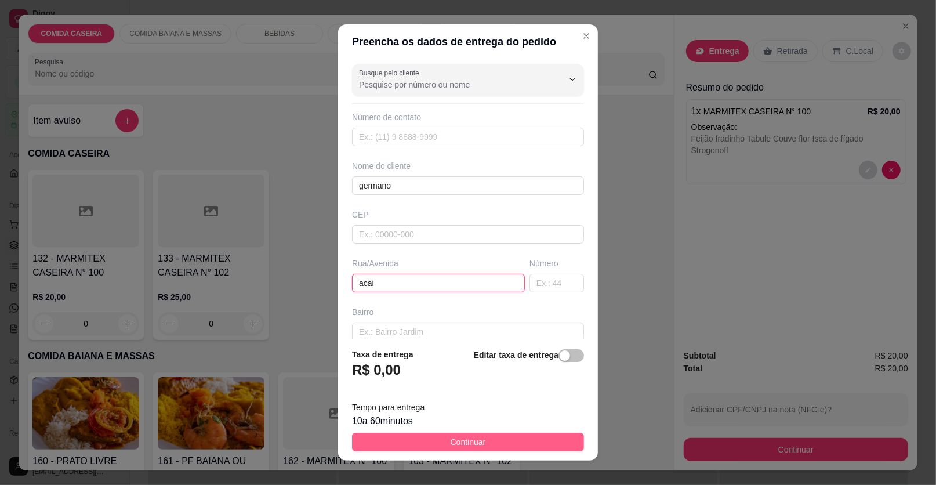
type input "acai"
click at [477, 439] on button "Continuar" at bounding box center [468, 441] width 232 height 19
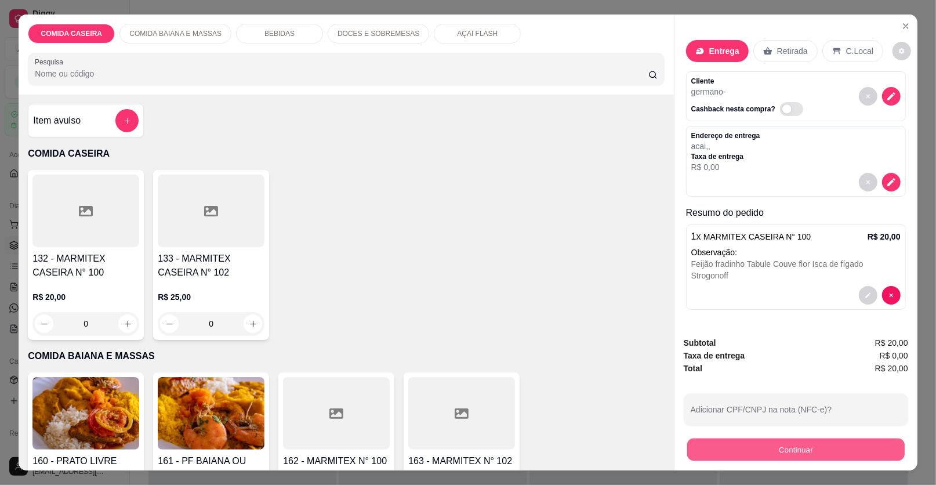
click at [781, 457] on button "Continuar" at bounding box center [795, 449] width 217 height 23
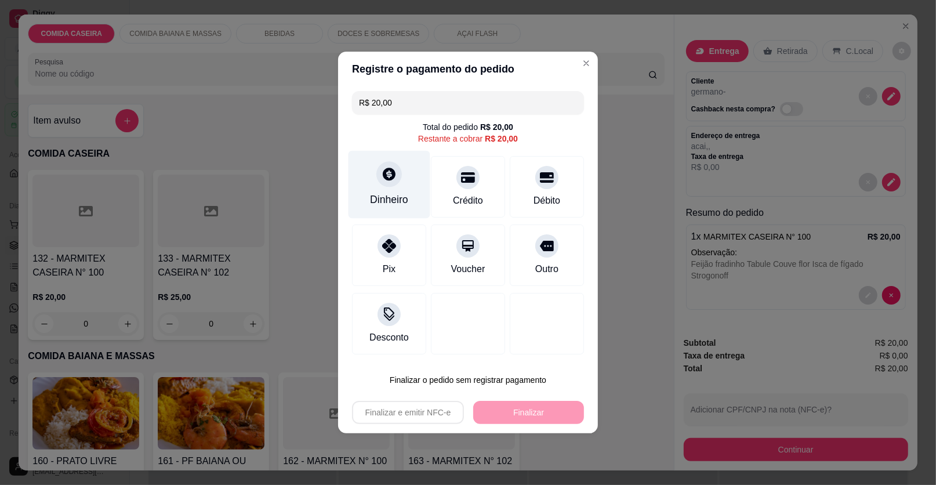
click at [393, 197] on div "Dinheiro" at bounding box center [389, 199] width 38 height 15
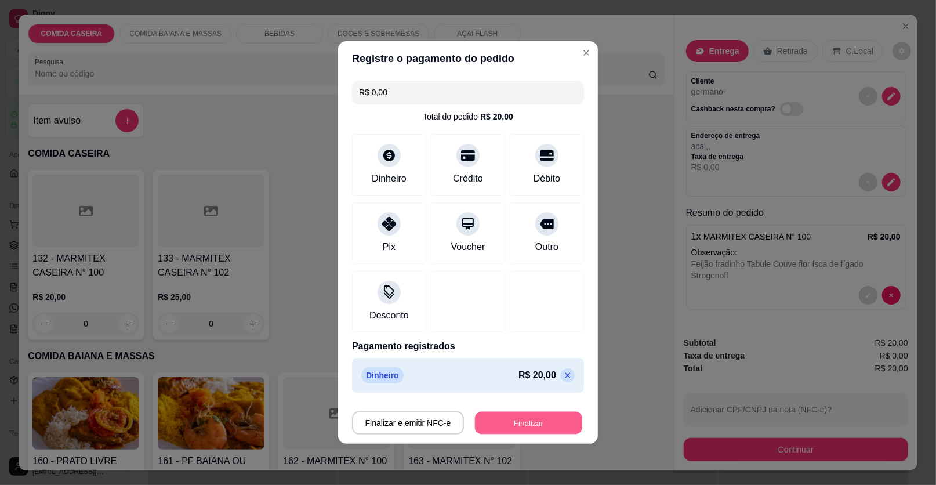
click at [528, 424] on button "Finalizar" at bounding box center [528, 423] width 107 height 23
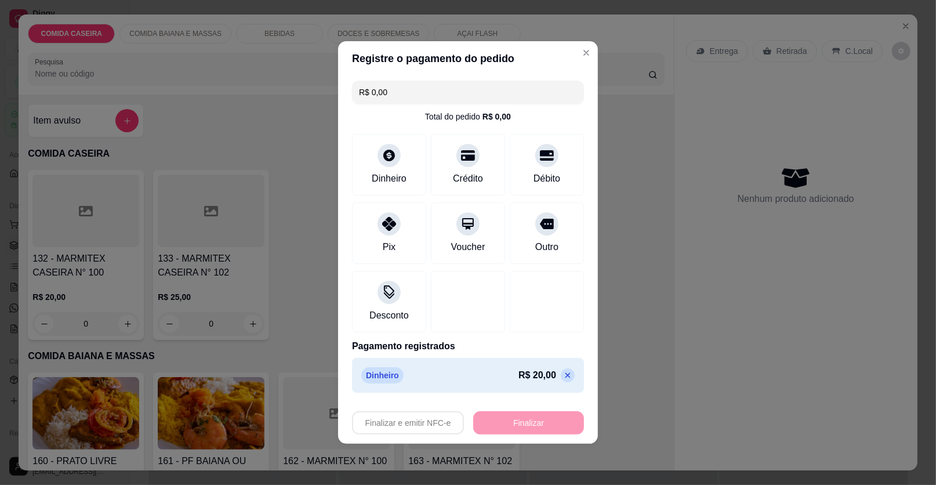
type input "-R$ 20,00"
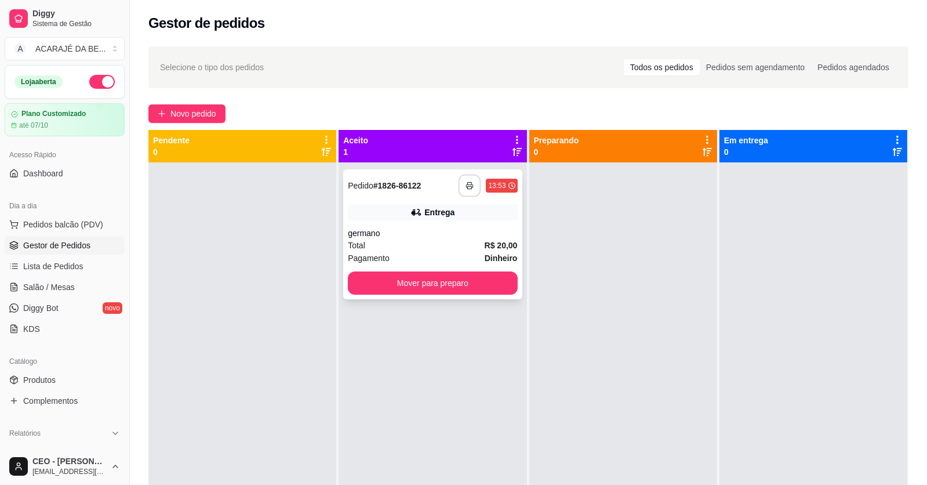
click at [458, 188] on button "button" at bounding box center [469, 185] width 23 height 23
click at [456, 278] on button "Mover para preparo" at bounding box center [433, 283] width 164 height 23
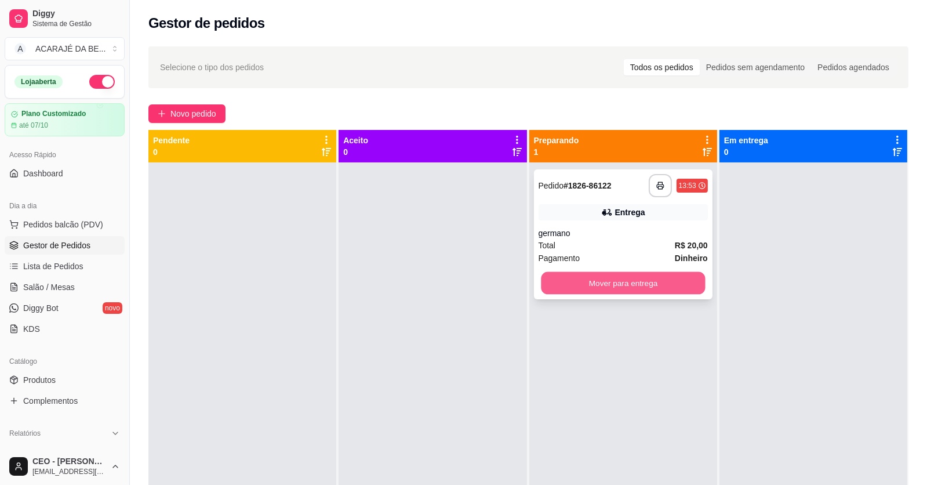
click at [570, 283] on button "Mover para entrega" at bounding box center [623, 283] width 164 height 23
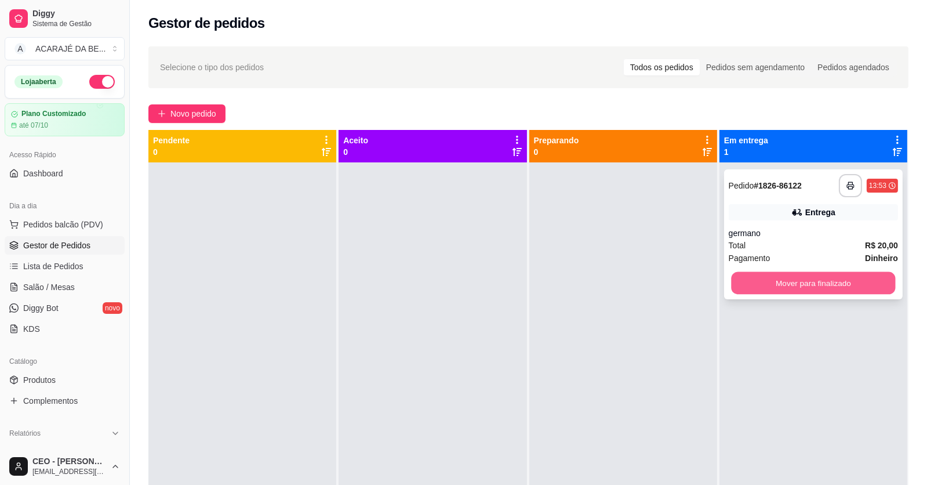
click at [759, 286] on button "Mover para finalizado" at bounding box center [813, 283] width 164 height 23
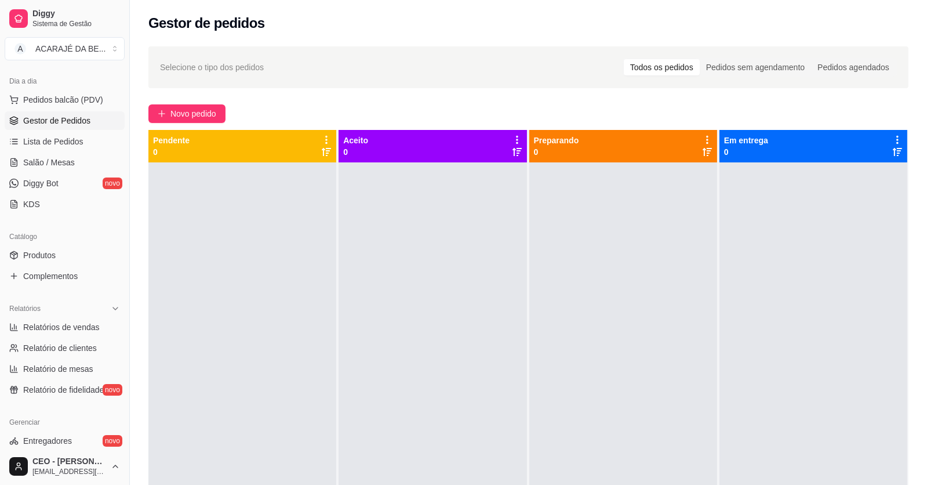
scroll to position [231, 0]
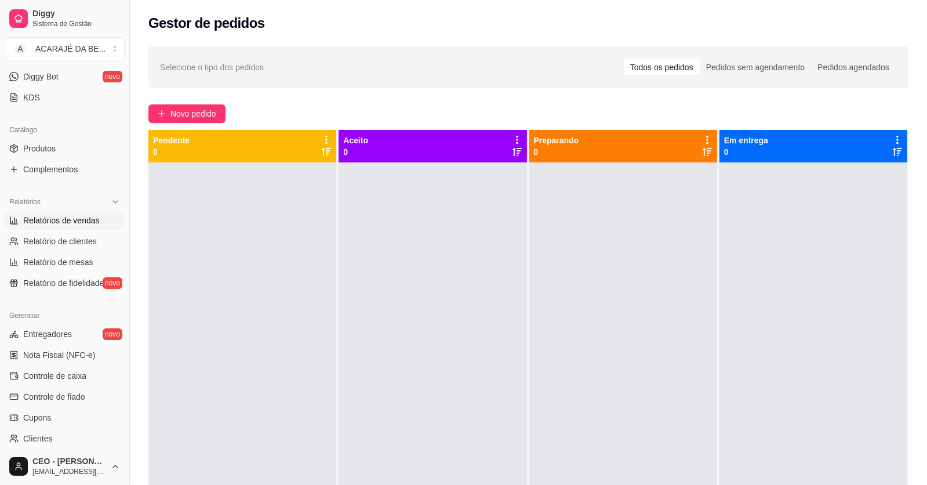
click at [80, 216] on span "Relatórios de vendas" at bounding box center [61, 220] width 77 height 12
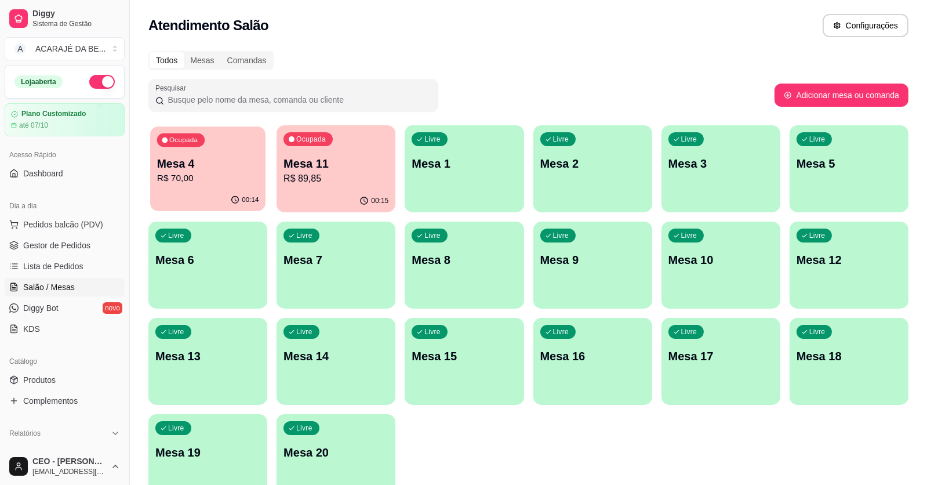
click at [234, 185] on div "Ocupada Mesa 4 R$ 70,00" at bounding box center [207, 157] width 115 height 63
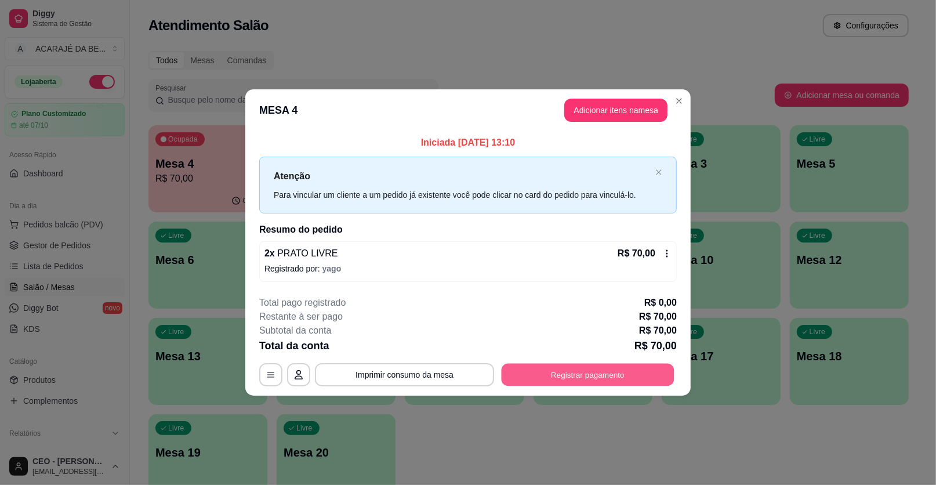
click at [588, 374] on button "Registrar pagamento" at bounding box center [587, 374] width 173 height 23
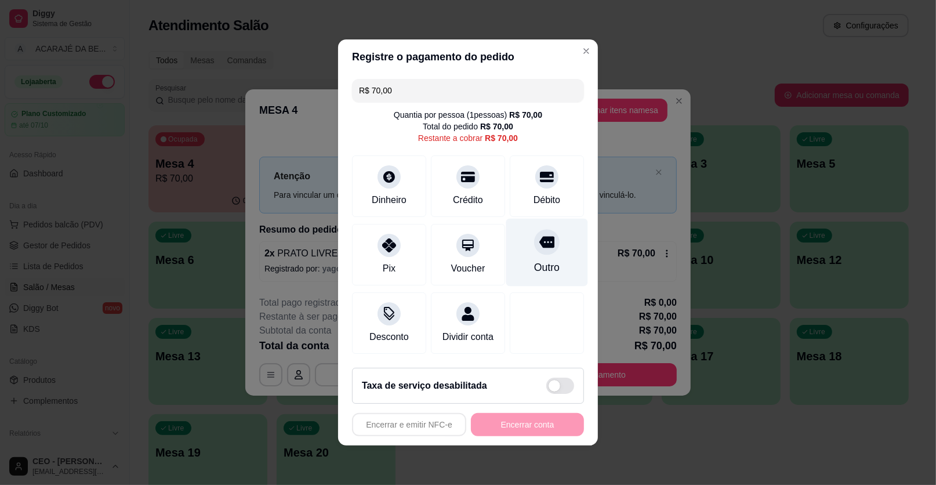
click at [535, 270] on div "Outro" at bounding box center [547, 267] width 26 height 15
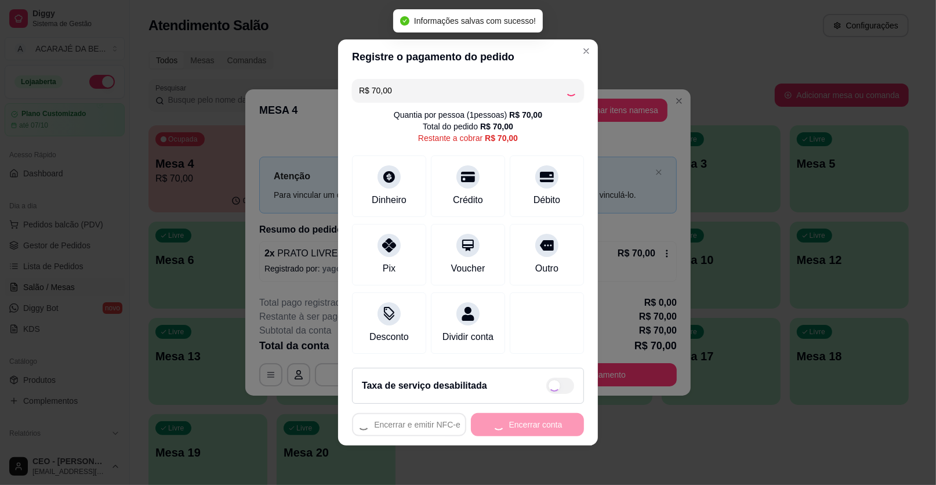
type input "R$ 0,00"
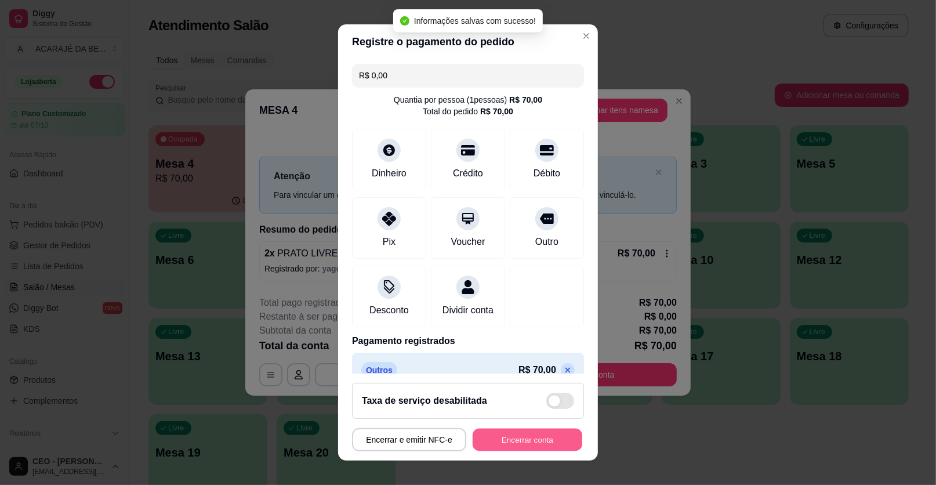
click at [495, 439] on button "Encerrar conta" at bounding box center [527, 439] width 110 height 23
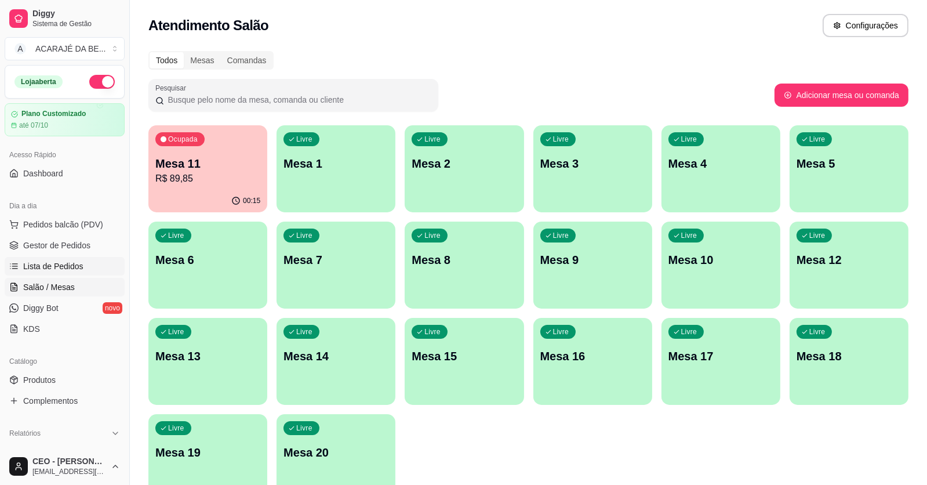
click at [64, 265] on span "Lista de Pedidos" at bounding box center [53, 266] width 60 height 12
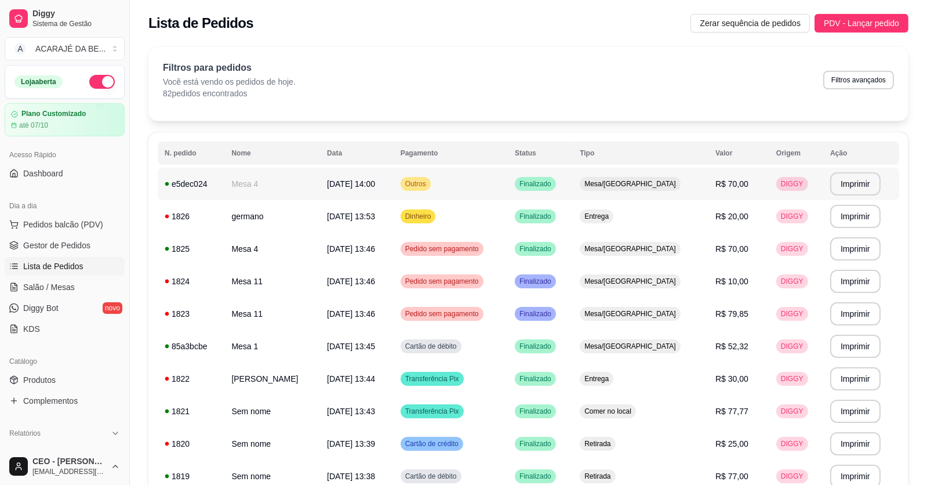
click at [500, 187] on td "Outros" at bounding box center [451, 184] width 114 height 32
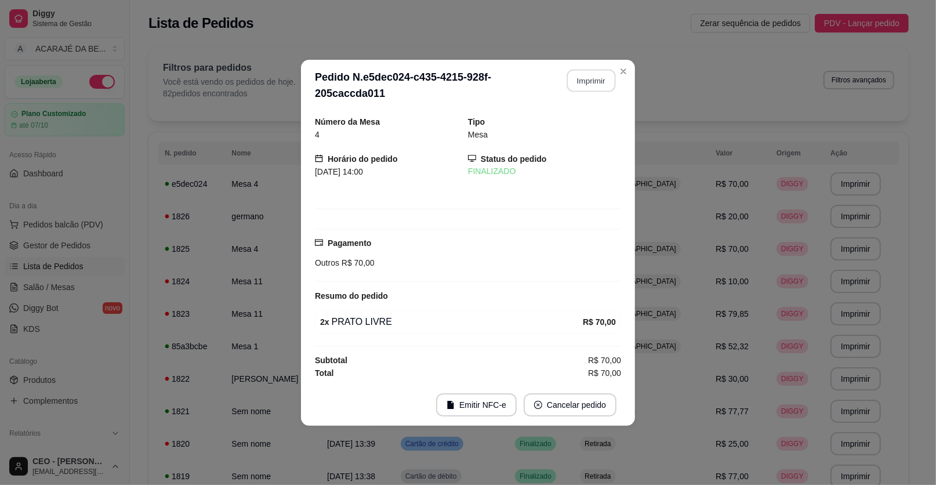
click at [592, 85] on button "Imprimir" at bounding box center [591, 80] width 49 height 23
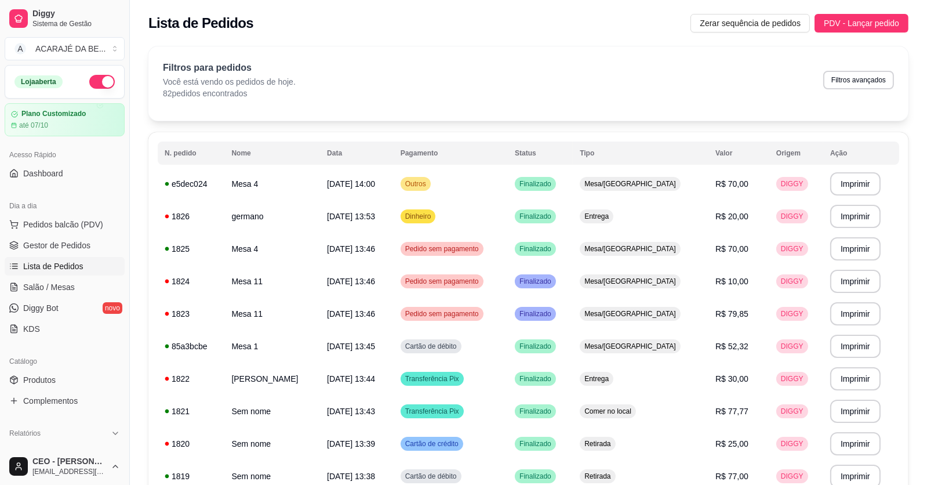
drag, startPoint x: 78, startPoint y: 220, endPoint x: 79, endPoint y: 208, distance: 12.2
click at [78, 210] on div "Dia a dia Pedidos balcão (PDV) Gestor de Pedidos Lista de Pedidos Salão / Mesas…" at bounding box center [64, 267] width 129 height 151
click at [72, 243] on span "Gestor de Pedidos" at bounding box center [56, 245] width 67 height 12
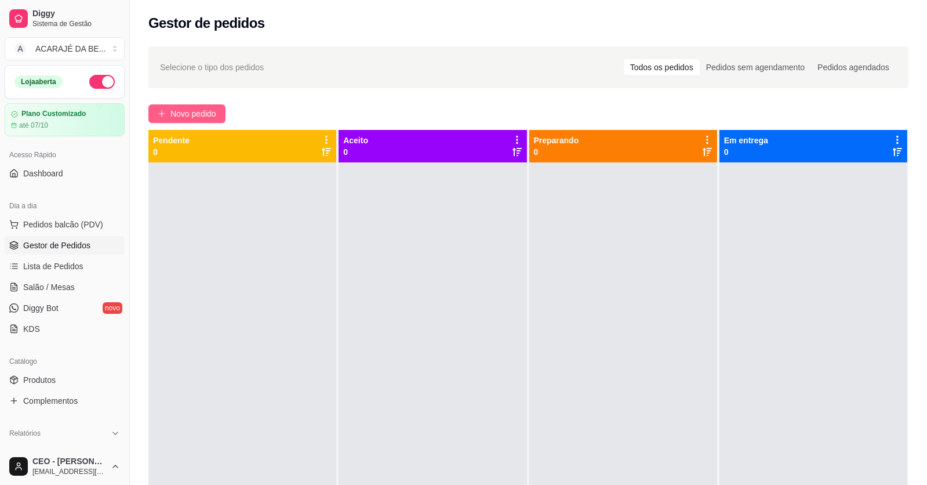
click at [185, 112] on span "Novo pedido" at bounding box center [193, 113] width 46 height 13
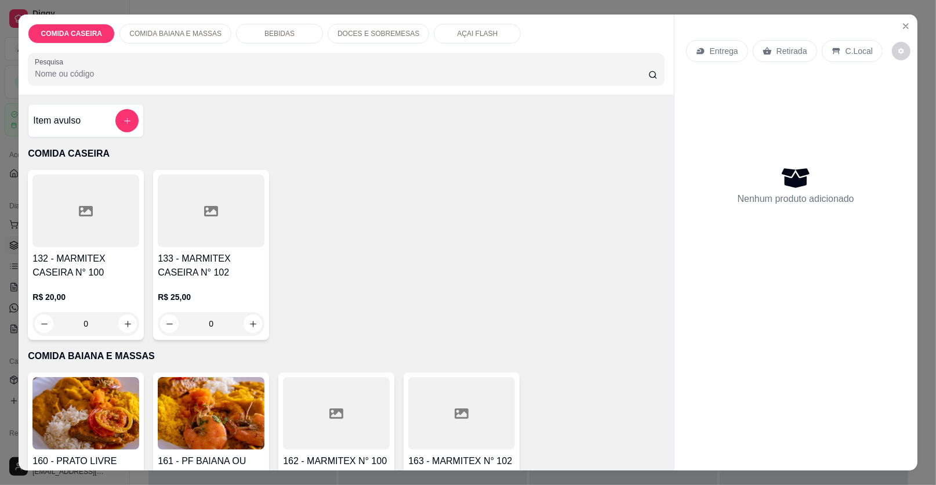
click at [117, 218] on div at bounding box center [85, 210] width 107 height 72
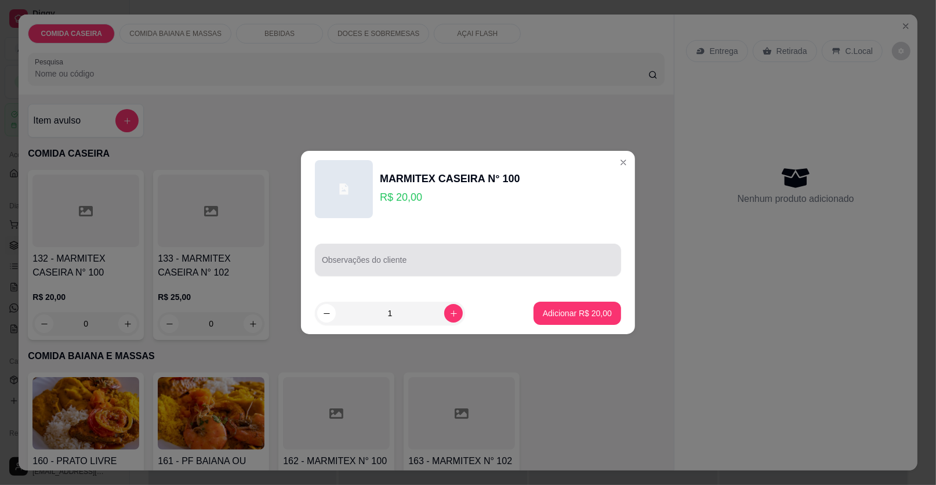
click at [412, 253] on div at bounding box center [468, 259] width 292 height 23
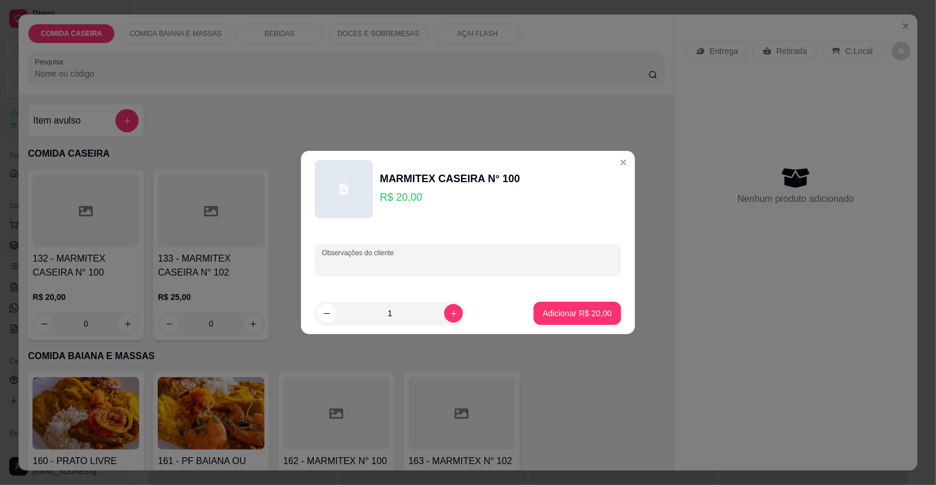
paste input "Arroz branco,macarrão,purê, estrogonofe de frango,feijão fradinho"
type input "Arroz branco,macarrão,purê, estrogonofe de frango,feijão fradinho"
click at [569, 319] on button "Adicionar R$ 20,00" at bounding box center [576, 313] width 85 height 23
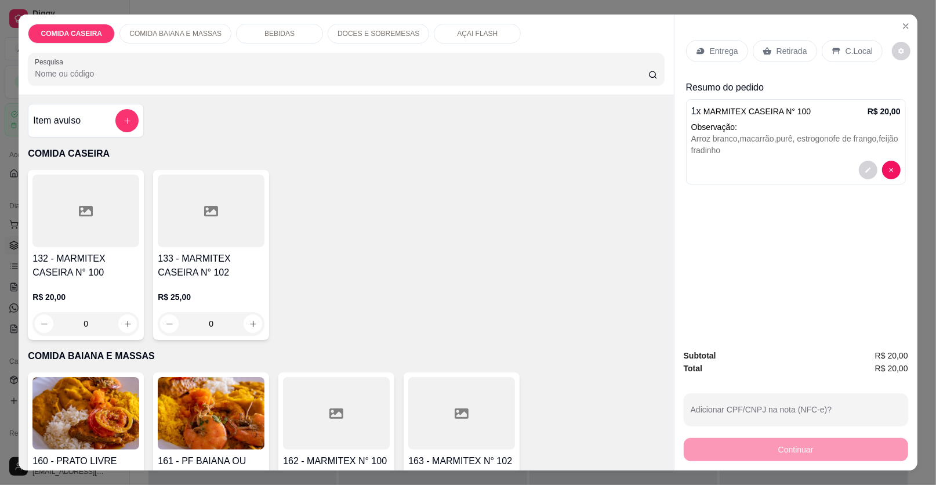
click at [709, 50] on p "Entrega" at bounding box center [723, 51] width 28 height 12
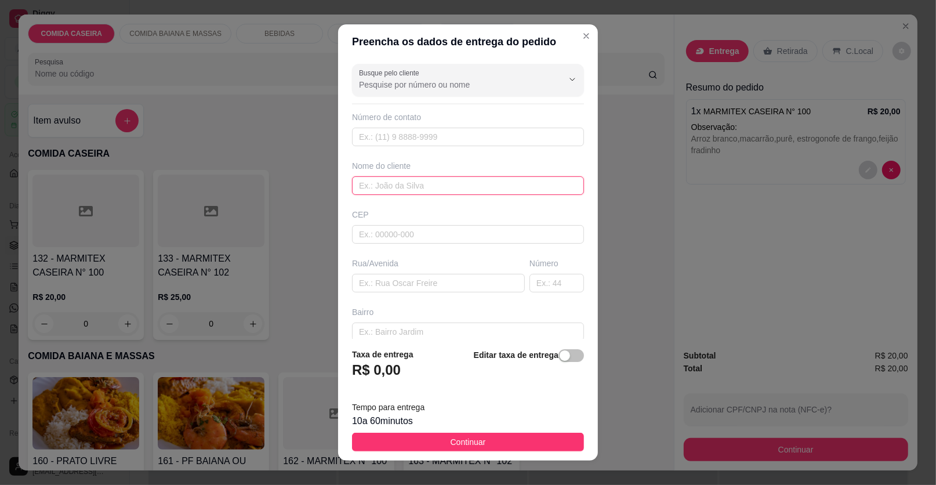
click at [417, 181] on input "text" at bounding box center [468, 185] width 232 height 19
type input "andressa"
click at [474, 275] on input "text" at bounding box center [438, 283] width 173 height 19
paste input "Aqui na [GEOGRAPHIC_DATA][PERSON_NAME] número da casa 73"
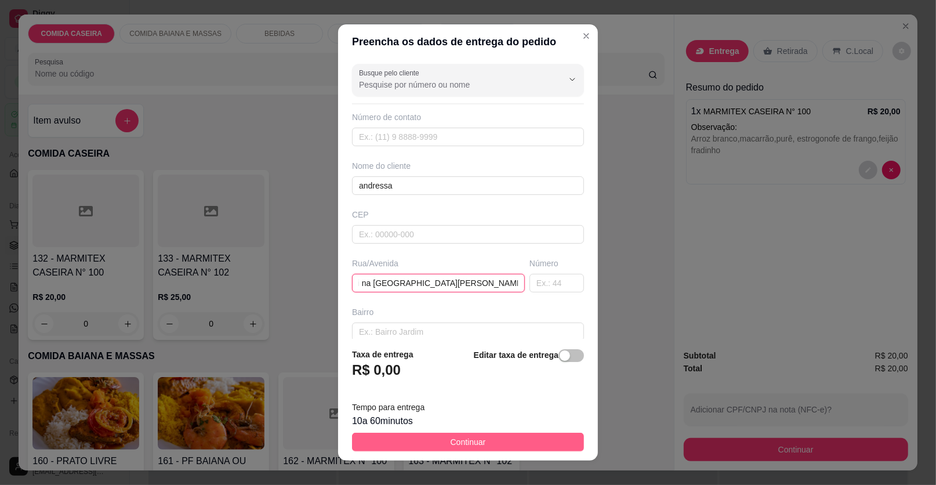
type input "Aqui na [GEOGRAPHIC_DATA][PERSON_NAME] número da casa 73"
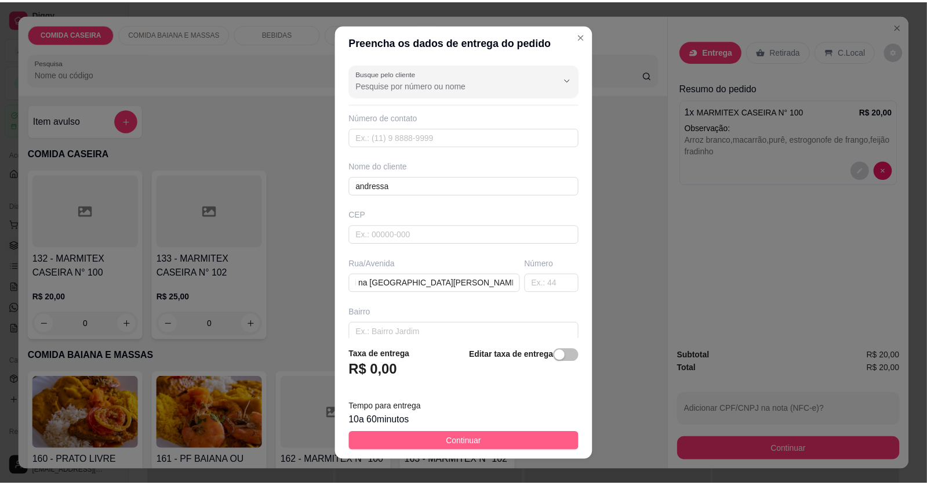
scroll to position [0, 0]
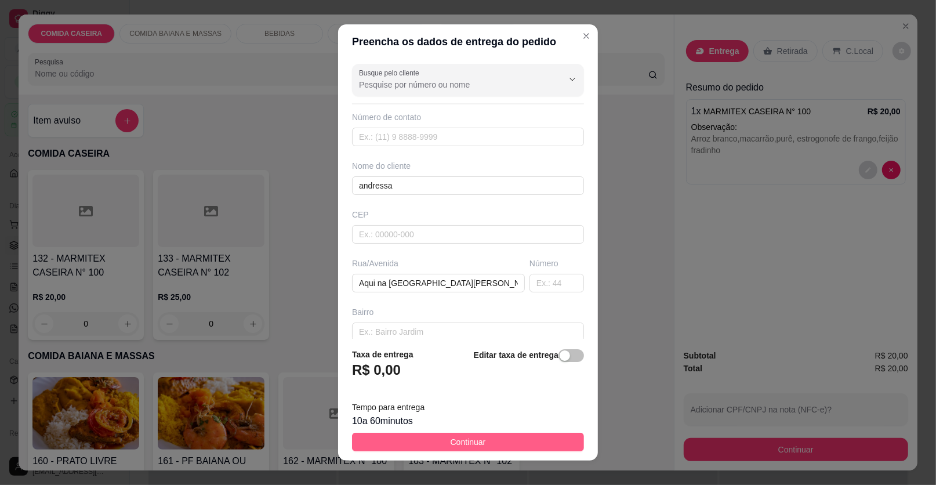
click at [497, 443] on button "Continuar" at bounding box center [468, 441] width 232 height 19
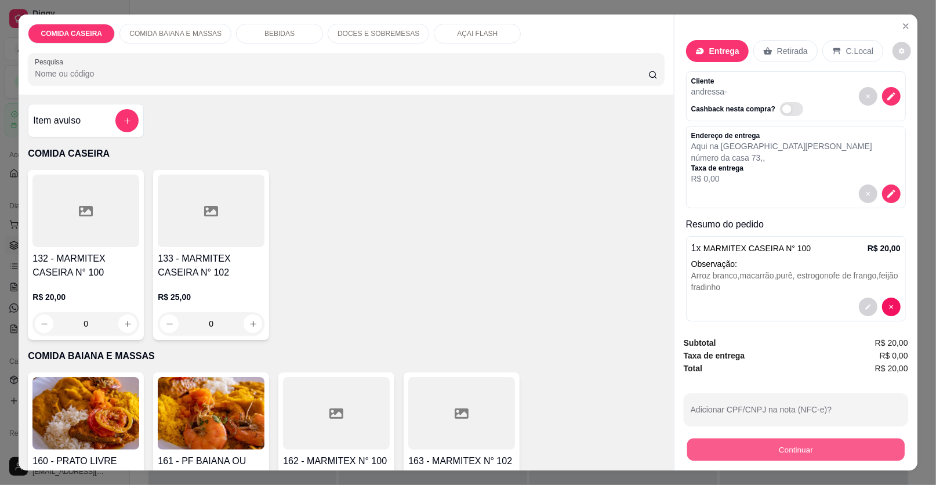
click at [694, 453] on button "Continuar" at bounding box center [795, 449] width 217 height 23
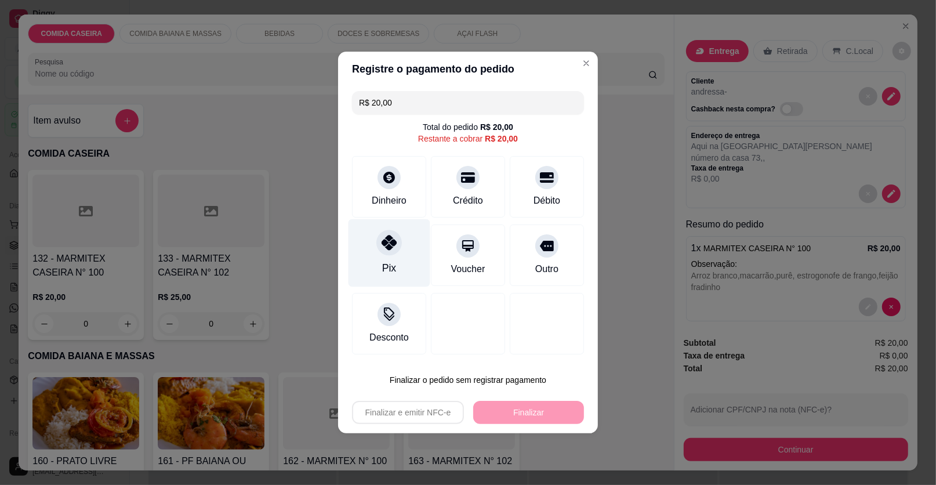
click at [399, 255] on div "Pix" at bounding box center [389, 253] width 82 height 68
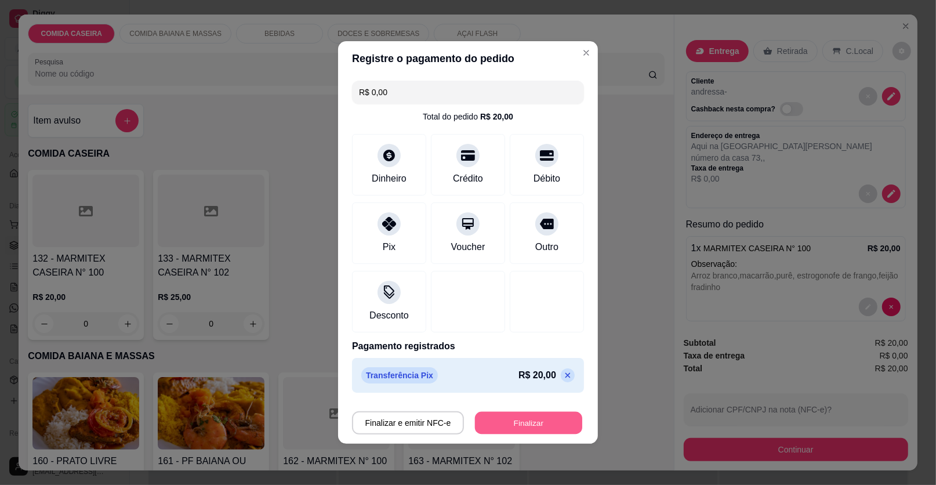
click at [545, 413] on button "Finalizar" at bounding box center [528, 423] width 107 height 23
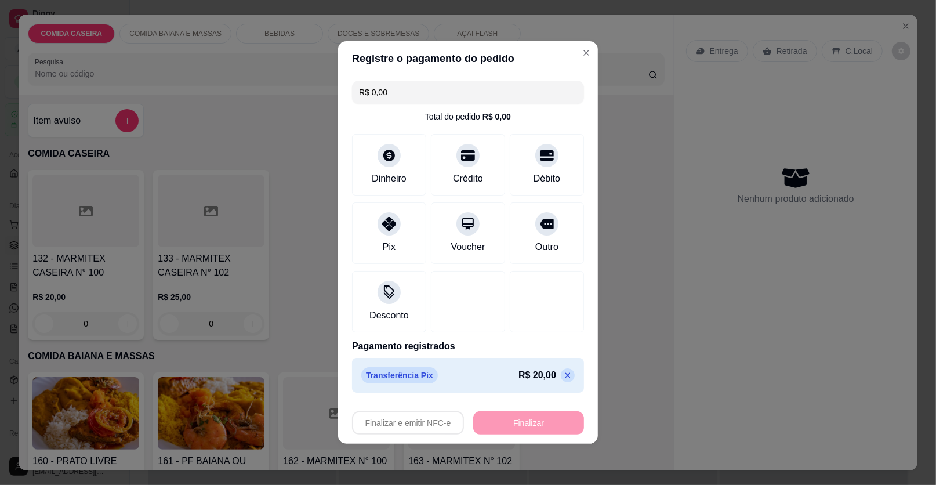
type input "-R$ 20,00"
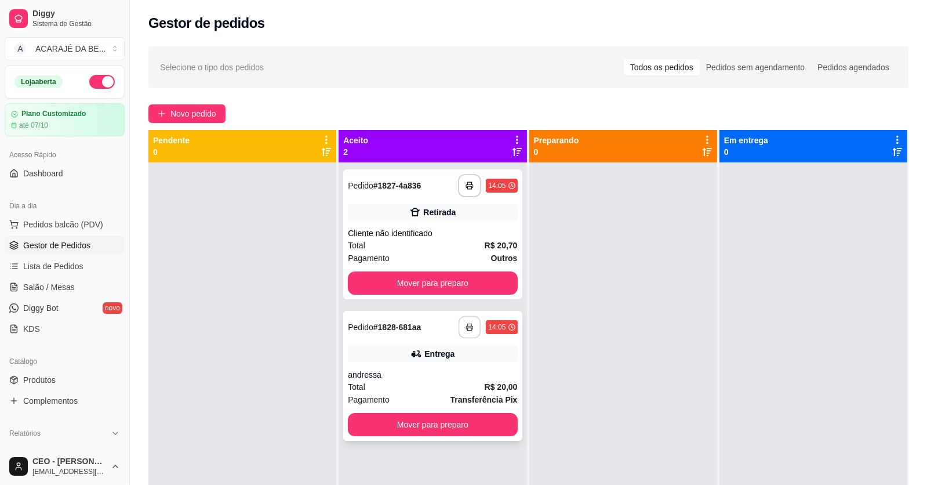
click at [471, 321] on button "button" at bounding box center [469, 327] width 23 height 23
click at [460, 285] on button "Mover para preparo" at bounding box center [433, 283] width 164 height 23
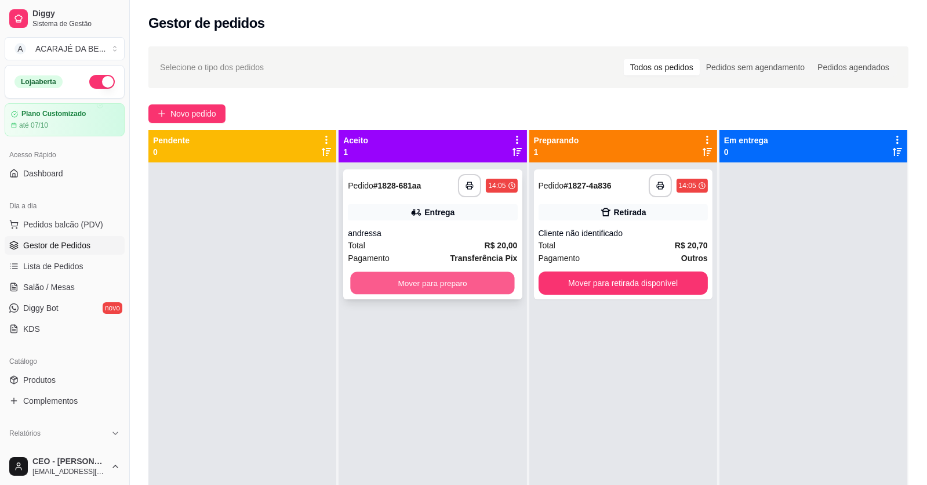
click at [460, 284] on button "Mover para preparo" at bounding box center [433, 283] width 164 height 23
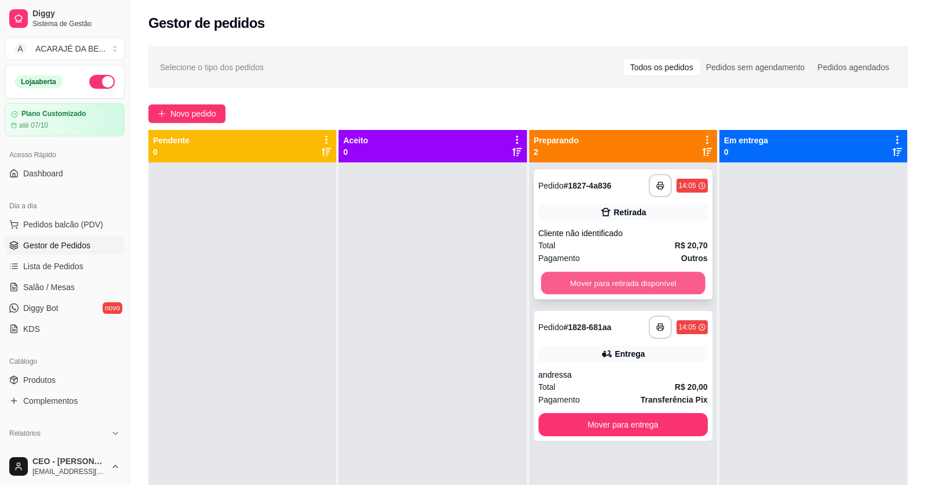
click at [558, 288] on button "Mover para retirada disponível" at bounding box center [623, 283] width 164 height 23
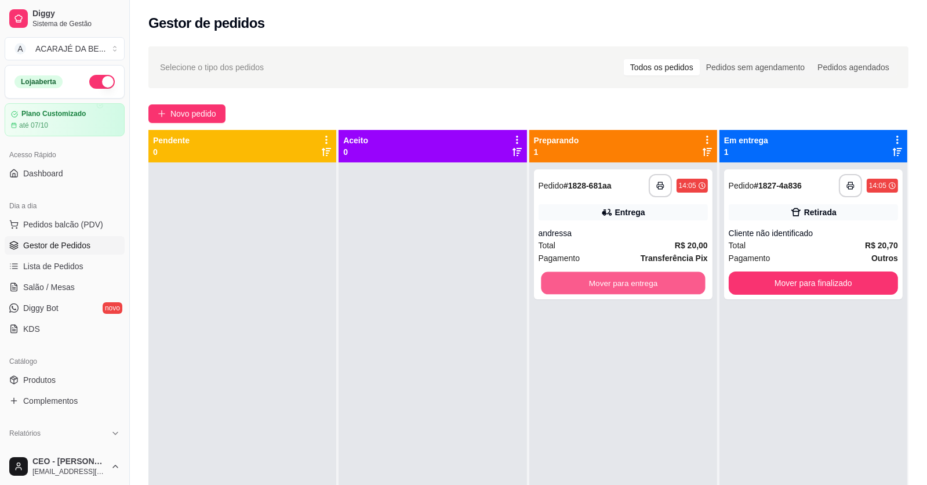
click at [558, 288] on button "Mover para entrega" at bounding box center [623, 283] width 164 height 23
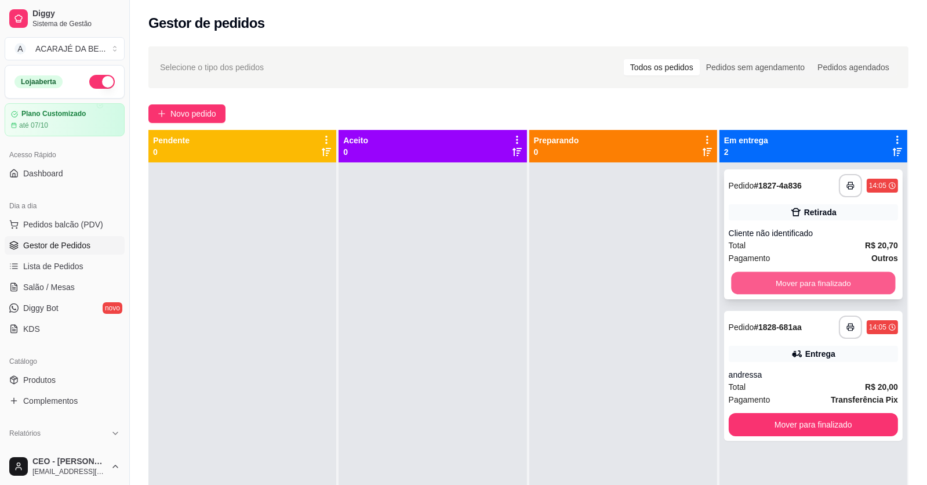
click at [752, 283] on button "Mover para finalizado" at bounding box center [813, 283] width 164 height 23
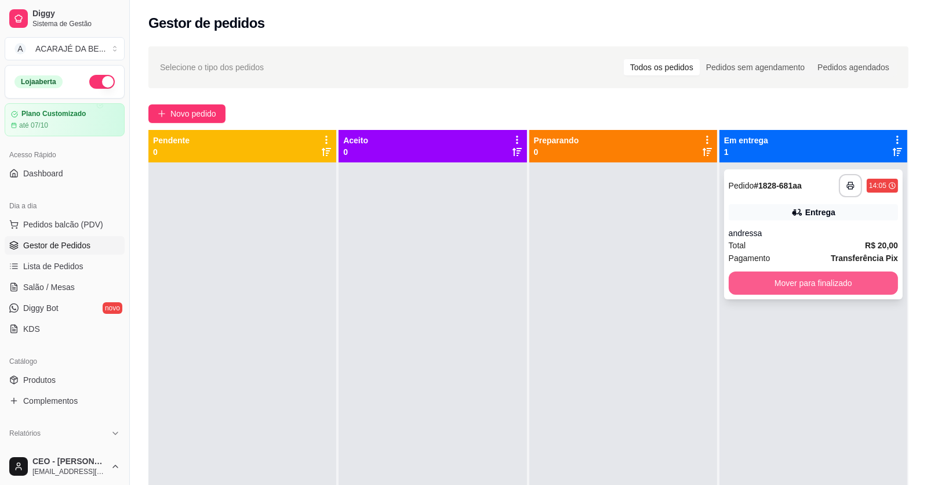
click at [769, 287] on button "Mover para finalizado" at bounding box center [813, 282] width 169 height 23
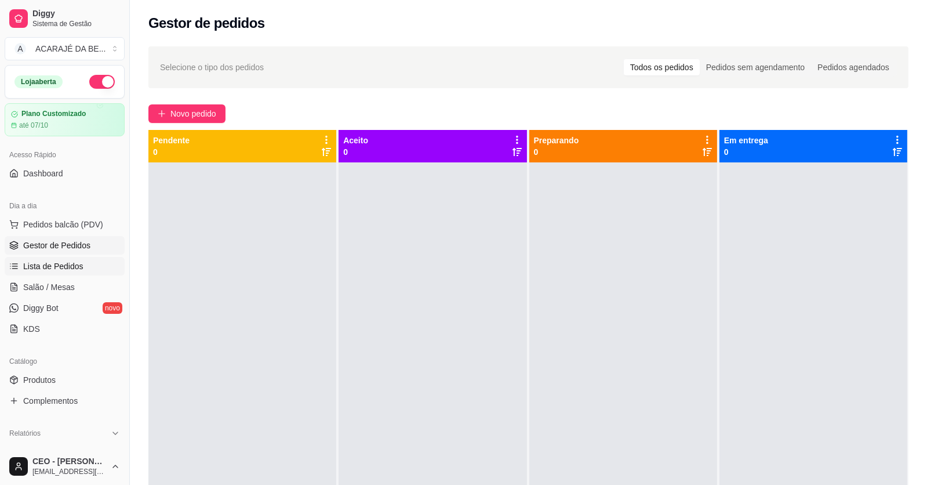
click at [80, 261] on span "Lista de Pedidos" at bounding box center [53, 266] width 60 height 12
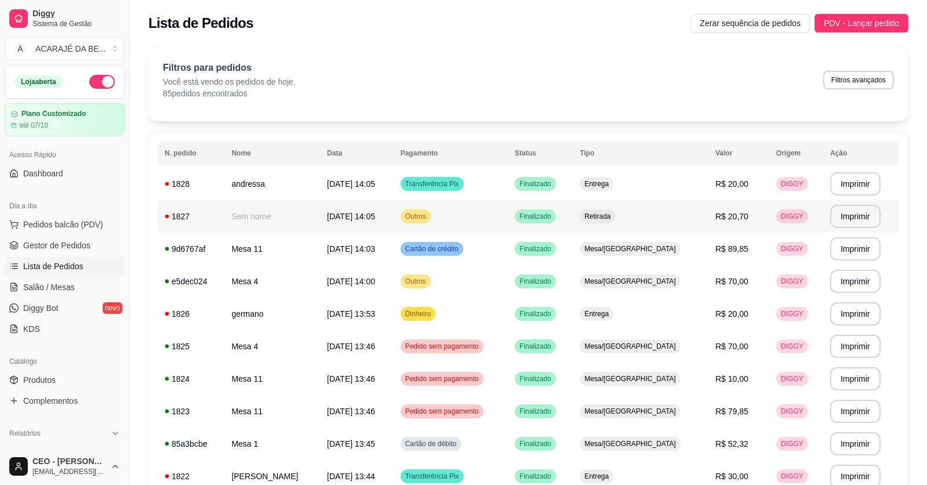
click at [615, 221] on td "Retirada" at bounding box center [641, 216] width 136 height 32
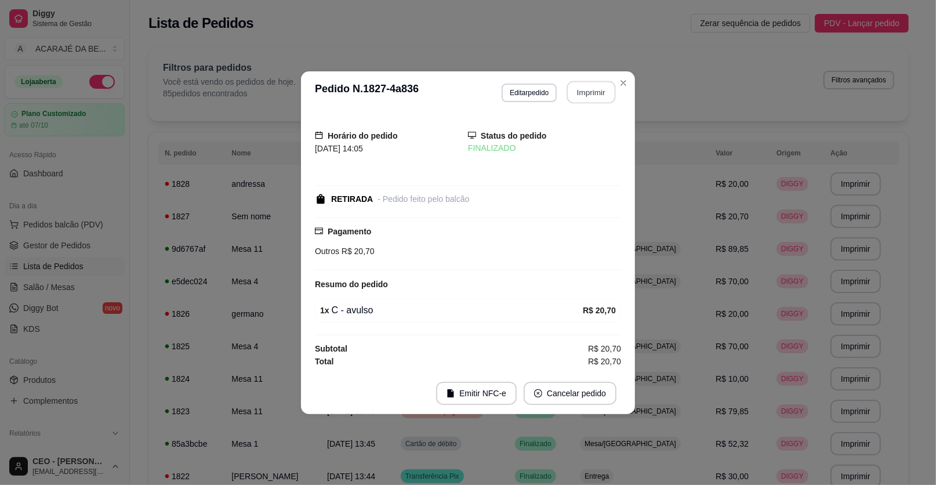
click at [581, 88] on button "Imprimir" at bounding box center [591, 92] width 49 height 23
click at [595, 100] on button "Imprimir" at bounding box center [591, 92] width 49 height 23
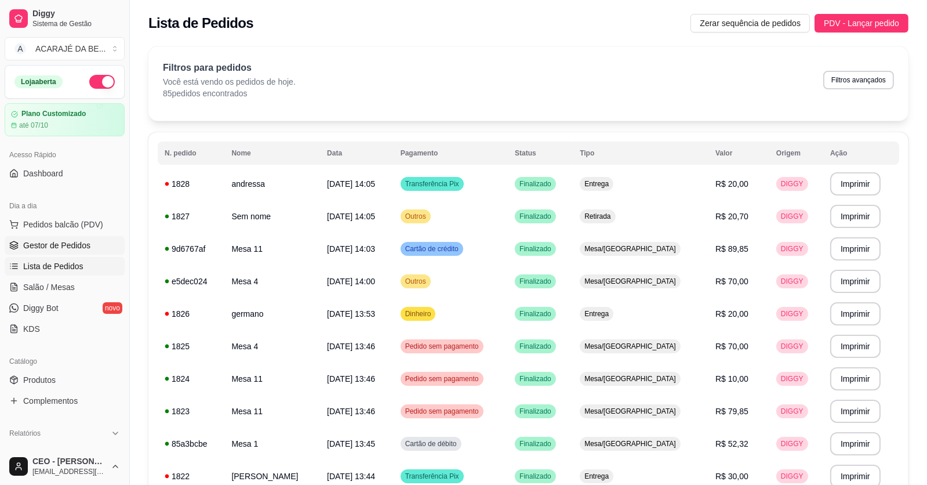
click at [72, 246] on span "Gestor de Pedidos" at bounding box center [56, 245] width 67 height 12
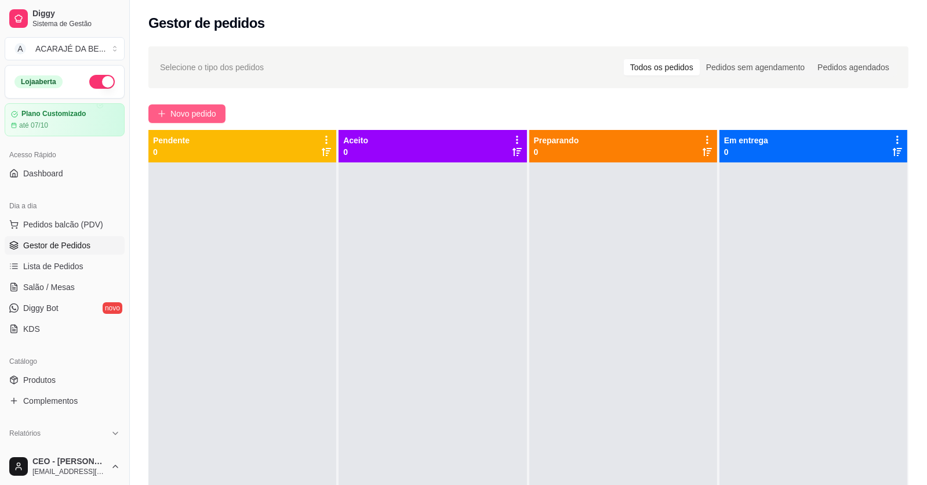
click at [196, 113] on span "Novo pedido" at bounding box center [193, 113] width 46 height 13
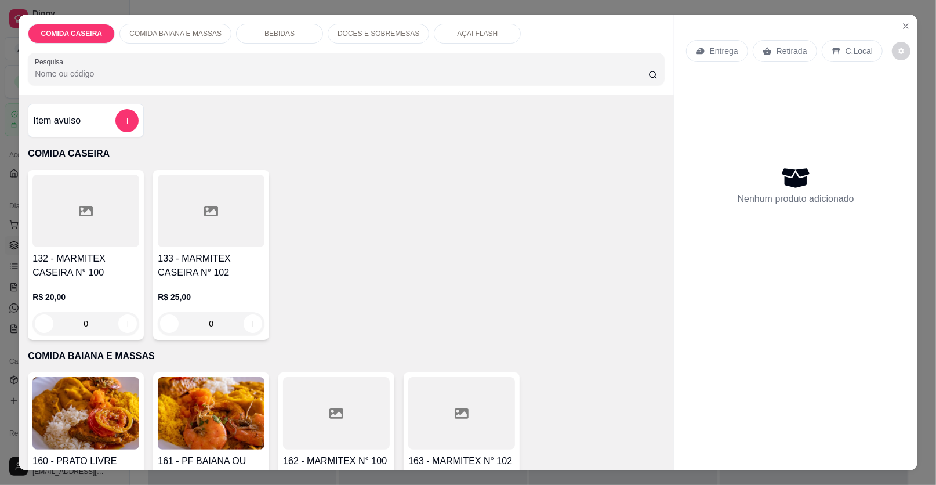
click at [344, 398] on div at bounding box center [336, 413] width 107 height 72
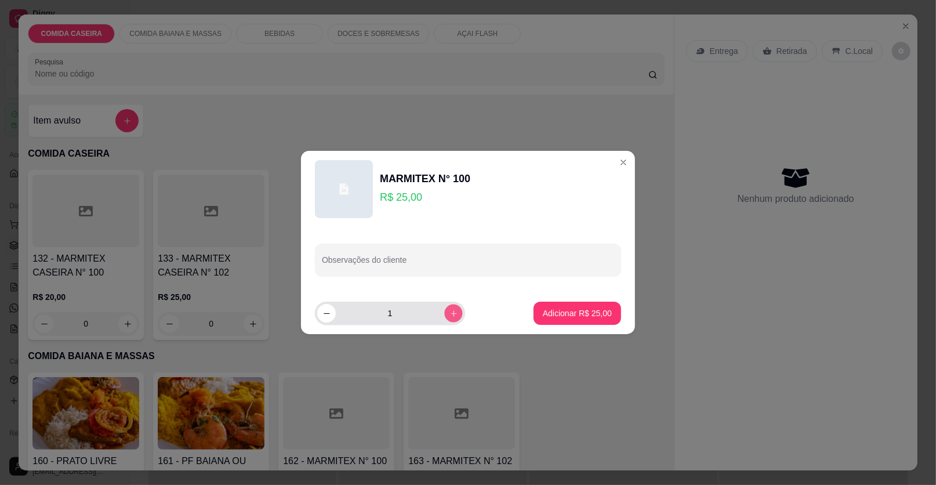
click at [449, 312] on icon "increase-product-quantity" at bounding box center [453, 313] width 9 height 9
click at [327, 312] on icon "decrease-product-quantity" at bounding box center [326, 313] width 9 height 9
type input "1"
click at [563, 318] on p "Adicionar R$ 25,00" at bounding box center [577, 312] width 67 height 11
type input "1"
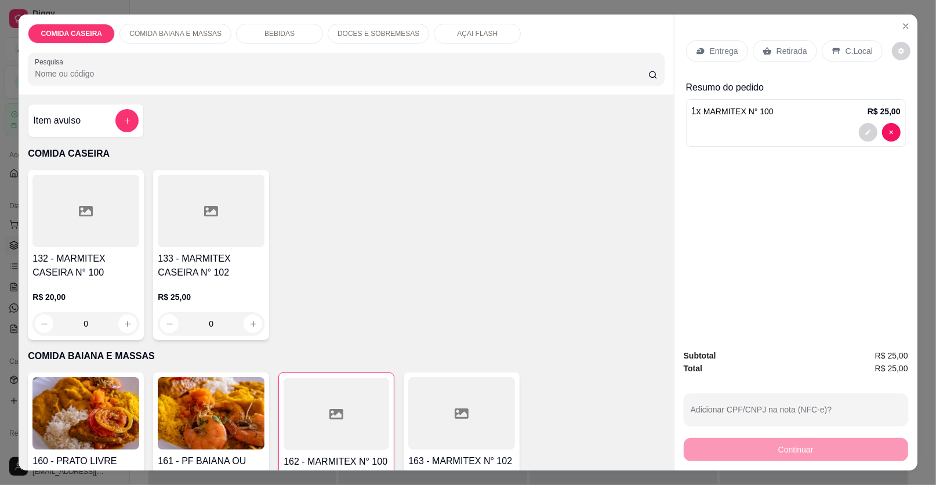
click at [718, 49] on p "Entrega" at bounding box center [723, 51] width 28 height 12
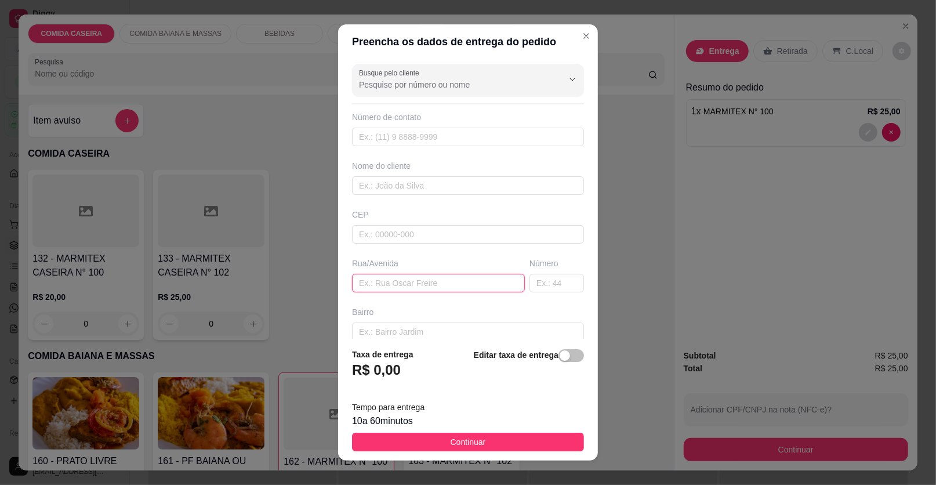
click at [400, 283] on input "text" at bounding box center [438, 283] width 173 height 19
paste input "Rua 3 bairro relíquia"
type input "Rua 3 bairro relíquia"
click at [443, 185] on input "text" at bounding box center [468, 185] width 232 height 19
type input "[PERSON_NAME]"
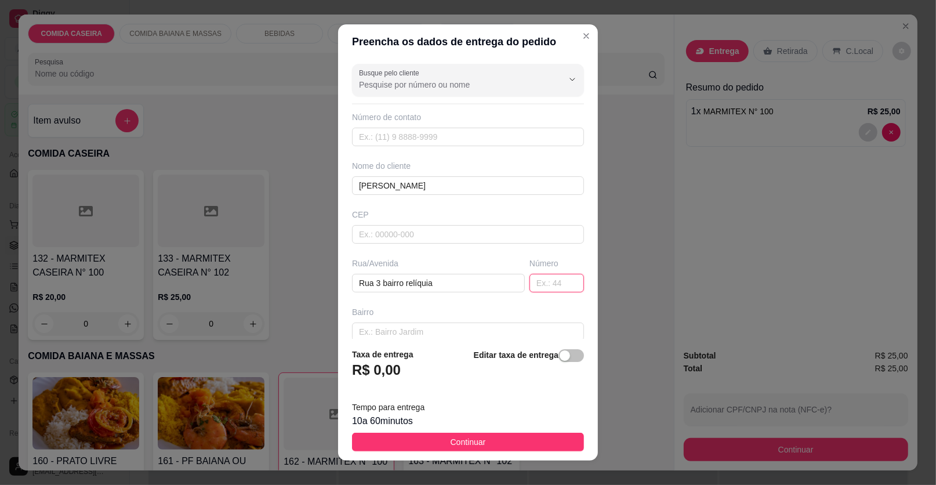
click at [554, 281] on input "text" at bounding box center [556, 283] width 54 height 19
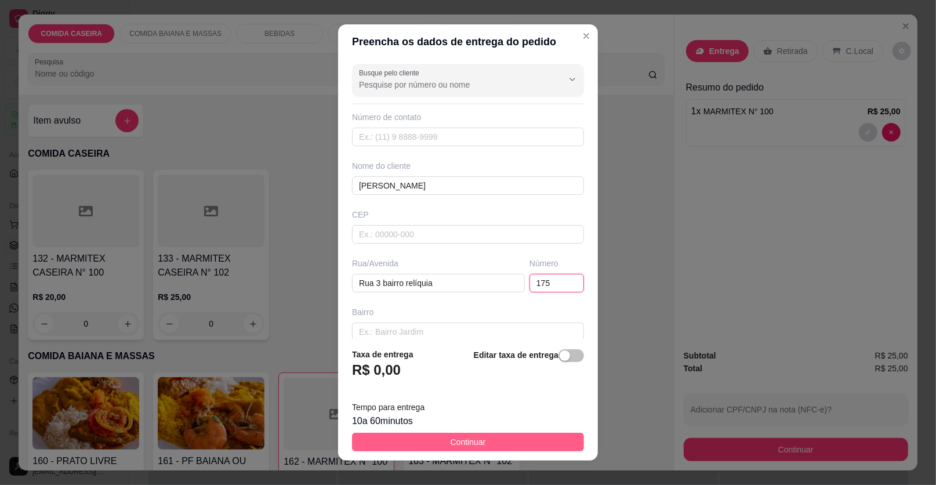
type input "175"
click at [522, 438] on button "Continuar" at bounding box center [468, 441] width 232 height 19
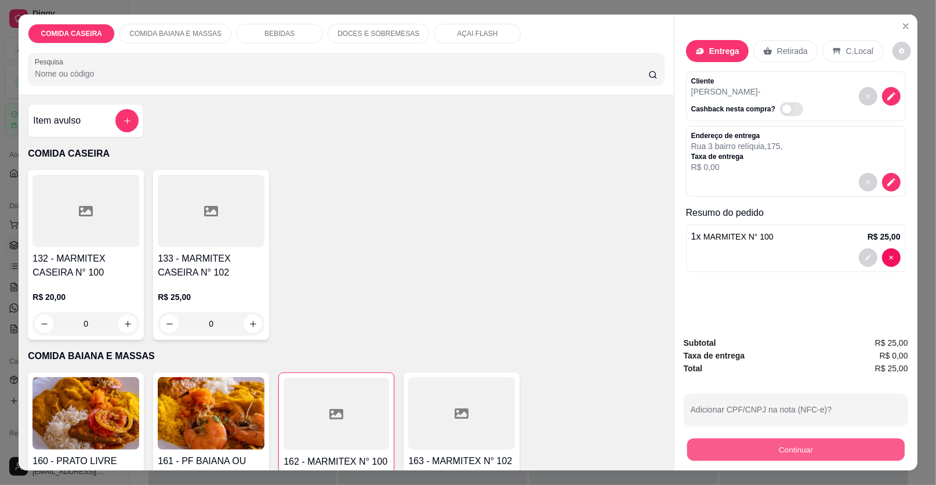
click at [709, 448] on button "Continuar" at bounding box center [795, 449] width 217 height 23
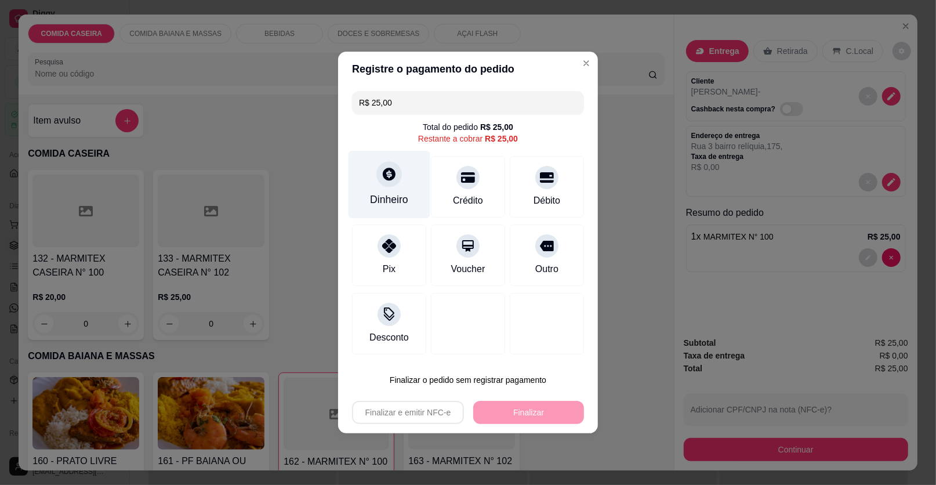
click at [392, 188] on div "Dinheiro" at bounding box center [389, 185] width 82 height 68
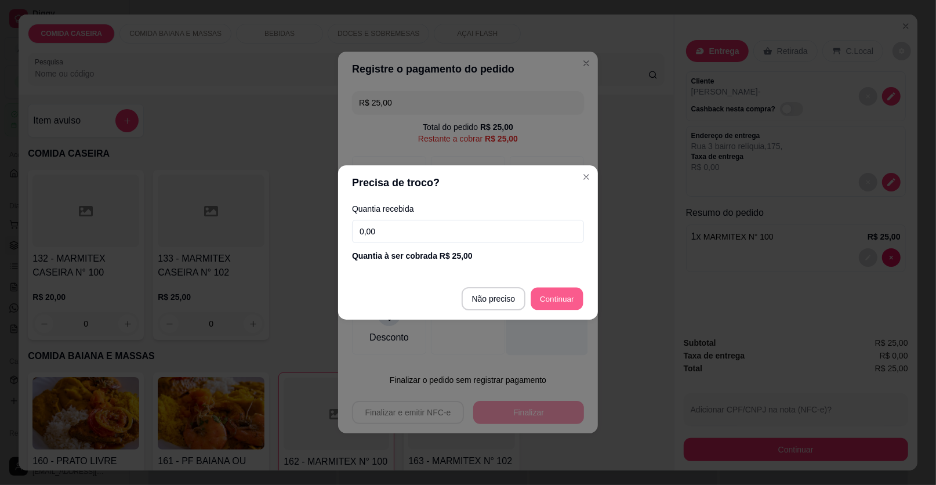
type input "R$ 0,00"
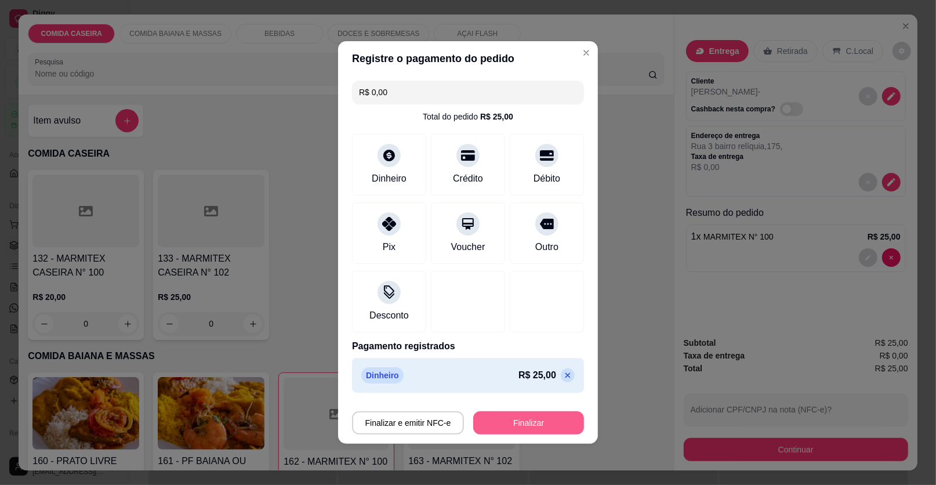
click at [516, 419] on button "Finalizar" at bounding box center [528, 422] width 111 height 23
type input "0"
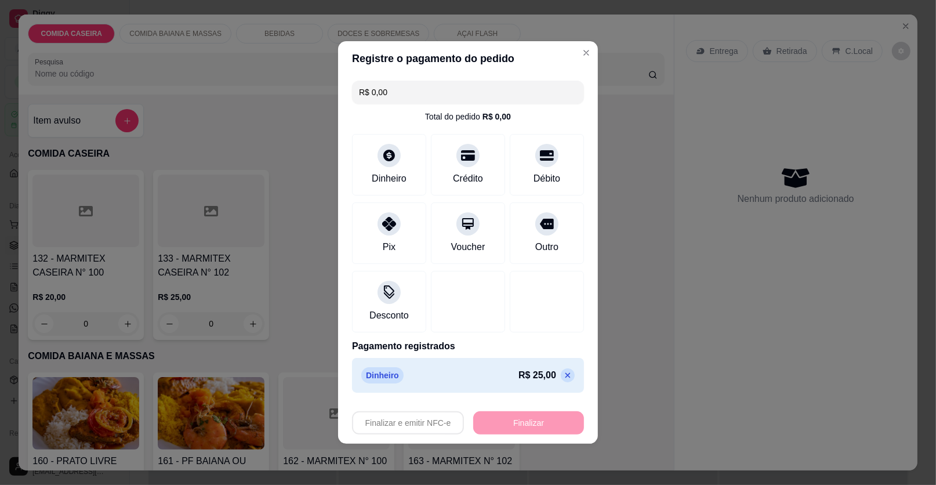
type input "-R$ 25,00"
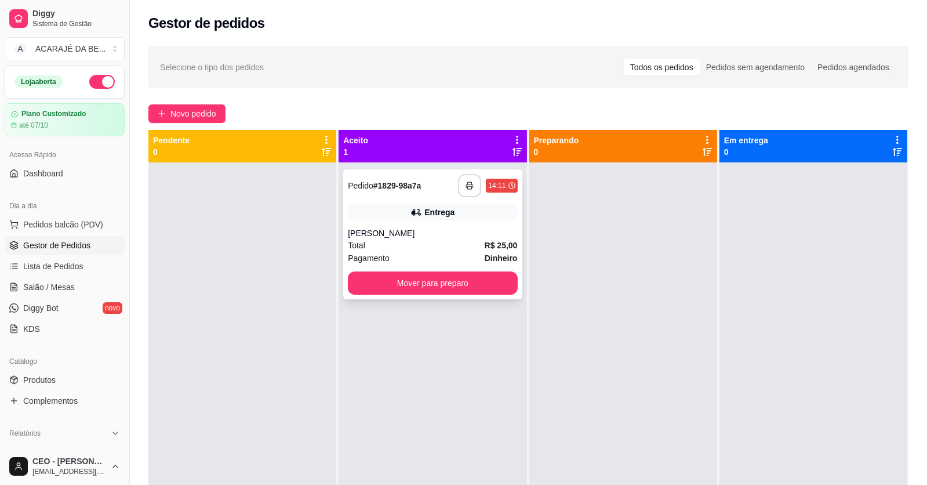
click at [471, 185] on button "button" at bounding box center [469, 185] width 23 height 23
click at [464, 282] on button "Mover para preparo" at bounding box center [433, 283] width 164 height 23
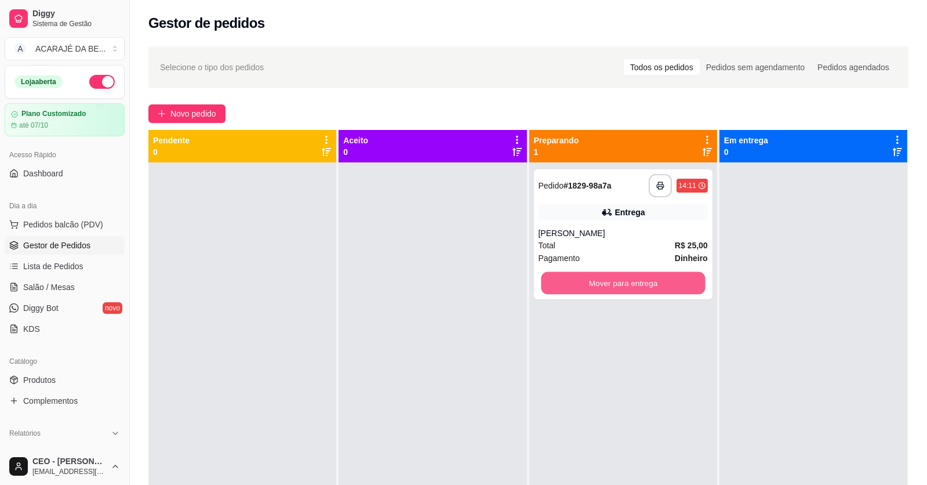
click at [573, 286] on button "Mover para entrega" at bounding box center [623, 283] width 164 height 23
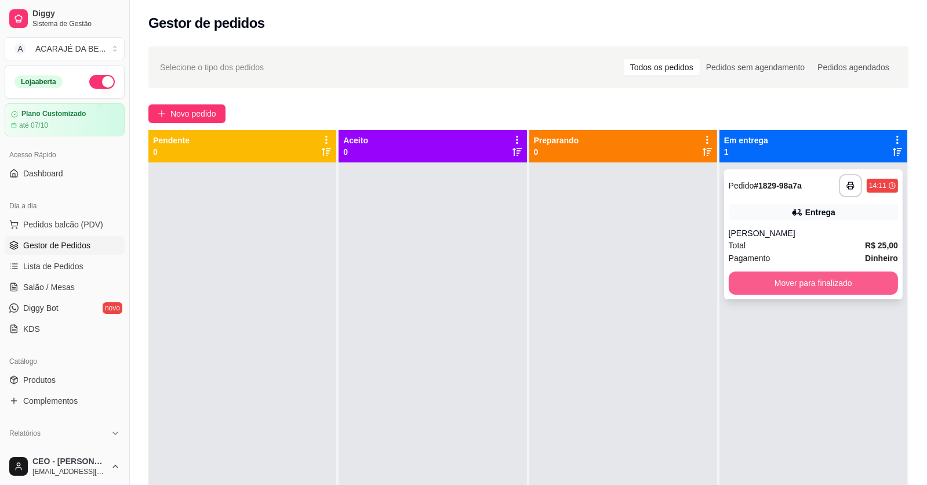
click at [807, 286] on button "Mover para finalizado" at bounding box center [813, 282] width 169 height 23
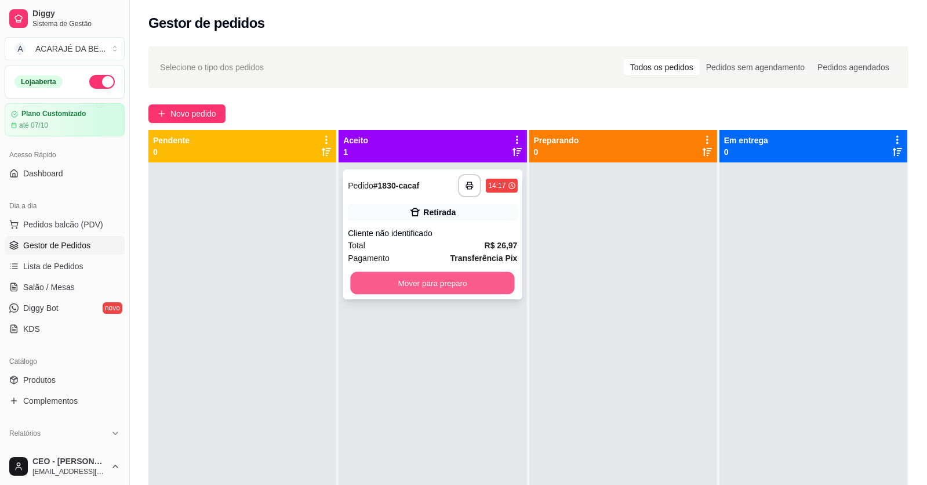
click at [452, 283] on button "Mover para preparo" at bounding box center [433, 283] width 164 height 23
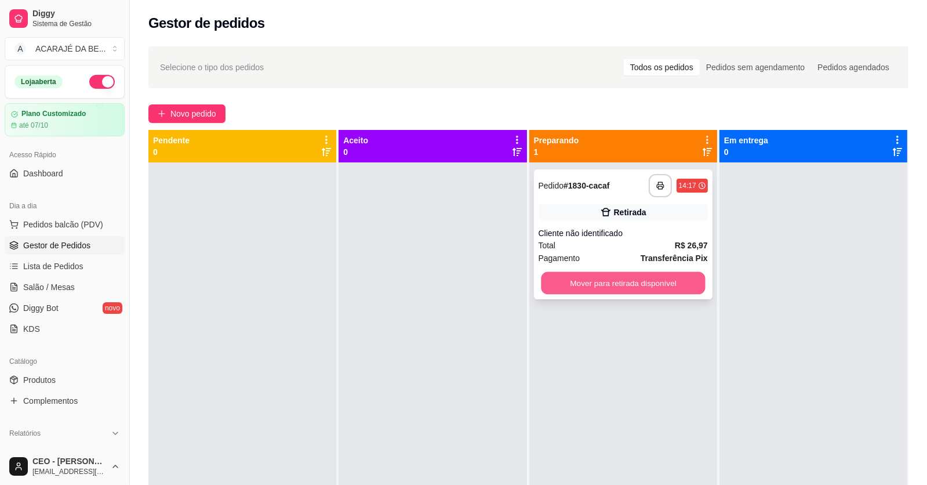
click at [572, 289] on button "Mover para retirada disponível" at bounding box center [623, 283] width 164 height 23
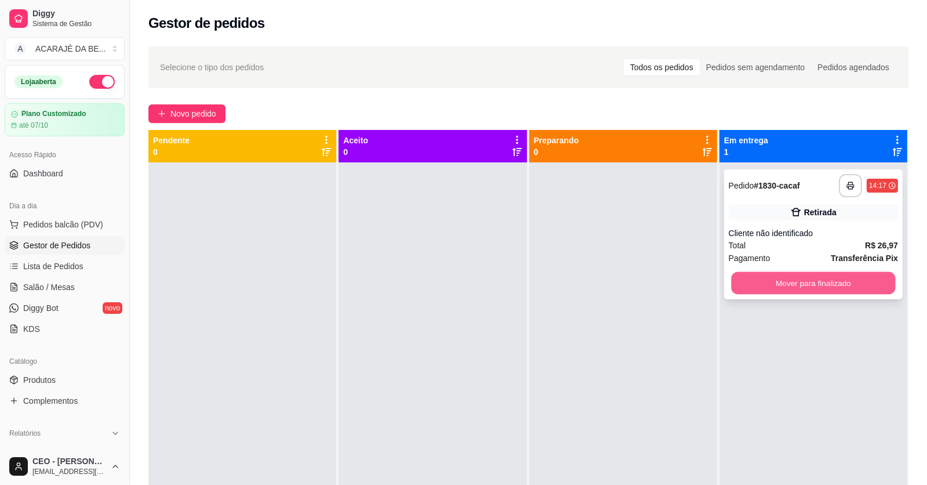
click at [800, 283] on button "Mover para finalizado" at bounding box center [813, 283] width 164 height 23
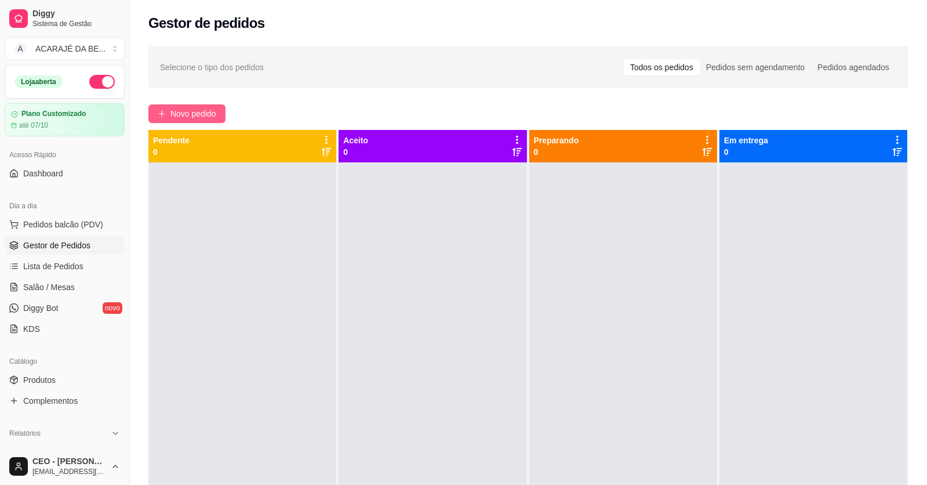
click at [217, 114] on button "Novo pedido" at bounding box center [186, 113] width 77 height 19
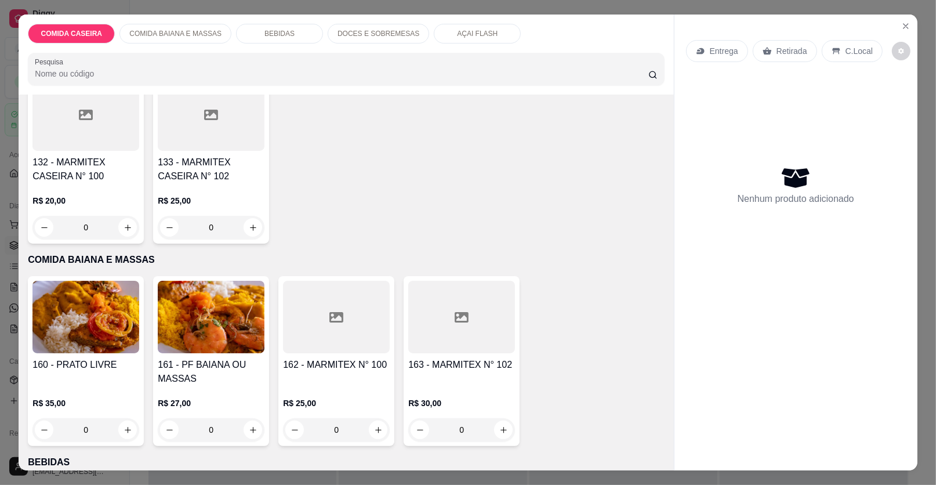
scroll to position [115, 0]
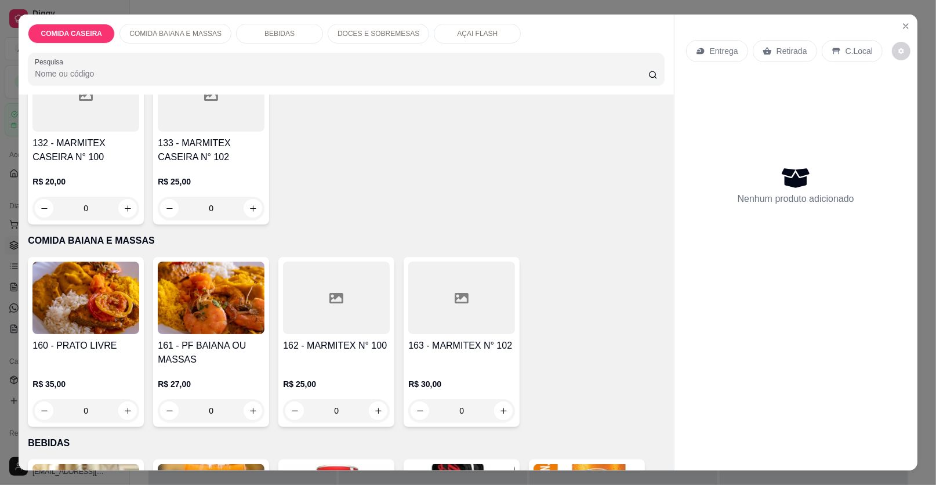
click at [464, 327] on div at bounding box center [461, 297] width 107 height 72
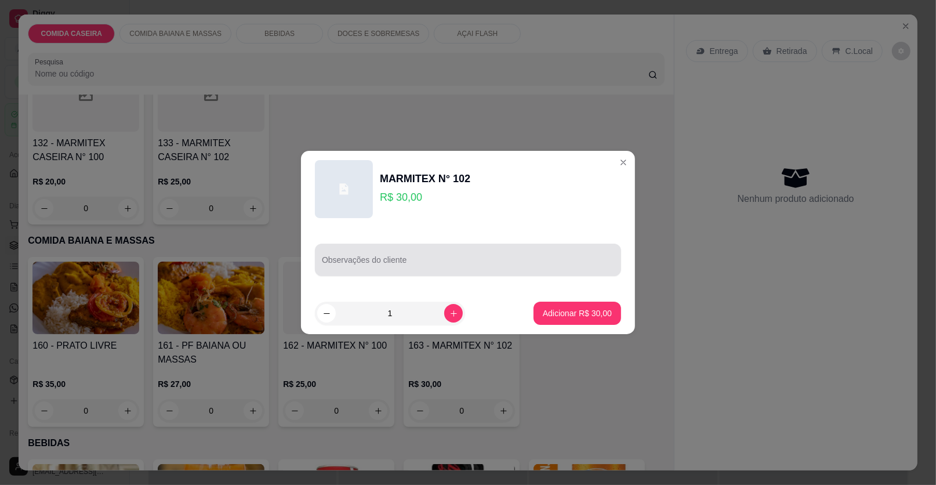
drag, startPoint x: 439, startPoint y: 260, endPoint x: 447, endPoint y: 253, distance: 11.1
click at [439, 259] on input "Observações do cliente" at bounding box center [468, 265] width 292 height 12
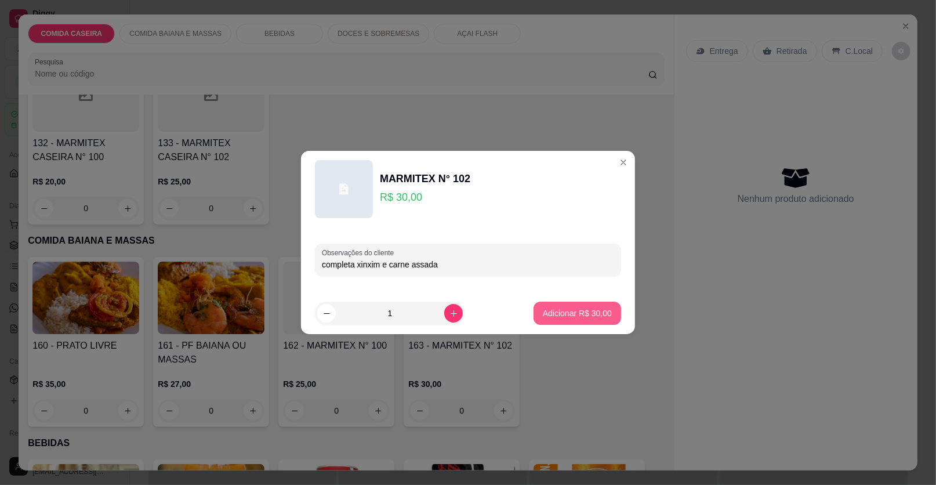
type input "completa xinxim e carne assada"
click at [549, 305] on button "Adicionar R$ 30,00" at bounding box center [577, 312] width 88 height 23
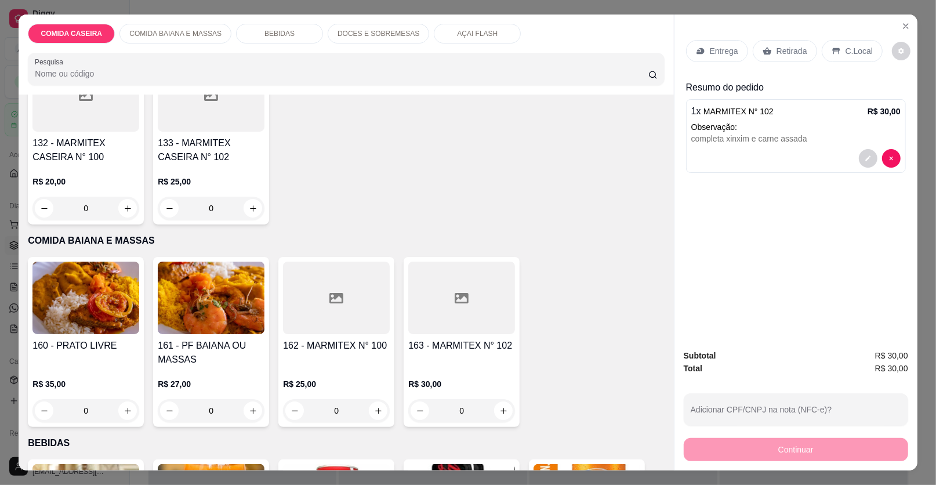
click at [709, 54] on p "Entrega" at bounding box center [723, 51] width 28 height 12
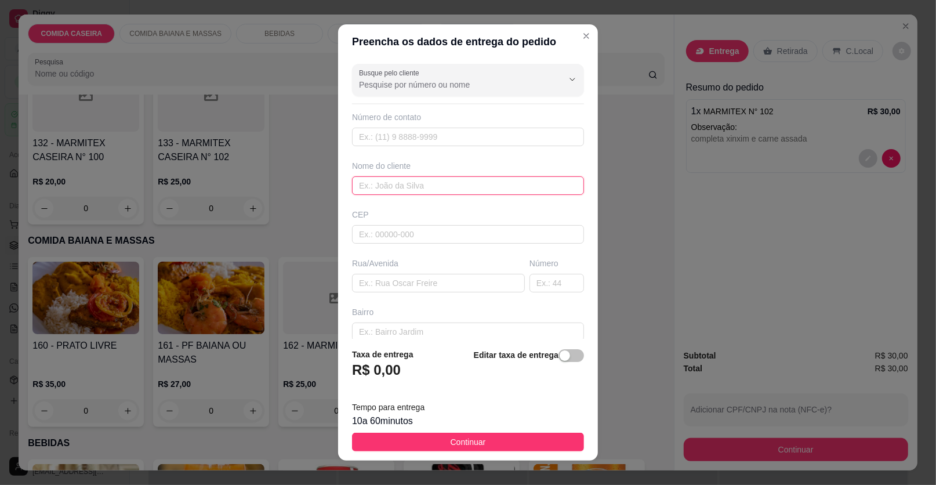
click at [410, 191] on input "text" at bounding box center [468, 185] width 232 height 19
type input "janine"
click at [460, 283] on input "text" at bounding box center [438, 283] width 173 height 19
paste input "Rua fim da marinalva bairro [GEOGRAPHIC_DATA] em frente do [GEOGRAPHIC_DATA]"
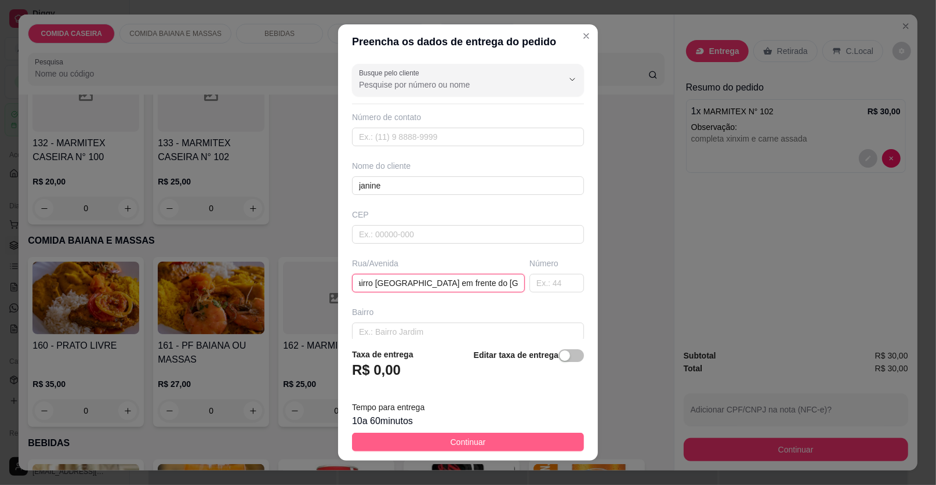
type input "Rua fim da marinalva bairro [GEOGRAPHIC_DATA] em frente do [GEOGRAPHIC_DATA]"
click at [457, 438] on span "Continuar" at bounding box center [467, 441] width 35 height 13
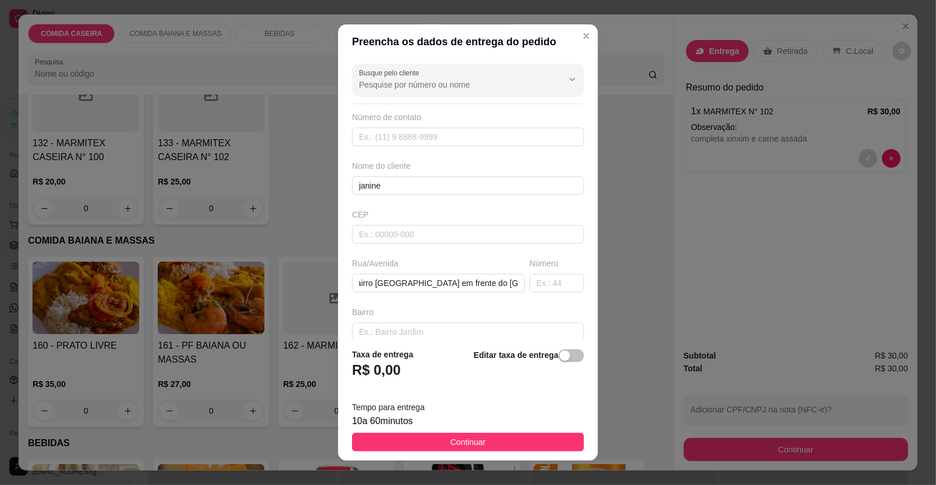
scroll to position [0, 0]
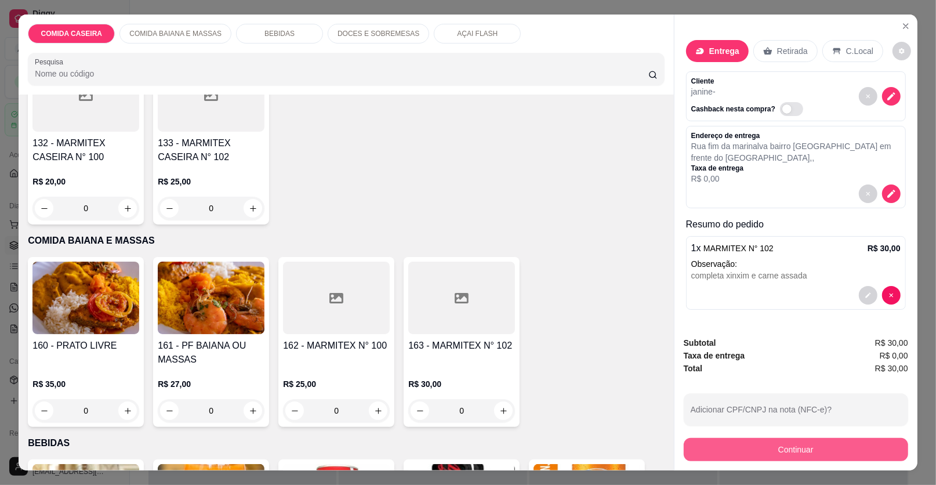
click at [689, 449] on button "Continuar" at bounding box center [795, 449] width 224 height 23
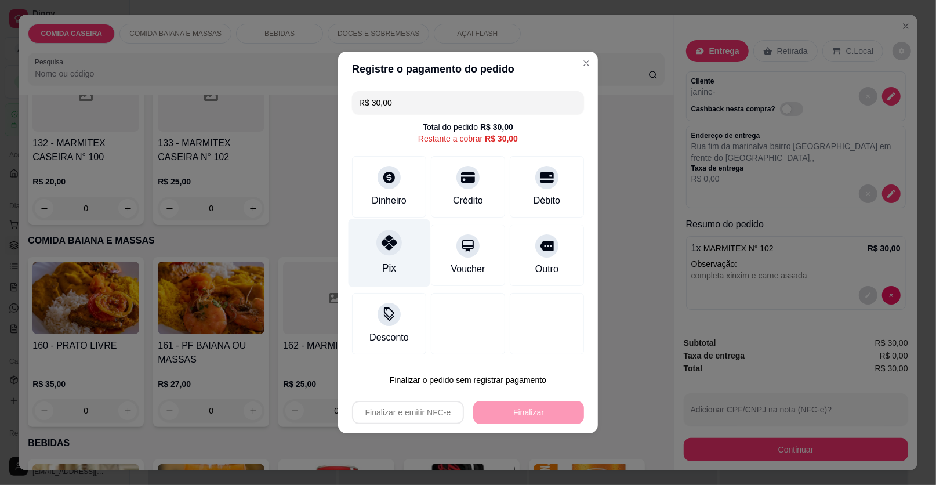
click at [406, 239] on div "Pix" at bounding box center [389, 253] width 82 height 68
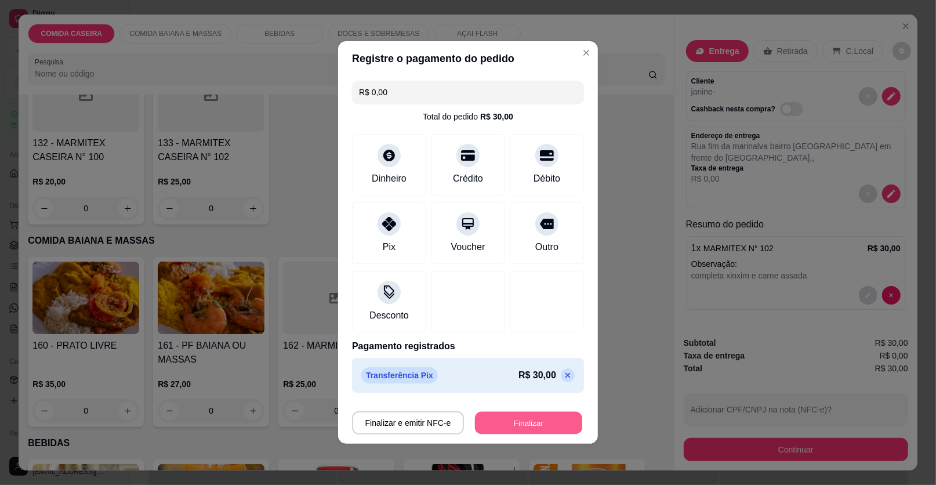
click at [503, 419] on button "Finalizar" at bounding box center [528, 423] width 107 height 23
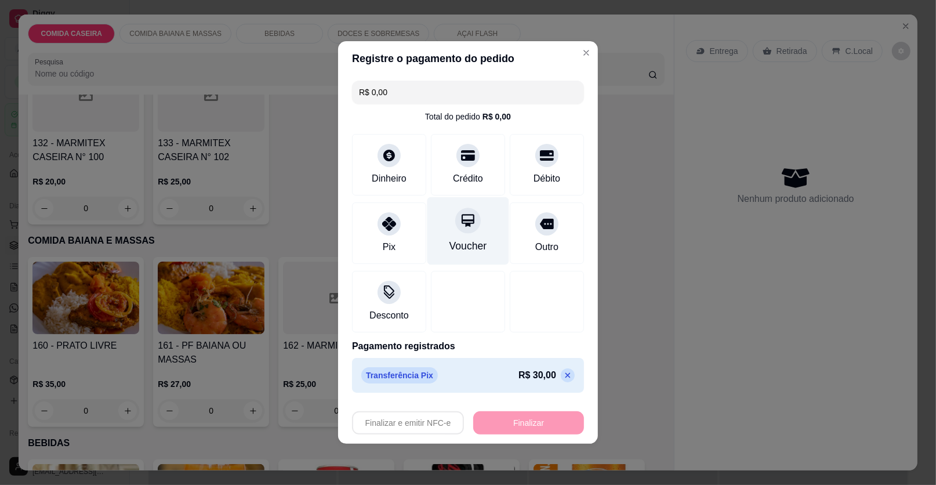
type input "-R$ 30,00"
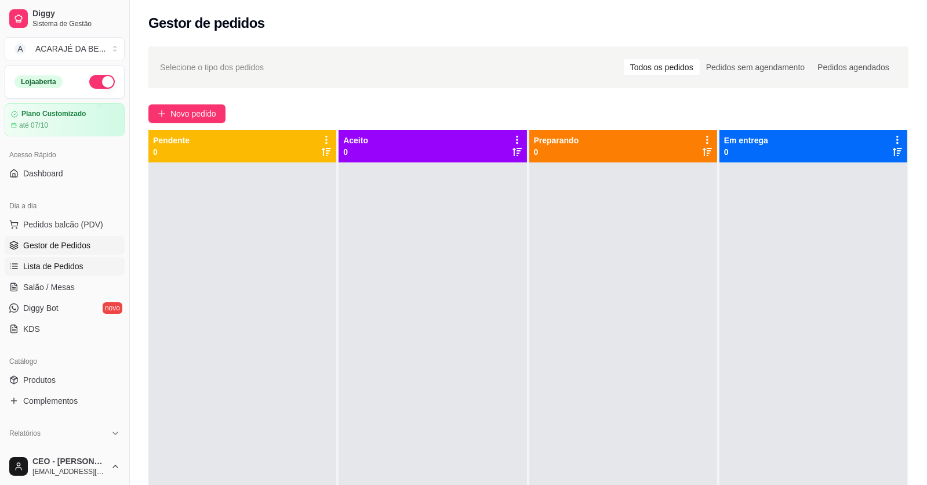
click at [57, 261] on span "Lista de Pedidos" at bounding box center [53, 266] width 60 height 12
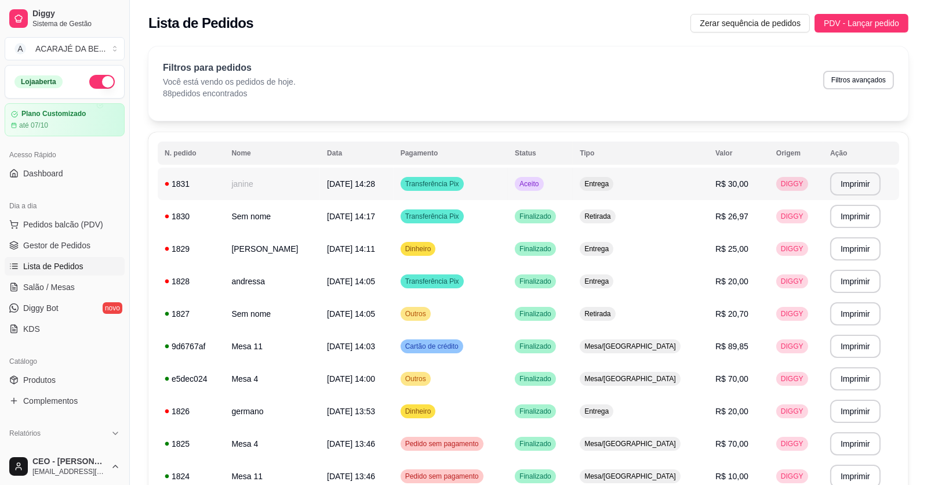
click at [302, 177] on td "janine" at bounding box center [272, 184] width 96 height 32
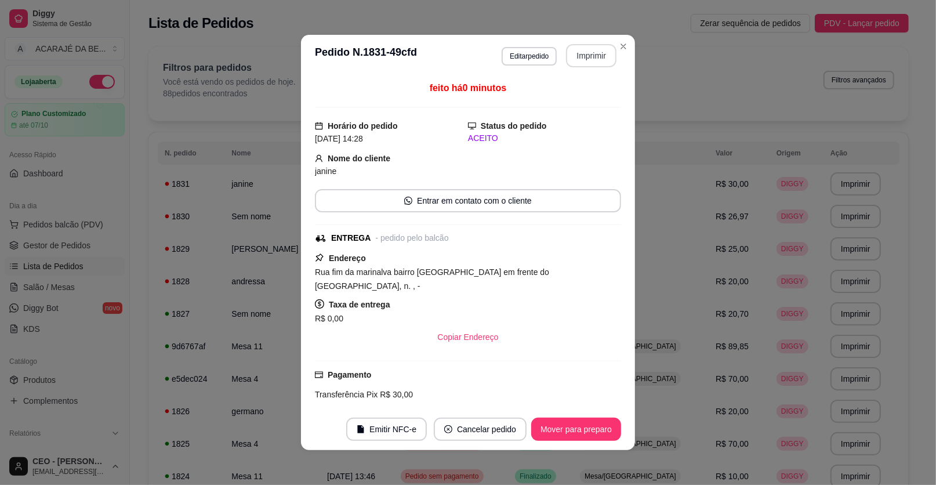
click at [598, 47] on button "Imprimir" at bounding box center [591, 55] width 50 height 23
click at [533, 423] on button "Mover para preparo" at bounding box center [576, 428] width 90 height 23
click at [546, 430] on button "Mover para entrega" at bounding box center [576, 428] width 89 height 23
click at [551, 430] on button "Mover para finalizado" at bounding box center [572, 429] width 93 height 23
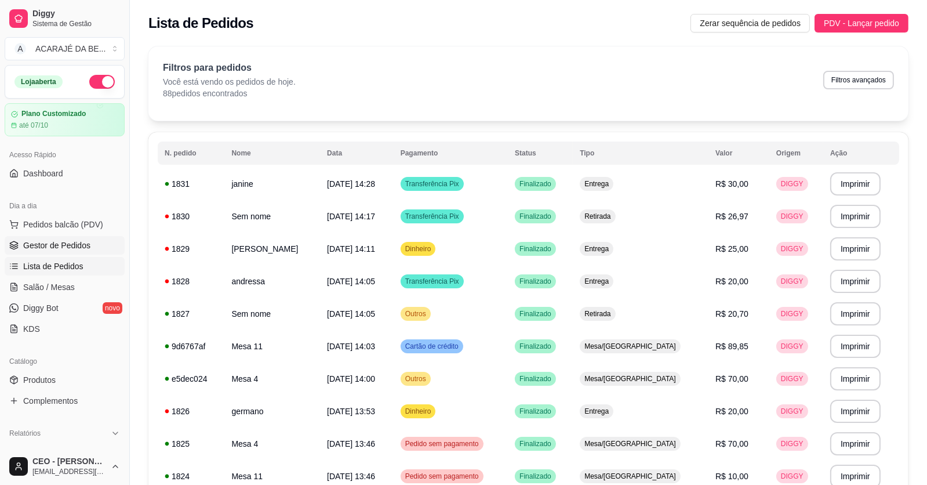
click at [84, 249] on span "Gestor de Pedidos" at bounding box center [56, 245] width 67 height 12
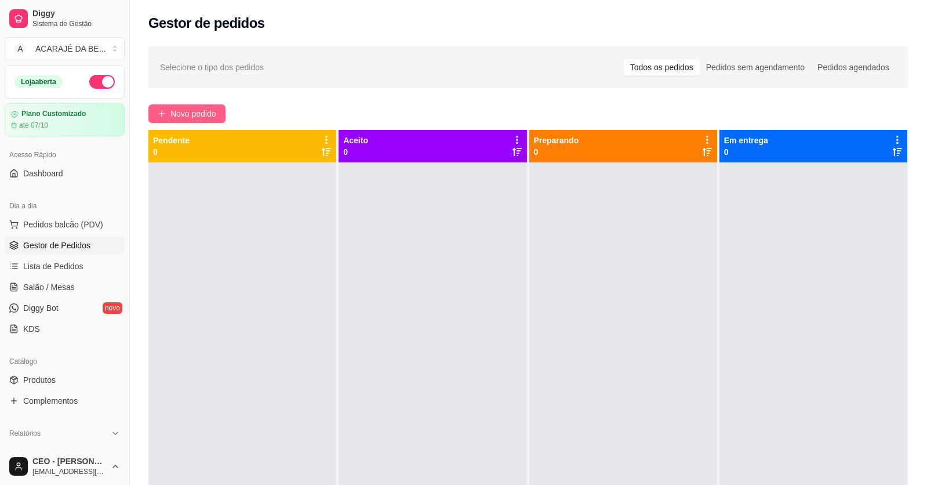
click at [179, 117] on span "Novo pedido" at bounding box center [193, 113] width 46 height 13
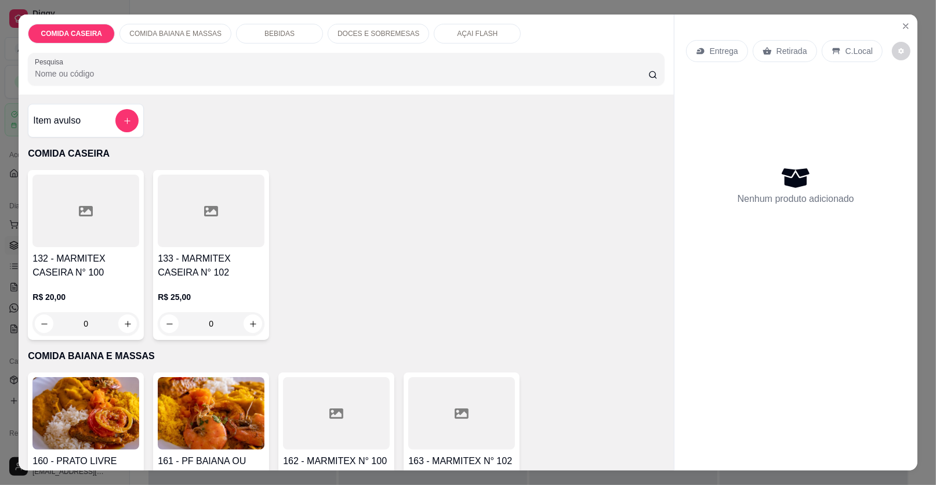
click at [86, 220] on div at bounding box center [85, 210] width 107 height 72
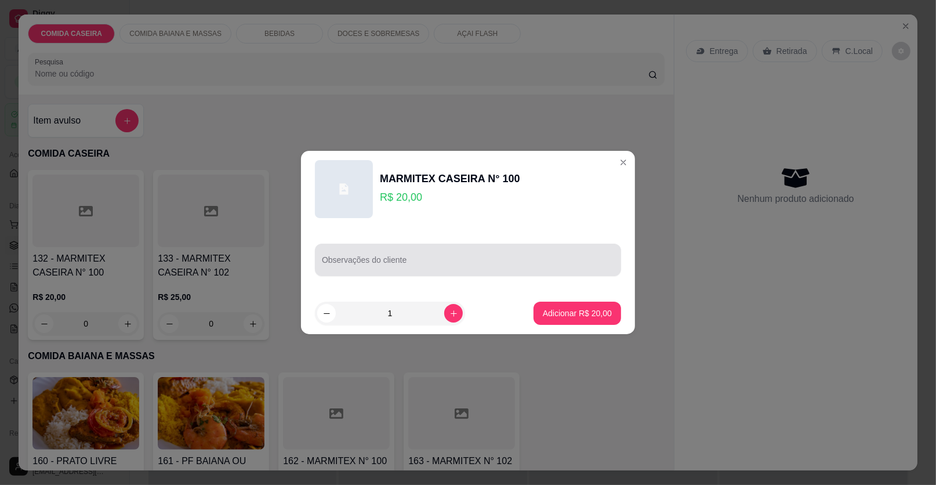
click at [329, 260] on div "Observações do cliente" at bounding box center [468, 259] width 306 height 32
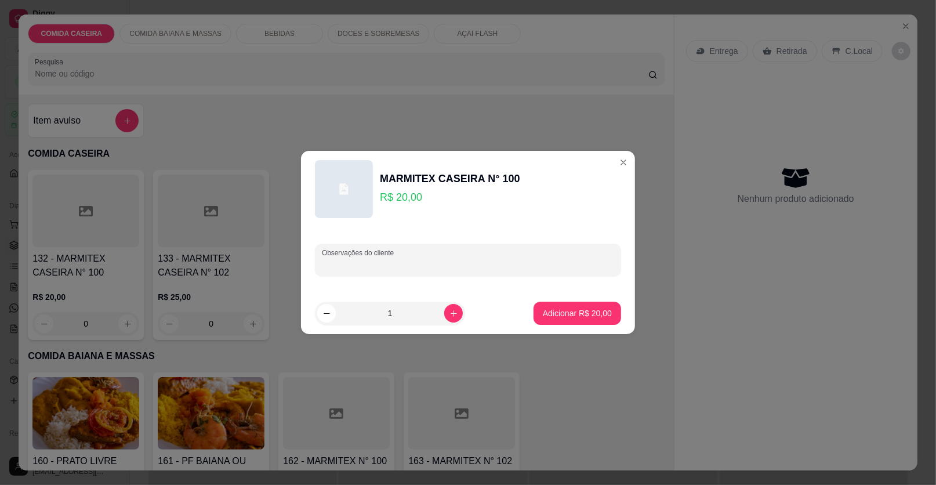
paste input "querer feijão tropeiro arroz macarrão purê de batata linguiça mista e coxinha d…"
type input "querer feijão tropeiro arroz macarrão purê de batata linguiça mista e coxinha d…"
click at [558, 319] on button "Adicionar R$ 20,00" at bounding box center [577, 312] width 88 height 23
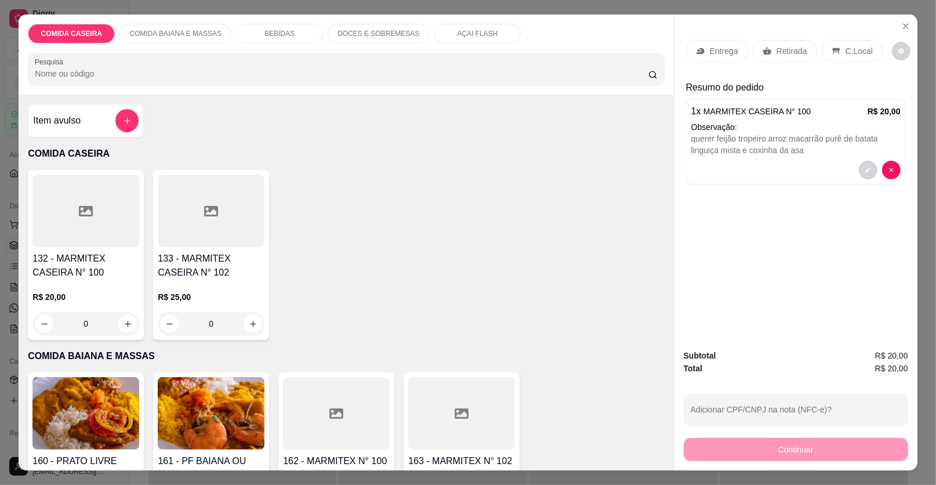
click at [723, 55] on p "Entrega" at bounding box center [723, 51] width 28 height 12
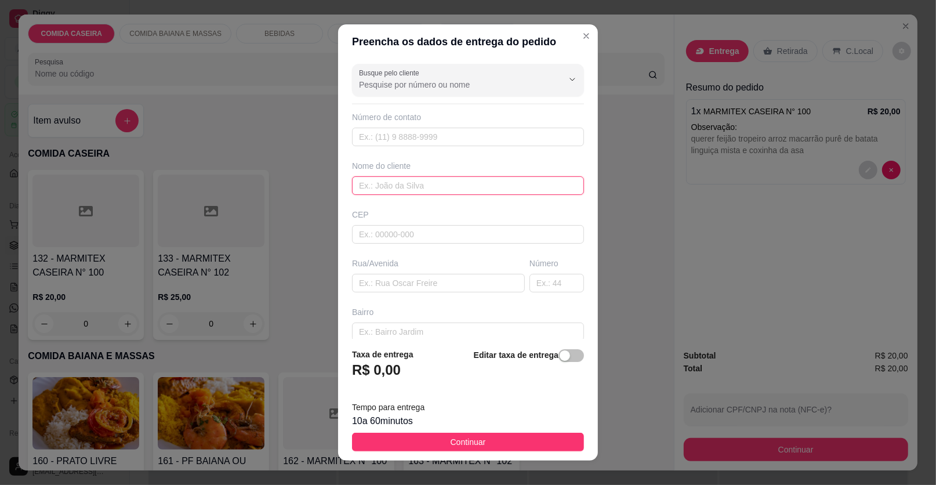
click at [448, 193] on input "text" at bounding box center [468, 185] width 232 height 19
click at [430, 289] on input "text" at bounding box center [438, 283] width 173 height 19
paste input "Endereço rua [GEOGRAPHIC_DATA] número da casa 702 nome [PERSON_NAME]"
type input "Endereço rua [GEOGRAPHIC_DATA] número da casa 702 nome [PERSON_NAME]"
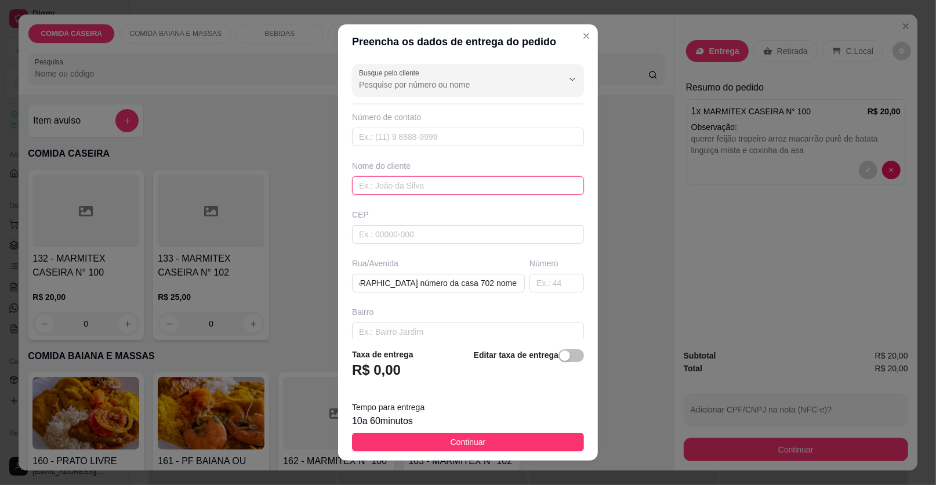
click at [432, 181] on input "text" at bounding box center [468, 185] width 232 height 19
type input "cliente"
click at [484, 287] on input "Endereço rua [GEOGRAPHIC_DATA] número da casa 702 nome [PERSON_NAME]" at bounding box center [438, 283] width 173 height 19
paste input "Do lado do mercado de [PERSON_NAME]"
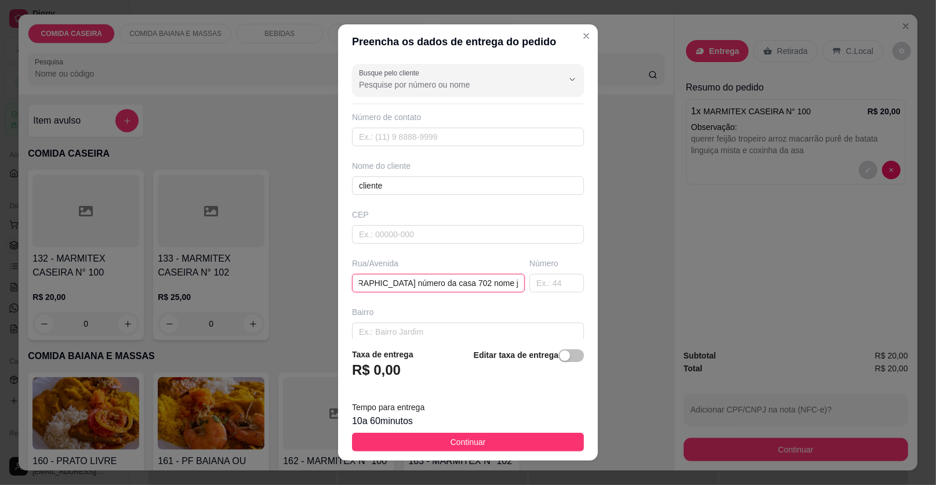
scroll to position [0, 195]
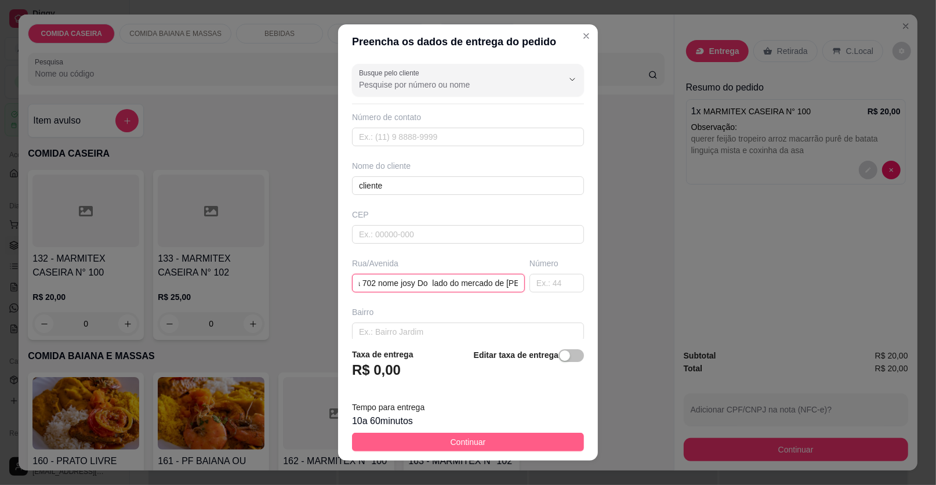
type input "Endereço rua [GEOGRAPHIC_DATA] número da casa 702 nome josy Do lado do mercado …"
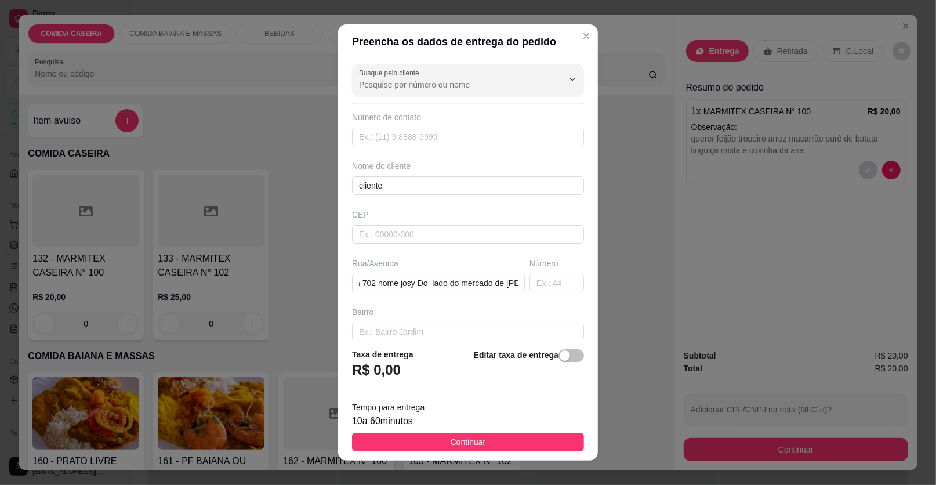
drag, startPoint x: 475, startPoint y: 442, endPoint x: 498, endPoint y: 434, distance: 24.4
click at [474, 442] on span "Continuar" at bounding box center [467, 441] width 35 height 13
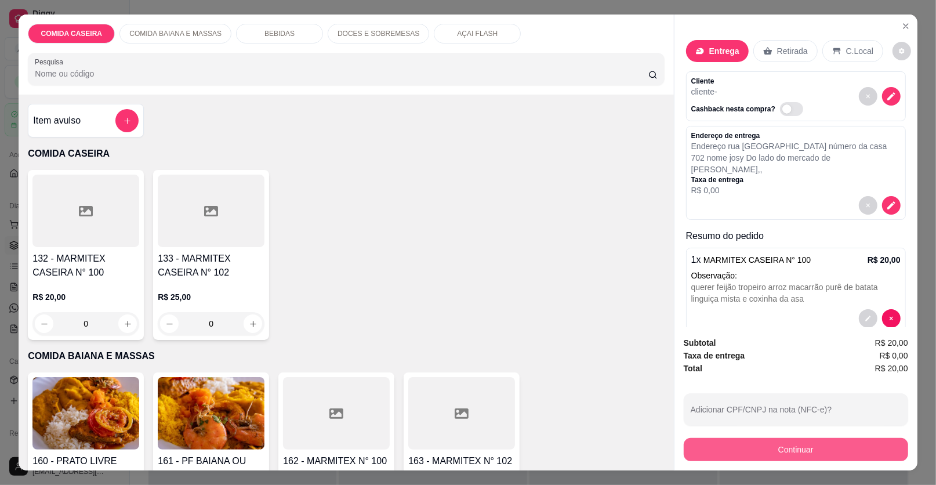
click at [731, 457] on button "Continuar" at bounding box center [795, 449] width 224 height 23
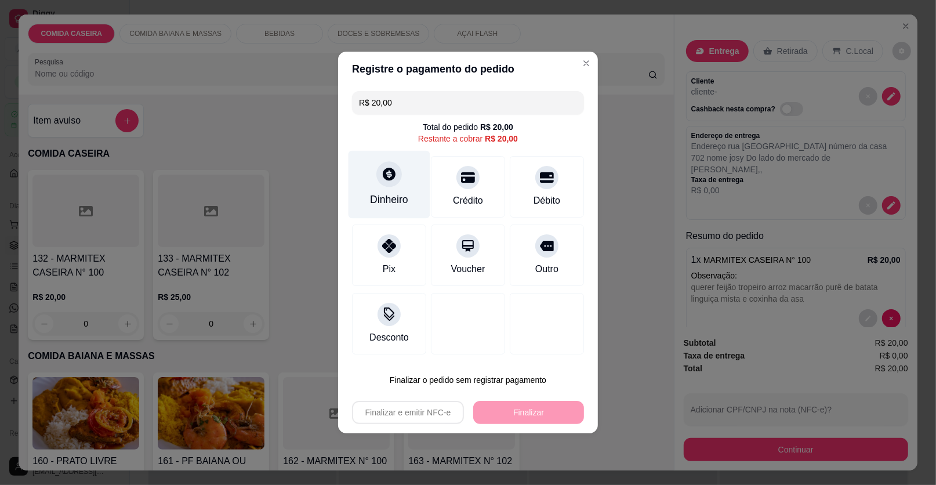
click at [381, 181] on icon at bounding box center [388, 173] width 15 height 15
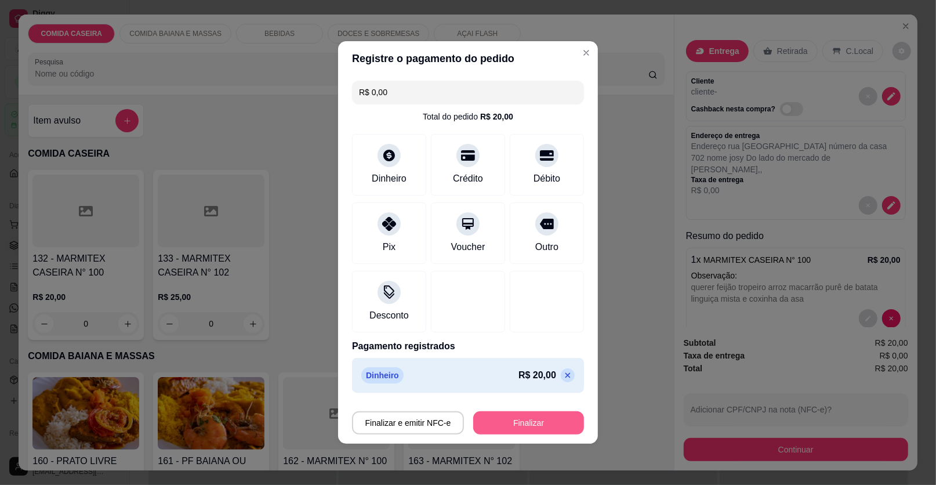
click at [543, 418] on button "Finalizar" at bounding box center [528, 422] width 111 height 23
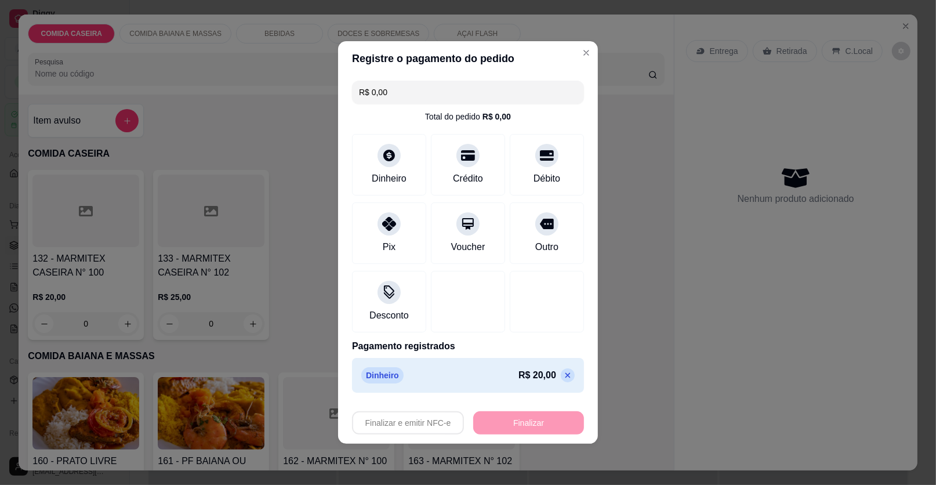
type input "-R$ 20,00"
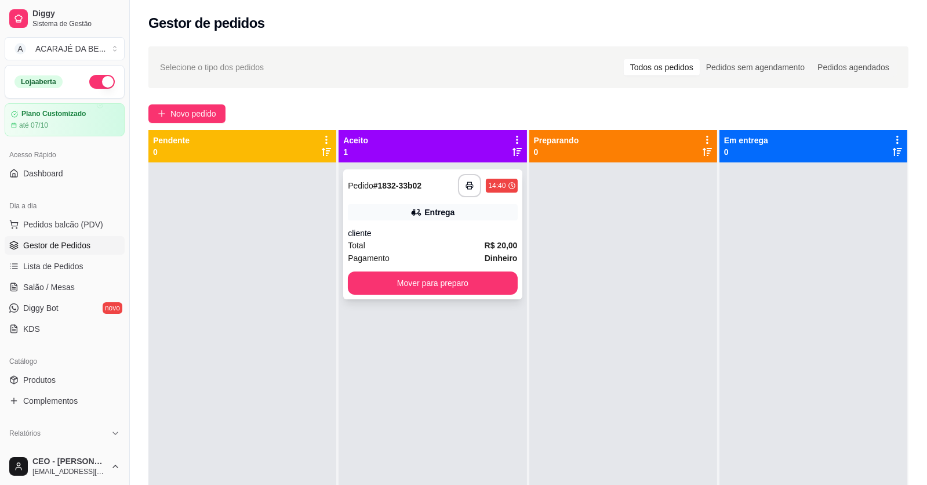
click at [470, 172] on div "**********" at bounding box center [432, 234] width 179 height 130
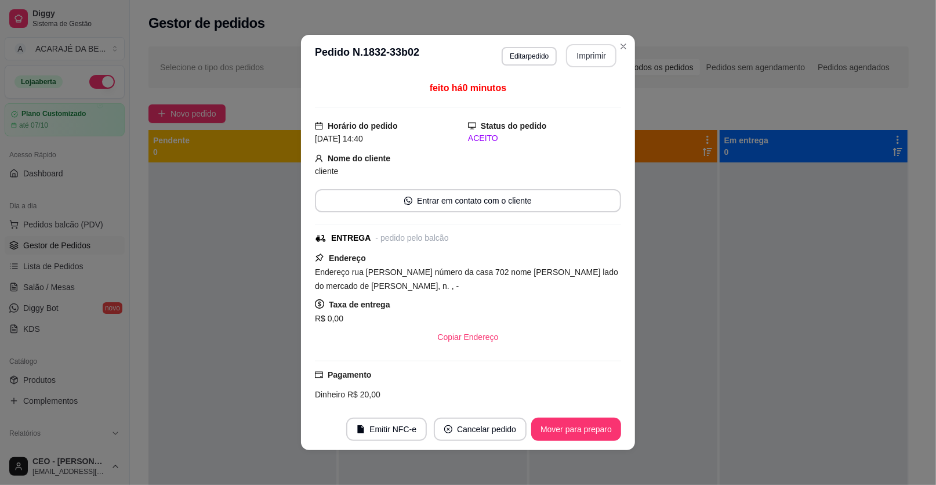
click at [580, 60] on button "Imprimir" at bounding box center [591, 55] width 50 height 23
click at [585, 428] on button "Mover para preparo" at bounding box center [575, 429] width 87 height 23
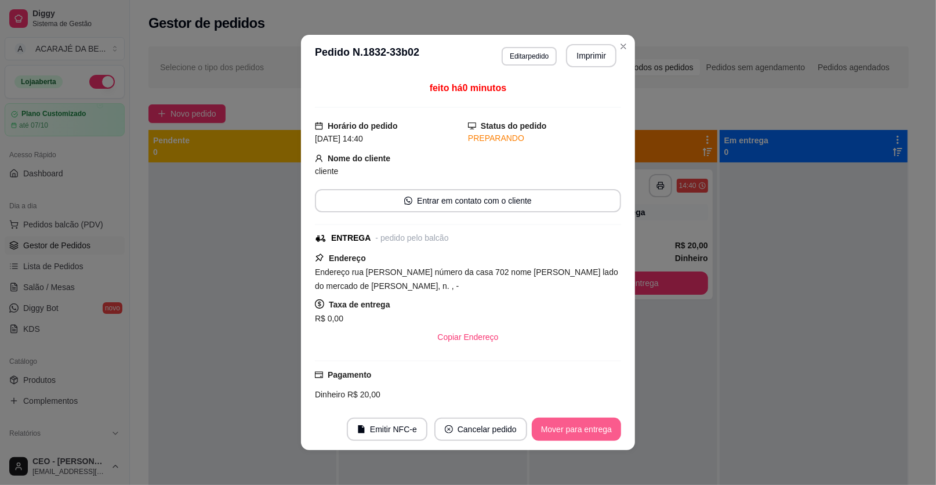
click at [583, 428] on button "Mover para entrega" at bounding box center [576, 428] width 89 height 23
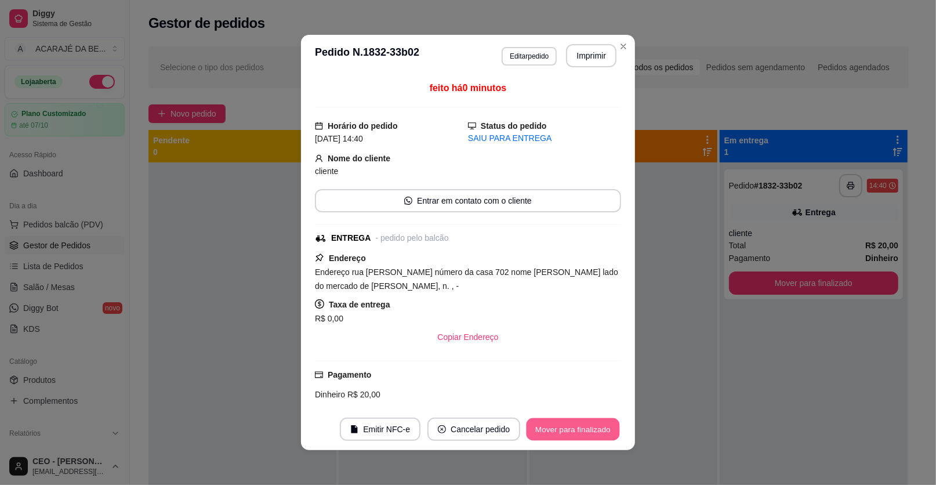
click at [583, 428] on button "Mover para finalizado" at bounding box center [572, 429] width 93 height 23
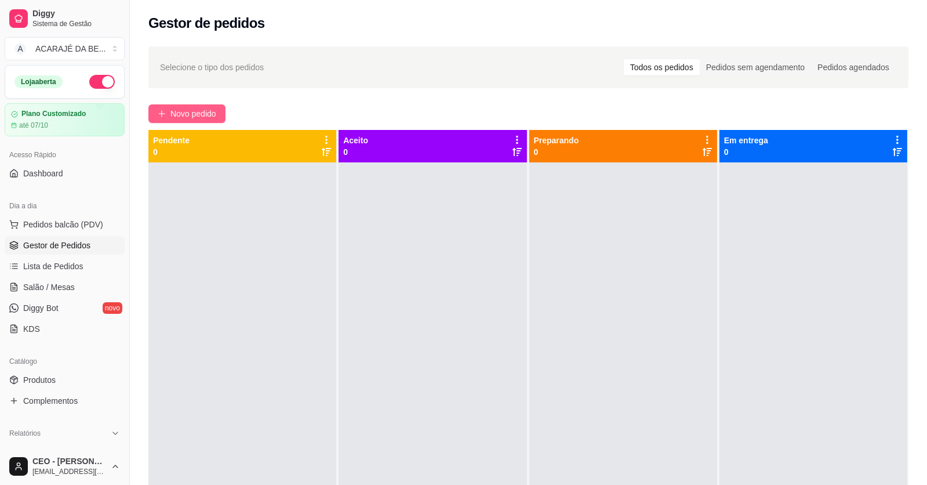
click at [215, 110] on span "Novo pedido" at bounding box center [193, 113] width 46 height 13
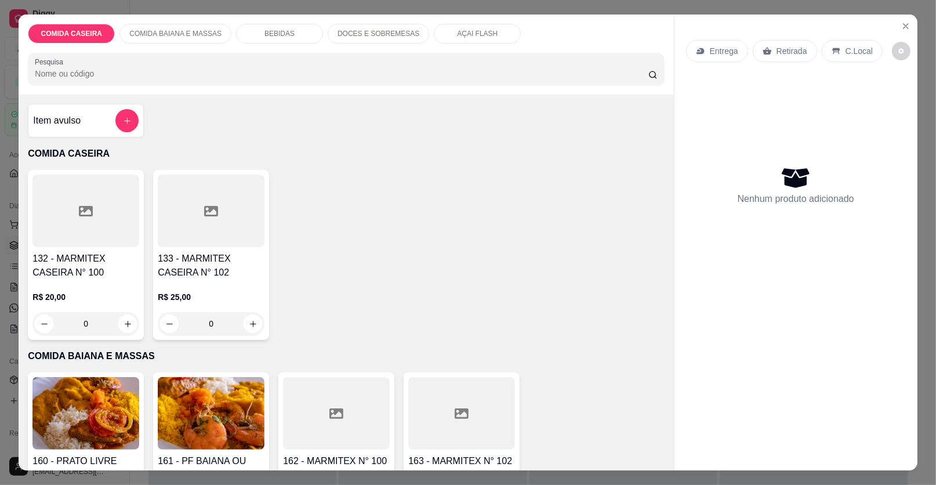
click at [118, 210] on div at bounding box center [85, 210] width 107 height 72
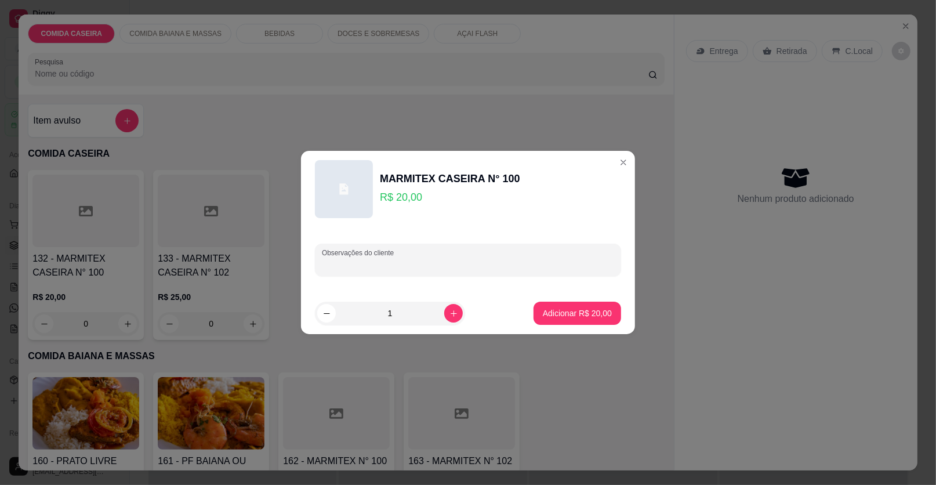
click at [428, 261] on input "Observações do cliente" at bounding box center [468, 265] width 292 height 12
paste input "Feijão tropeiro, arroz, purê de batata, estrogonofe de frango"
type input "Feijão tropeiro, arroz, purê de batata, estrogonofe de frango"
click at [552, 325] on footer "1 Adicionar R$ 20,00" at bounding box center [468, 313] width 334 height 42
click at [545, 310] on p "Adicionar R$ 20,00" at bounding box center [577, 312] width 67 height 11
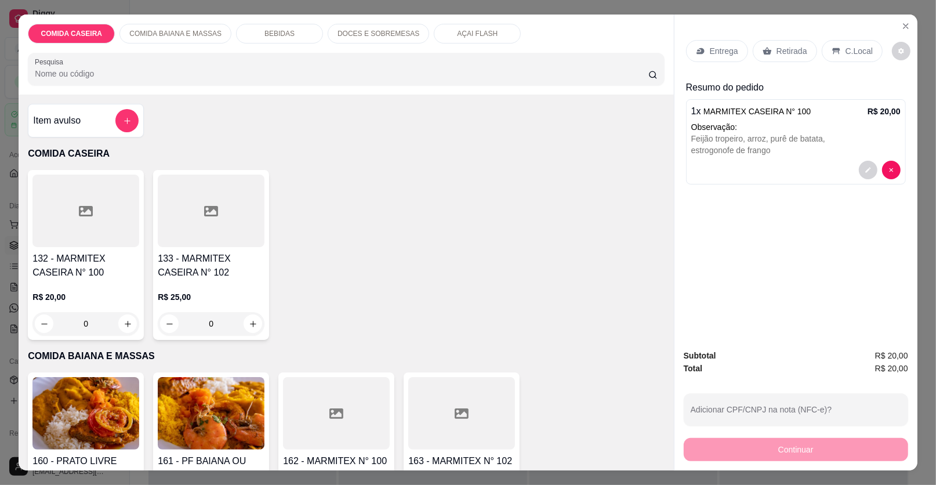
click at [719, 49] on p "Entrega" at bounding box center [723, 51] width 28 height 12
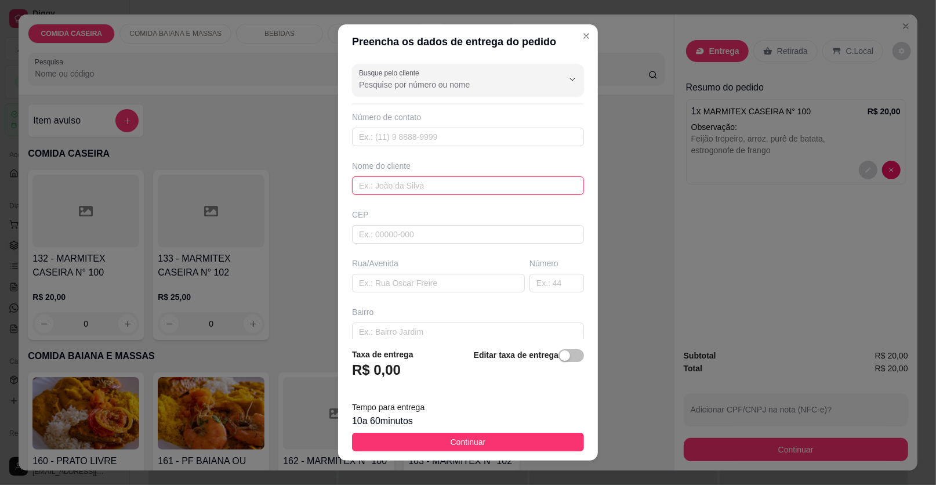
click at [437, 183] on input "text" at bounding box center [468, 185] width 232 height 19
type input "mily"
click at [432, 293] on div "Busque pelo cliente Número de contato Nome do cliente mily CEP Rua/[GEOGRAPHIC_…" at bounding box center [468, 198] width 260 height 279
click at [436, 286] on input "text" at bounding box center [438, 283] width 173 height 19
paste input "Endereço [STREET_ADDRESS][PERSON_NAME] , cor da casa azul, próximo escadão, no …"
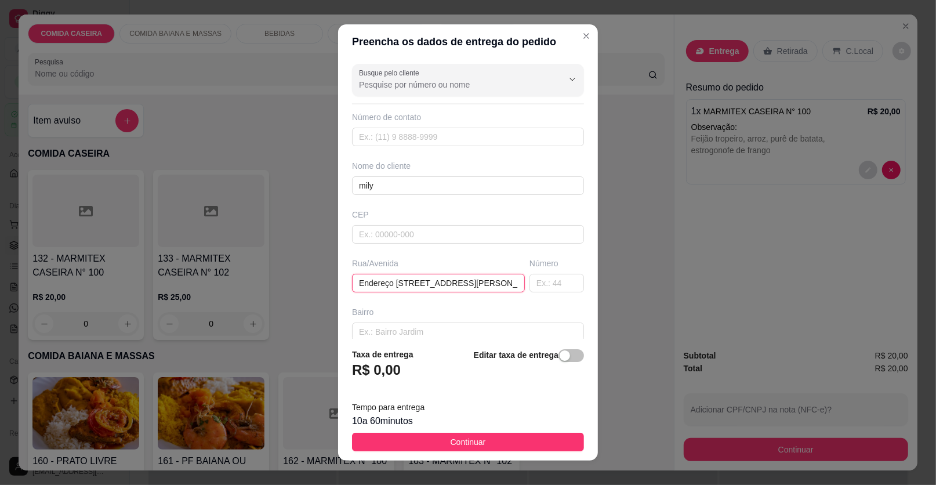
scroll to position [0, 158]
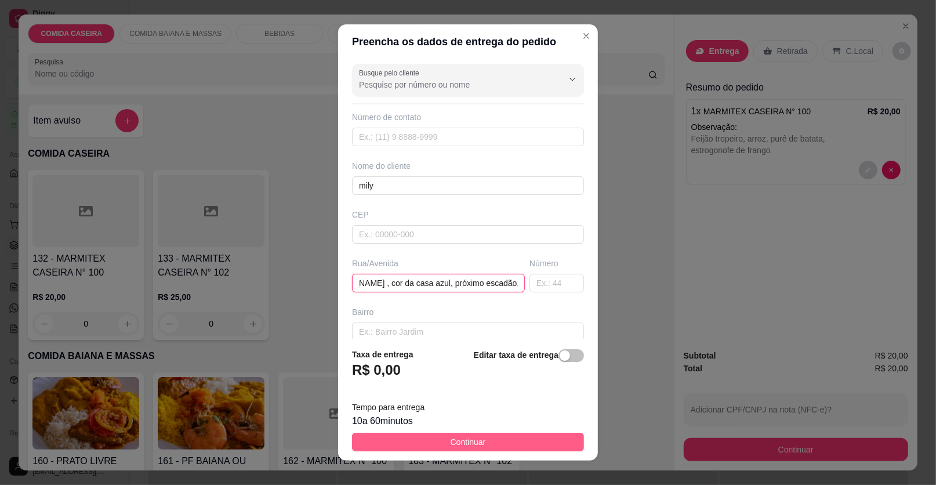
type input "Endereço [STREET_ADDRESS][PERSON_NAME] , cor da casa azul, próximo escadão, no …"
click at [504, 439] on button "Continuar" at bounding box center [468, 441] width 232 height 19
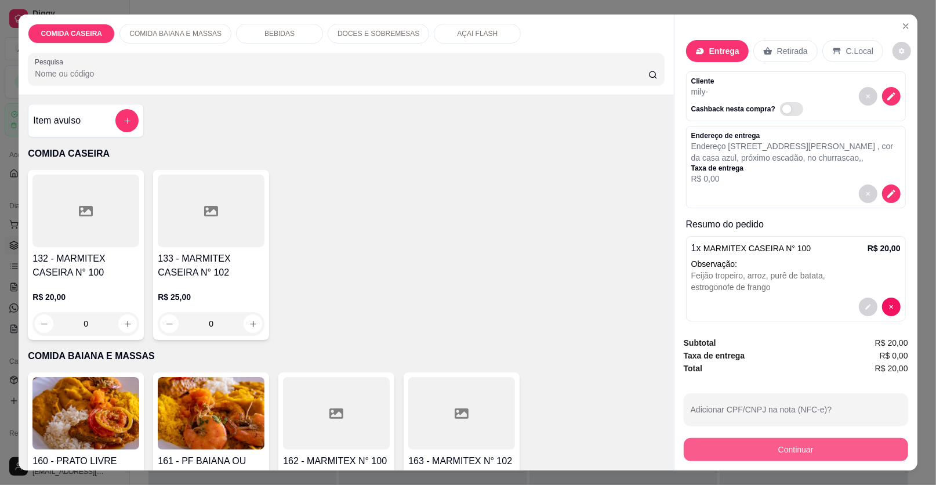
click at [763, 449] on button "Continuar" at bounding box center [795, 449] width 224 height 23
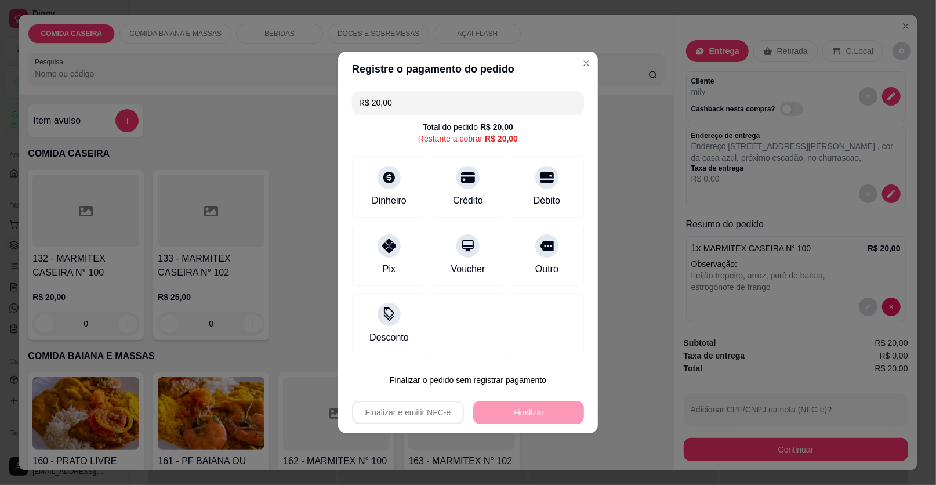
click at [384, 145] on div "R$ 20,00 Total do pedido R$ 20,00 Restante a cobrar R$ 20,00 Dinheiro Crédito D…" at bounding box center [468, 222] width 260 height 272
click at [388, 159] on div "Dinheiro" at bounding box center [389, 185] width 82 height 68
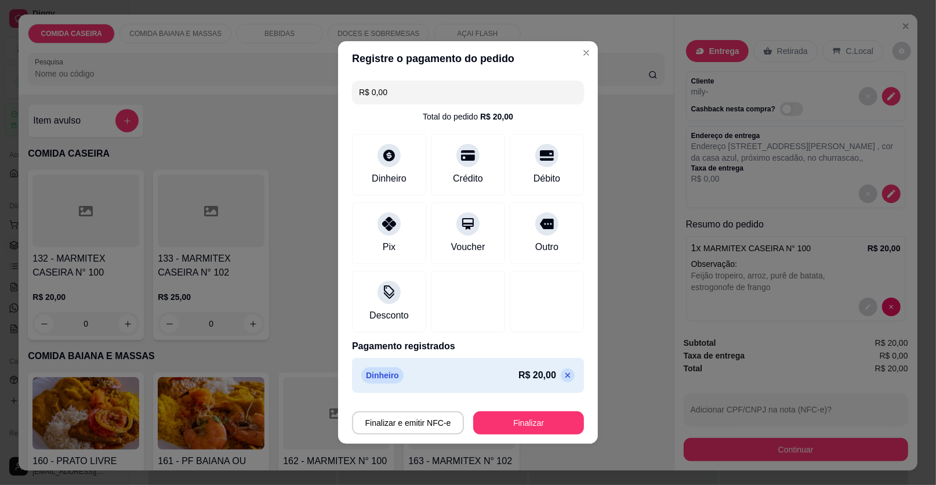
click at [530, 413] on button "Finalizar" at bounding box center [528, 422] width 111 height 23
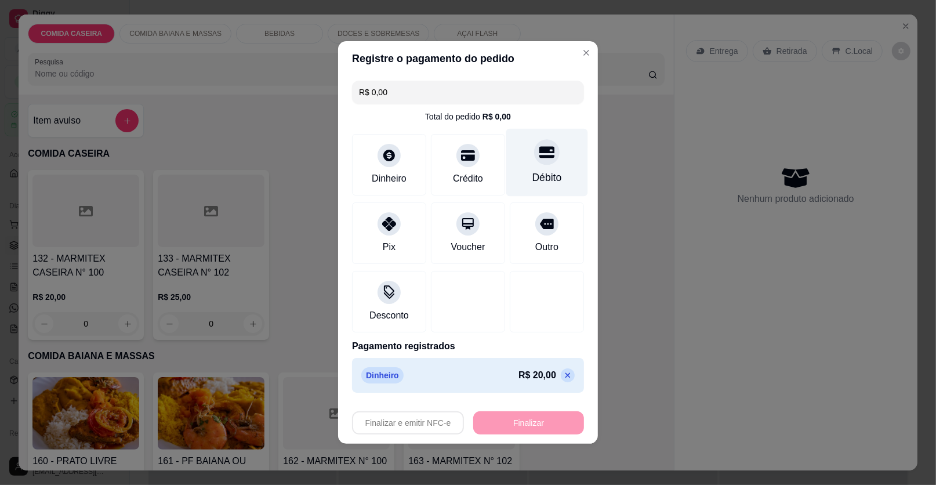
type input "-R$ 20,00"
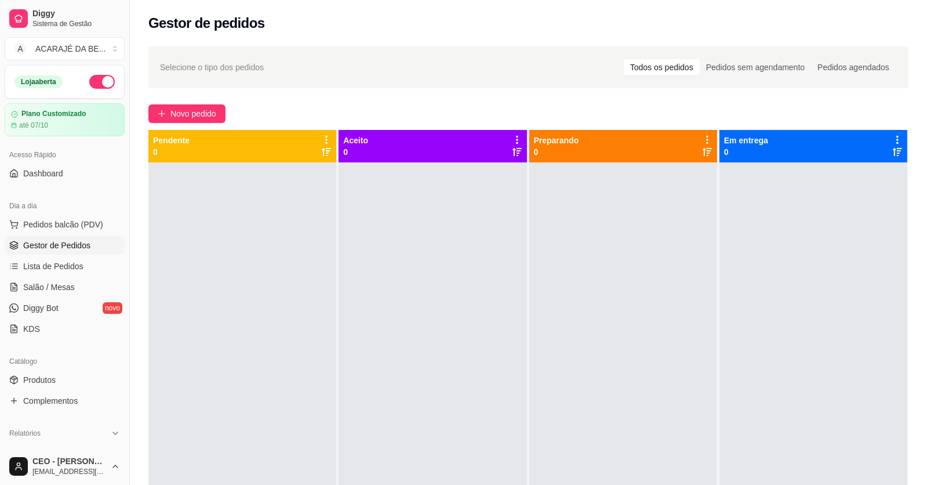
click at [67, 255] on ul "Pedidos balcão (PDV) Gestor de Pedidos Lista de Pedidos Salão / Mesas Diggy Bot…" at bounding box center [65, 276] width 120 height 123
click at [79, 263] on span "Lista de Pedidos" at bounding box center [53, 266] width 60 height 12
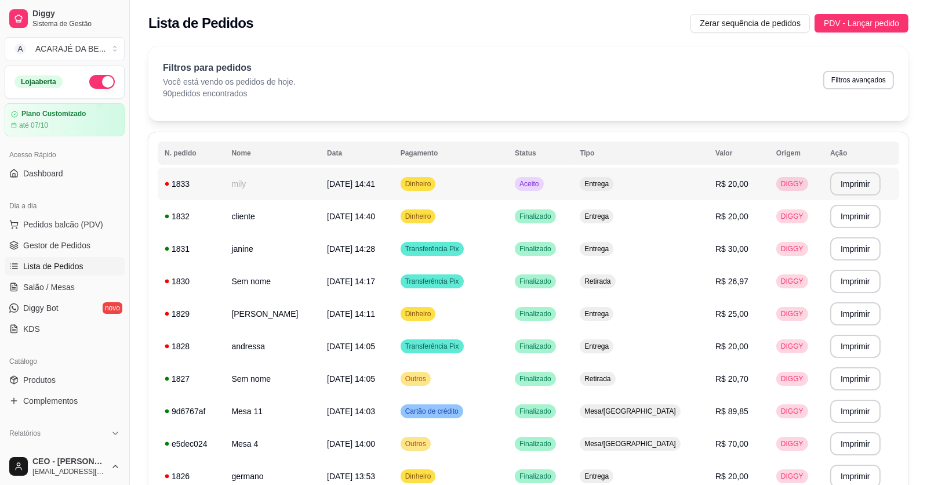
click at [320, 180] on td "[DATE] 14:41" at bounding box center [357, 184] width 74 height 32
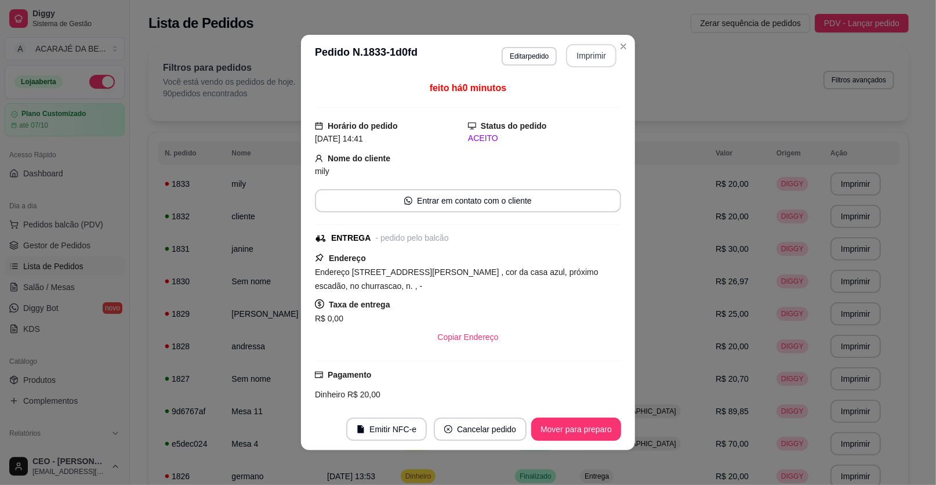
click at [589, 56] on button "Imprimir" at bounding box center [591, 55] width 50 height 23
click at [569, 430] on button "Mover para preparo" at bounding box center [576, 428] width 90 height 23
click at [569, 430] on div "Mover para preparo" at bounding box center [568, 428] width 106 height 23
click at [569, 430] on button "Mover para entrega" at bounding box center [576, 428] width 89 height 23
click at [574, 426] on button "Mover para finalizado" at bounding box center [572, 429] width 93 height 23
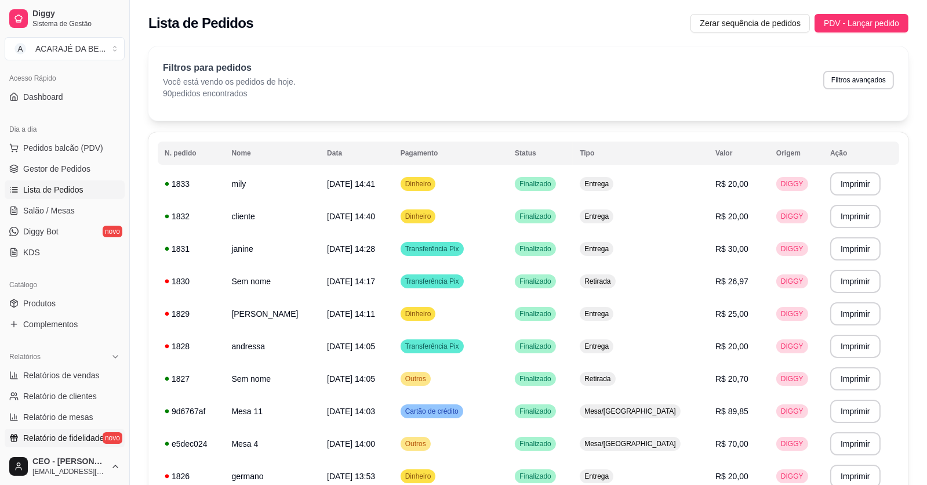
scroll to position [231, 0]
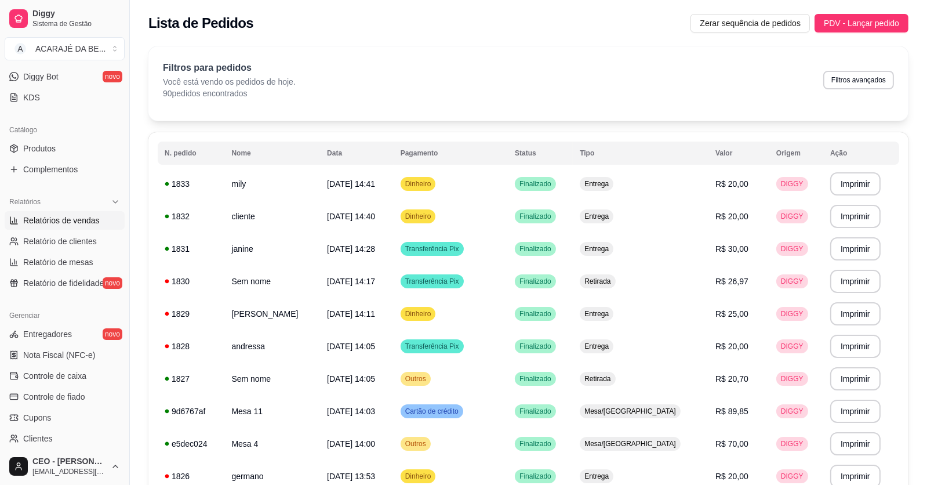
click at [65, 214] on span "Relatórios de vendas" at bounding box center [61, 220] width 77 height 12
select select "ALL"
select select "0"
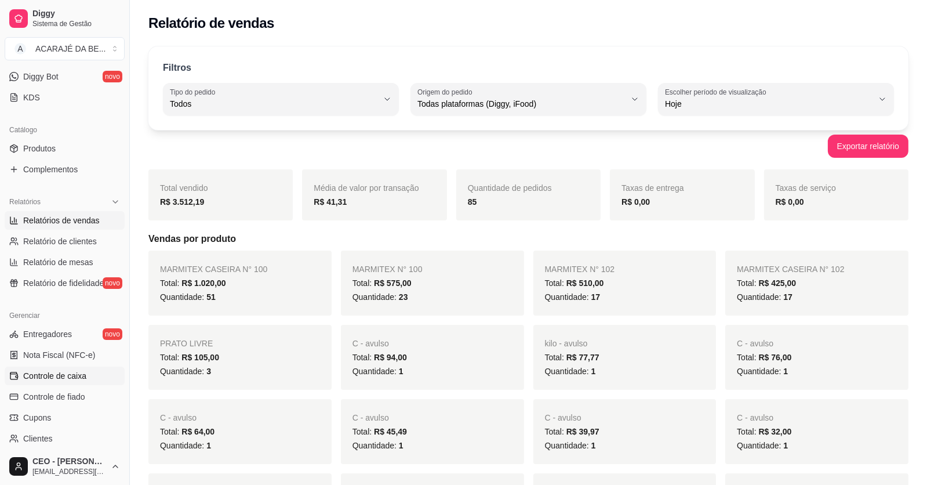
click at [63, 372] on span "Controle de caixa" at bounding box center [54, 376] width 63 height 12
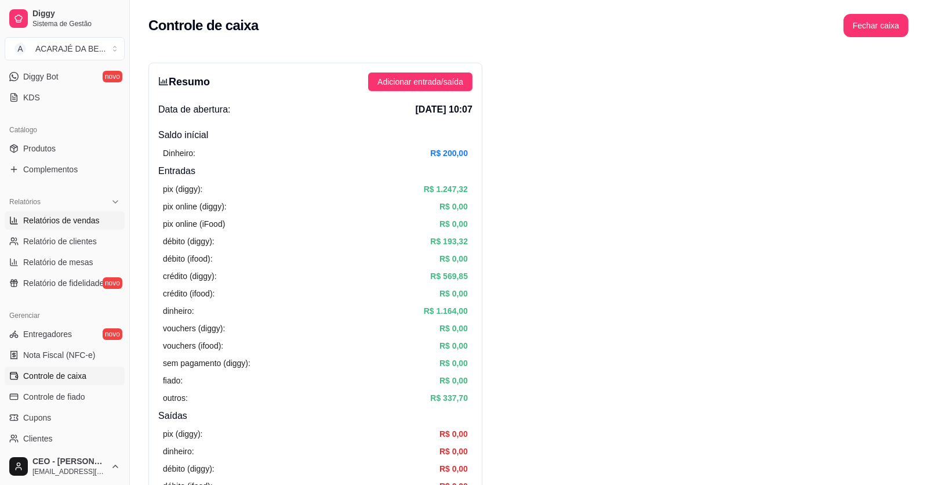
click at [78, 217] on span "Relatórios de vendas" at bounding box center [61, 220] width 77 height 12
select select "ALL"
select select "0"
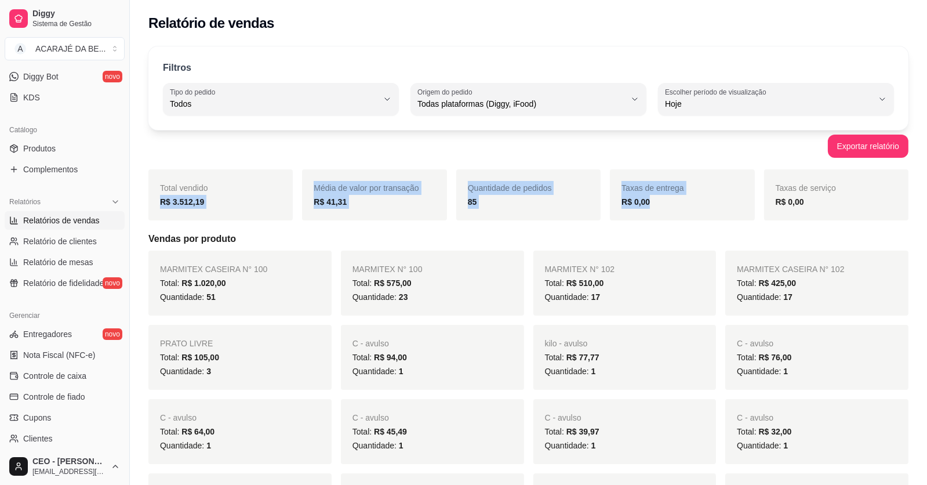
drag, startPoint x: 157, startPoint y: 205, endPoint x: 671, endPoint y: 195, distance: 514.2
click at [671, 195] on div "Total vendido R$ 3.512,19 Média de valor por transação R$ 41,31 Quantidade de p…" at bounding box center [528, 194] width 760 height 51
copy div "R$ 3.512,19 Média de valor por transação R$ 41,31 Quantidade de pedidos 85 Taxa…"
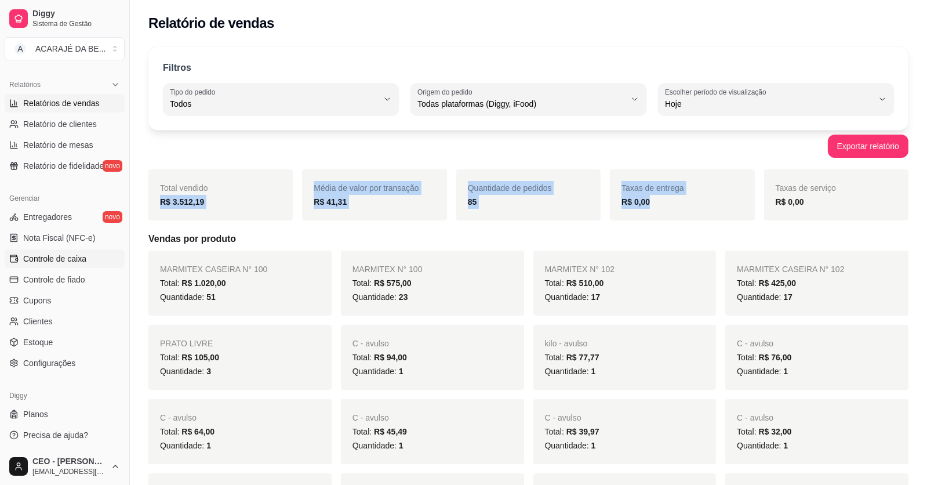
click at [70, 257] on span "Controle de caixa" at bounding box center [54, 259] width 63 height 12
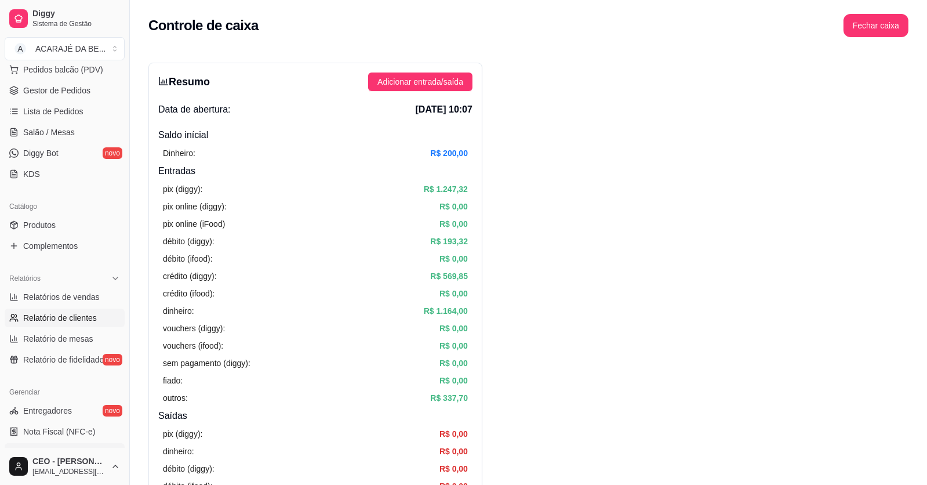
scroll to position [117, 0]
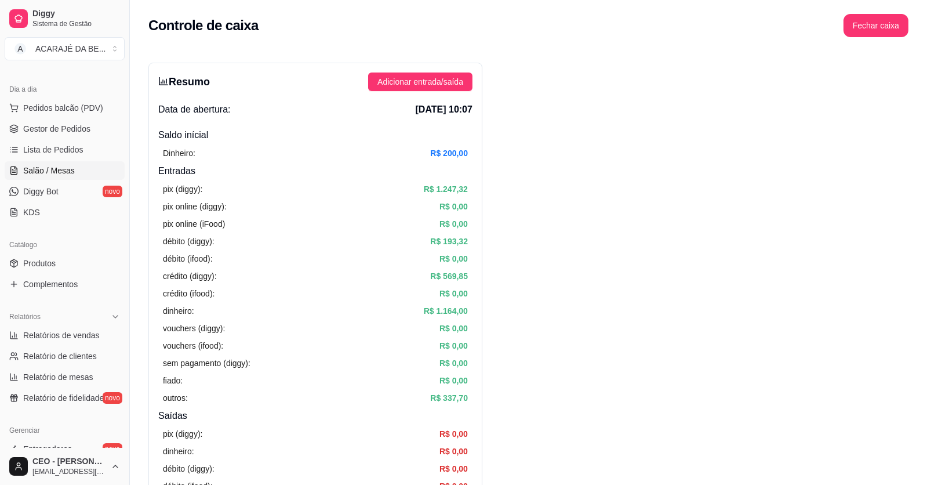
click at [68, 171] on span "Salão / Mesas" at bounding box center [49, 171] width 52 height 12
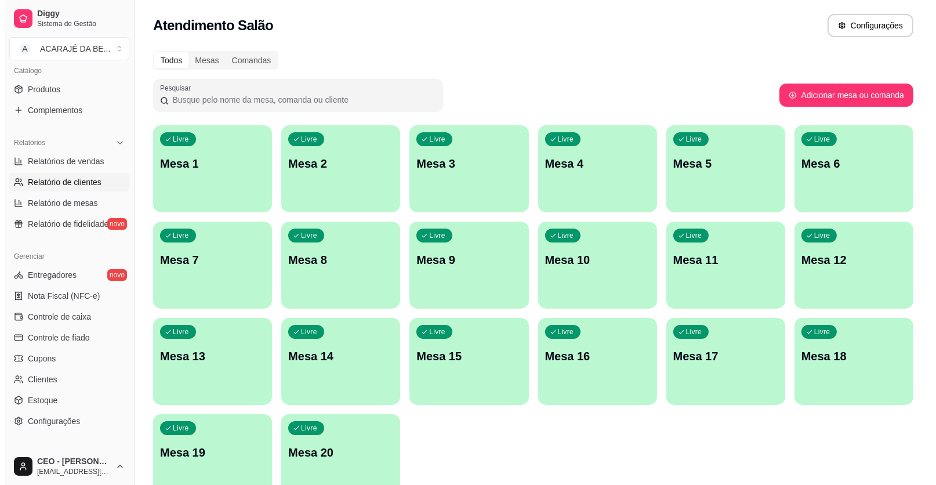
scroll to position [348, 0]
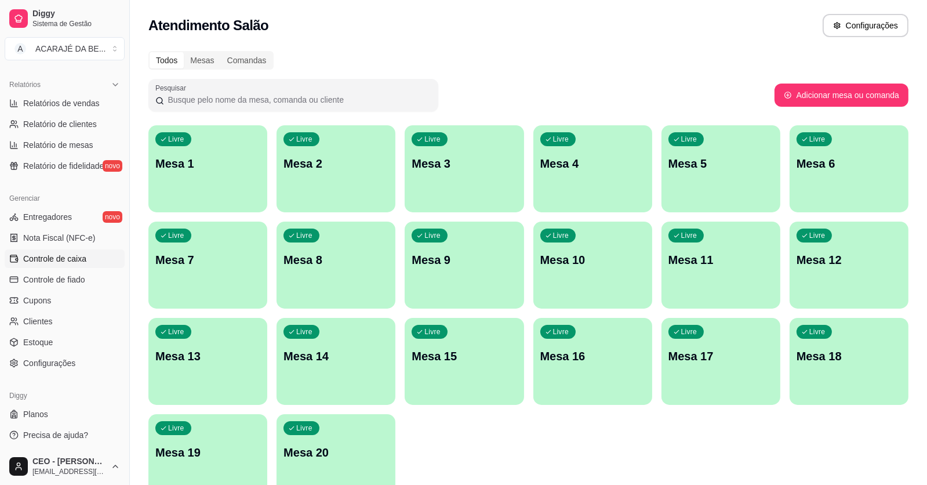
click at [73, 261] on span "Controle de caixa" at bounding box center [54, 259] width 63 height 12
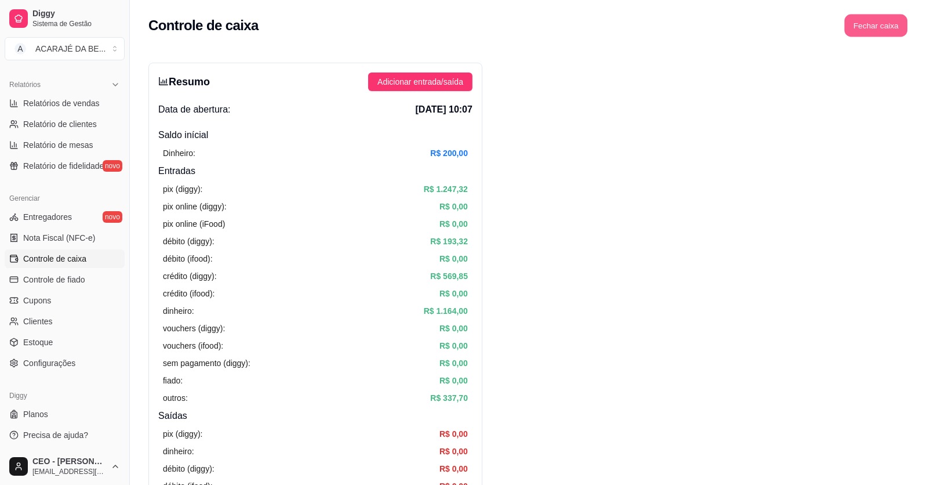
click at [891, 17] on button "Fechar caixa" at bounding box center [876, 25] width 63 height 23
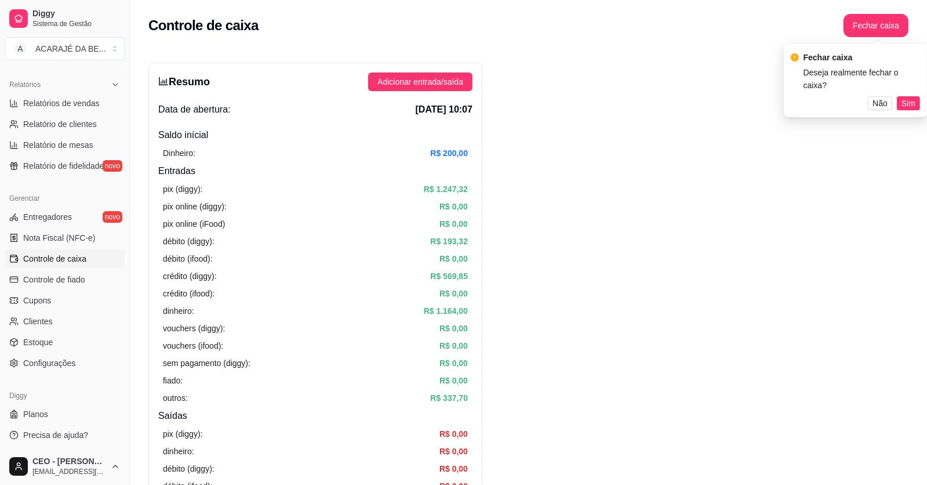
click at [915, 97] on span "Sim" at bounding box center [908, 103] width 14 height 13
